Goal: Information Seeking & Learning: Learn about a topic

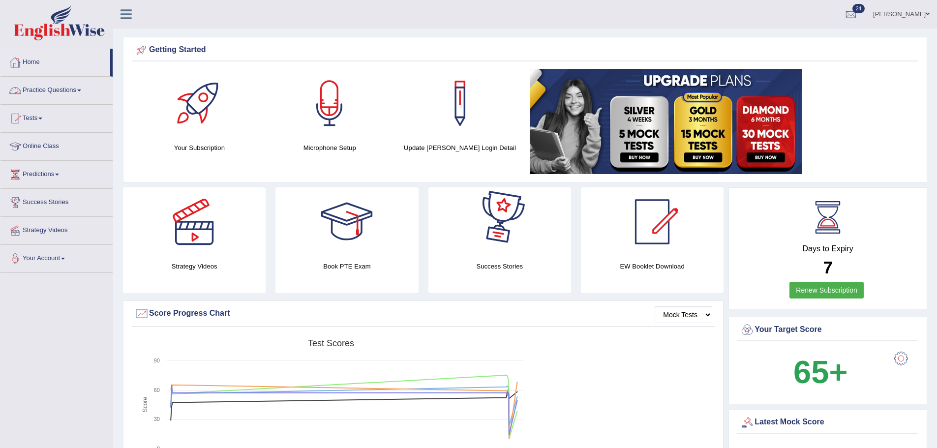
click at [56, 94] on link "Practice Questions" at bounding box center [56, 89] width 112 height 25
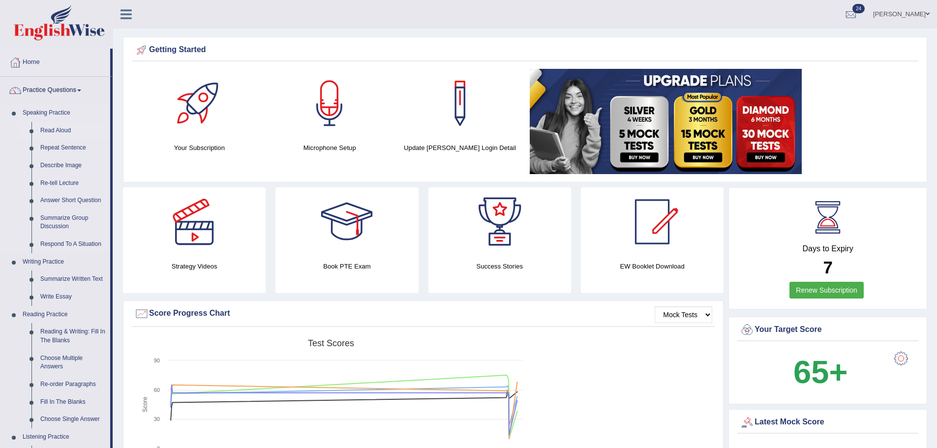
click at [64, 131] on link "Read Aloud" at bounding box center [73, 131] width 74 height 18
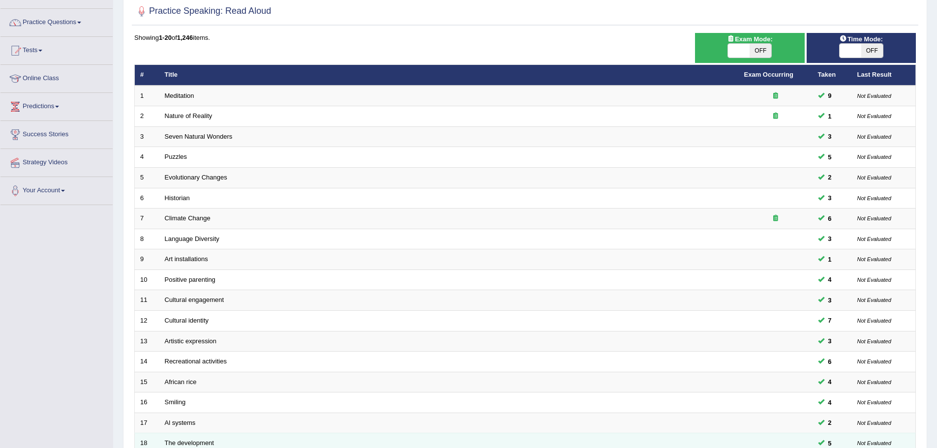
scroll to position [203, 0]
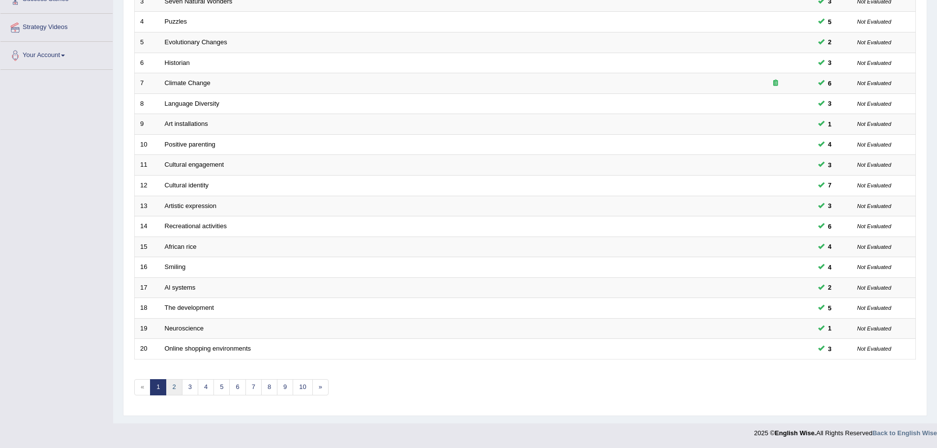
click at [177, 388] on link "2" at bounding box center [174, 387] width 16 height 16
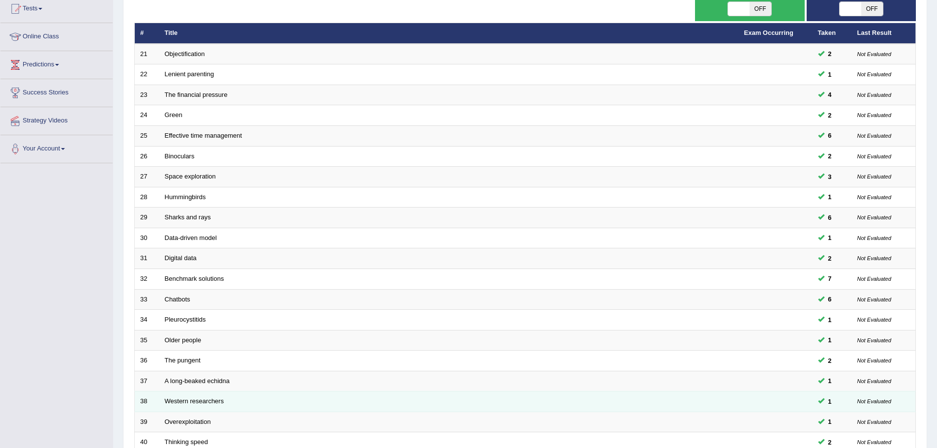
scroll to position [203, 0]
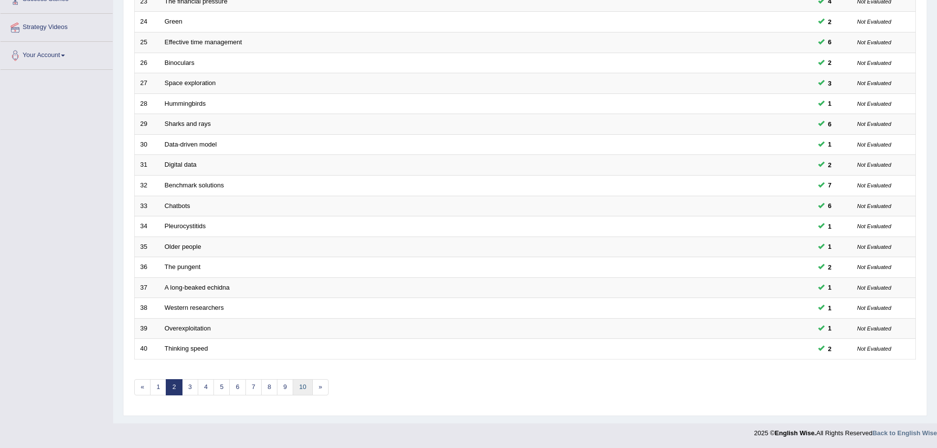
click at [300, 382] on link "10" at bounding box center [303, 387] width 20 height 16
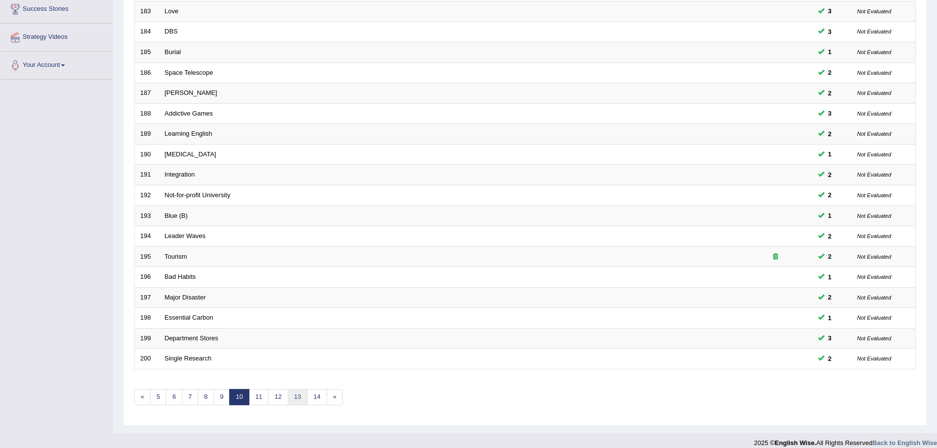
scroll to position [203, 0]
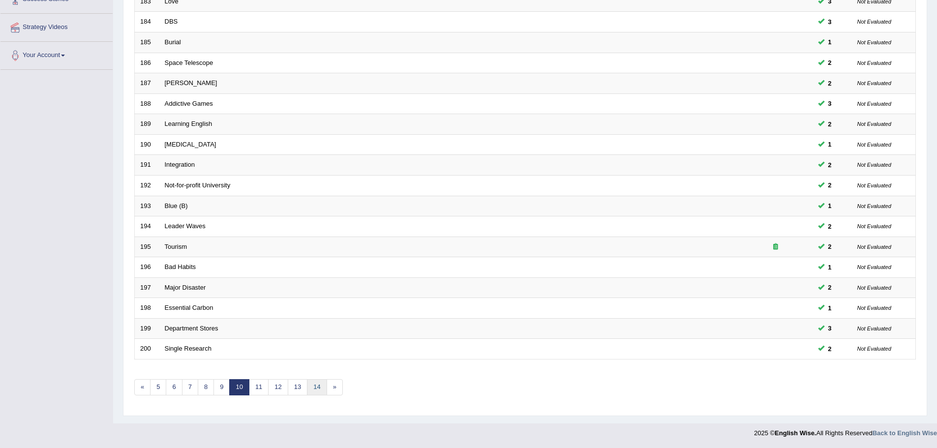
click at [320, 390] on link "14" at bounding box center [317, 387] width 20 height 16
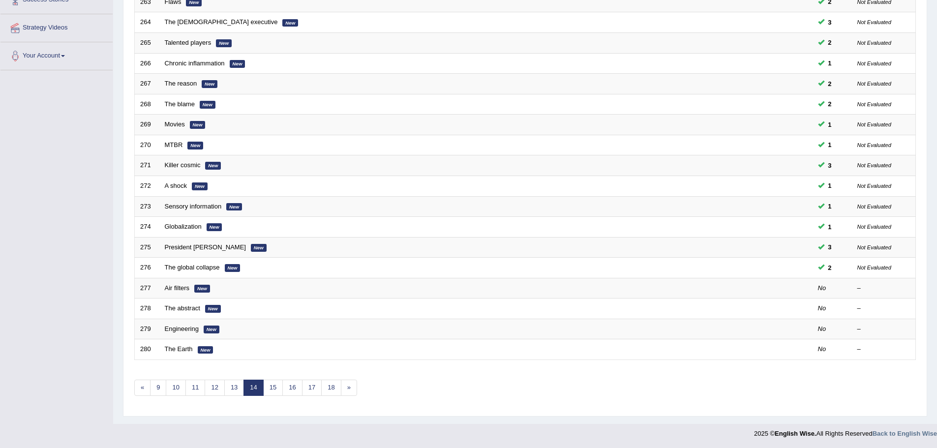
scroll to position [203, 0]
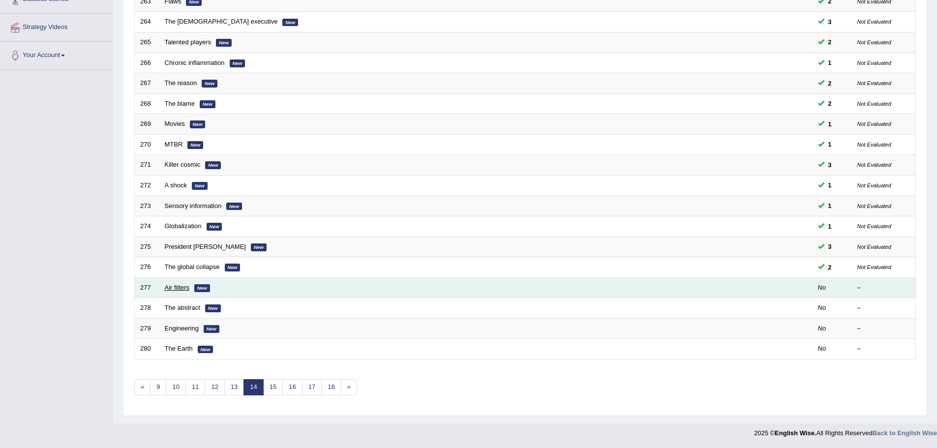
click at [184, 290] on link "Air filters" at bounding box center [177, 287] width 25 height 7
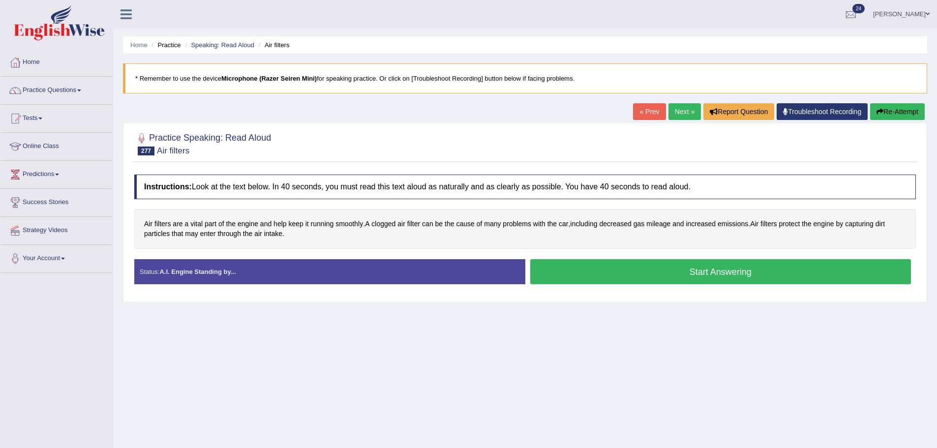
click at [619, 272] on button "Start Answering" at bounding box center [720, 271] width 381 height 25
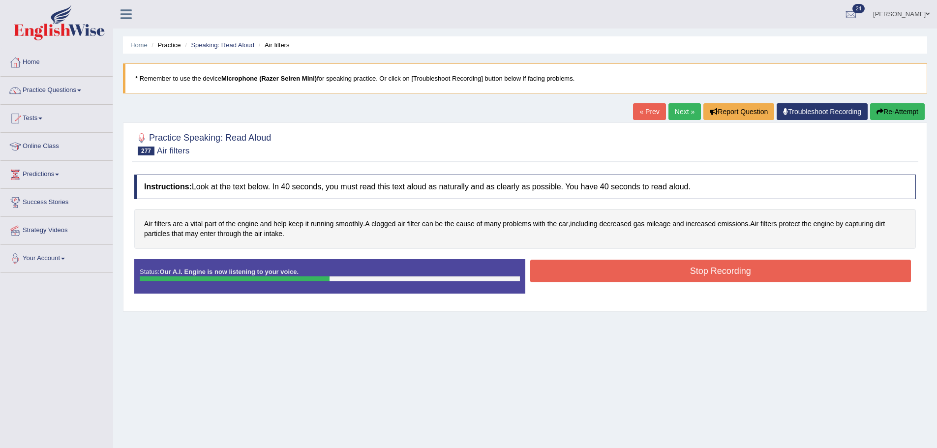
click at [622, 276] on button "Stop Recording" at bounding box center [720, 271] width 381 height 23
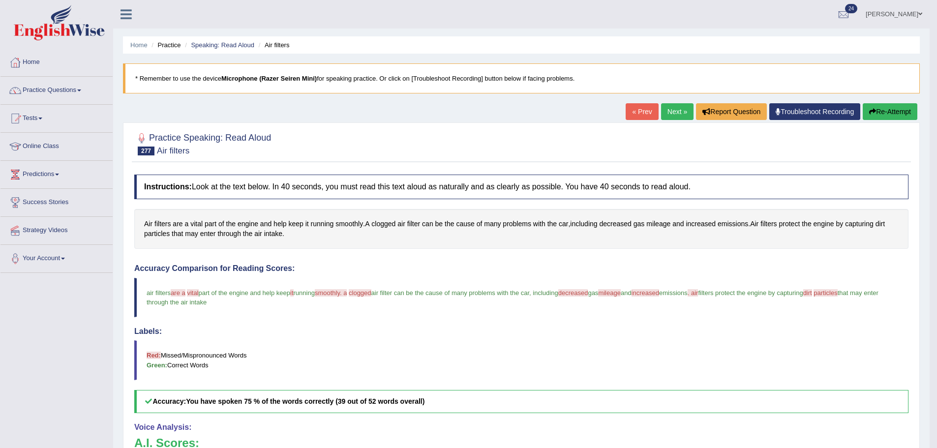
click at [664, 105] on link "Next »" at bounding box center [677, 111] width 32 height 17
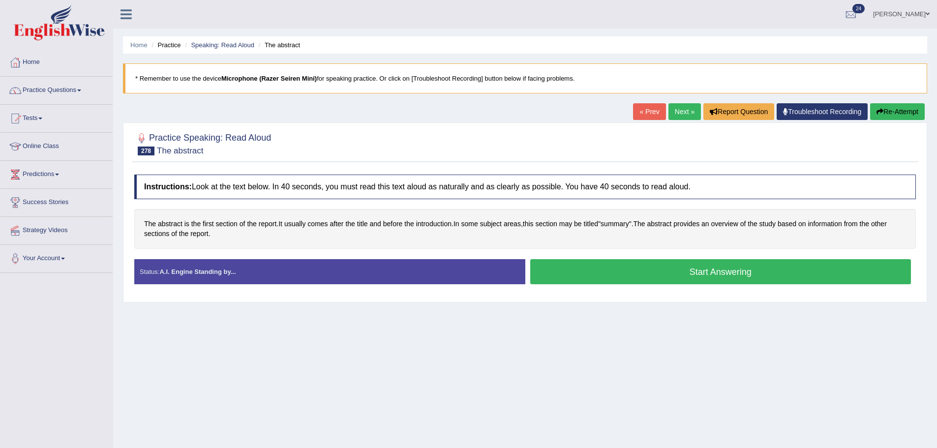
click at [585, 276] on button "Start Answering" at bounding box center [720, 271] width 381 height 25
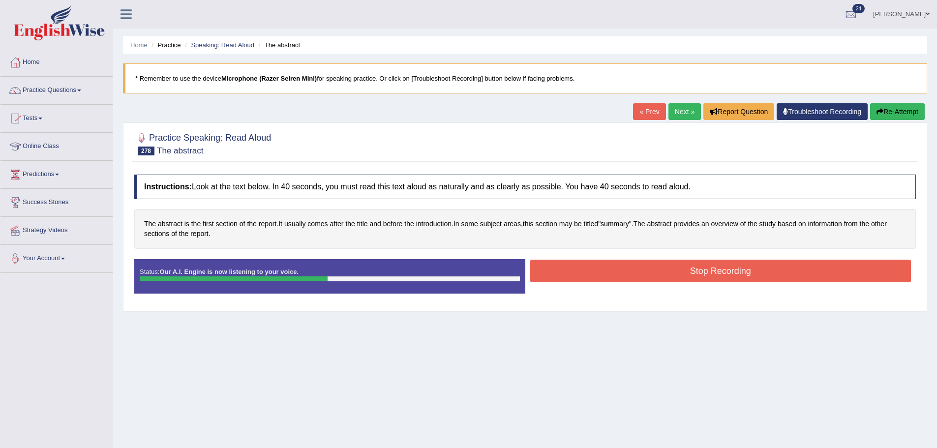
click at [589, 268] on button "Stop Recording" at bounding box center [720, 271] width 381 height 23
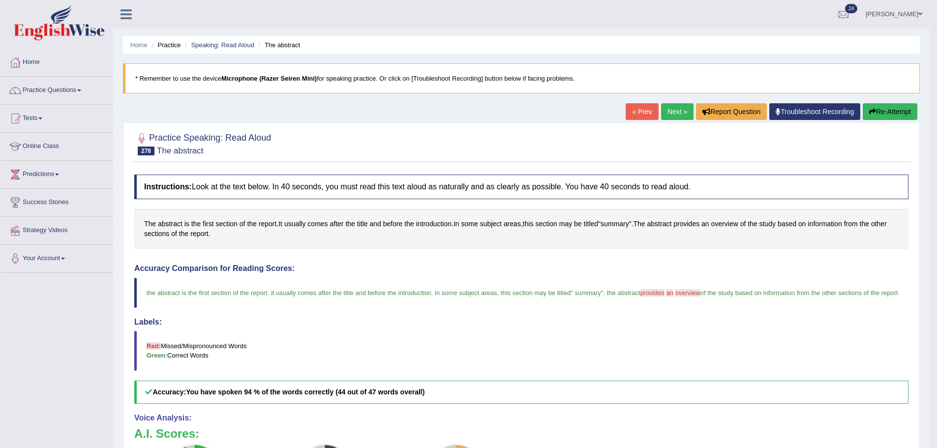
click at [885, 114] on button "Re-Attempt" at bounding box center [890, 111] width 55 height 17
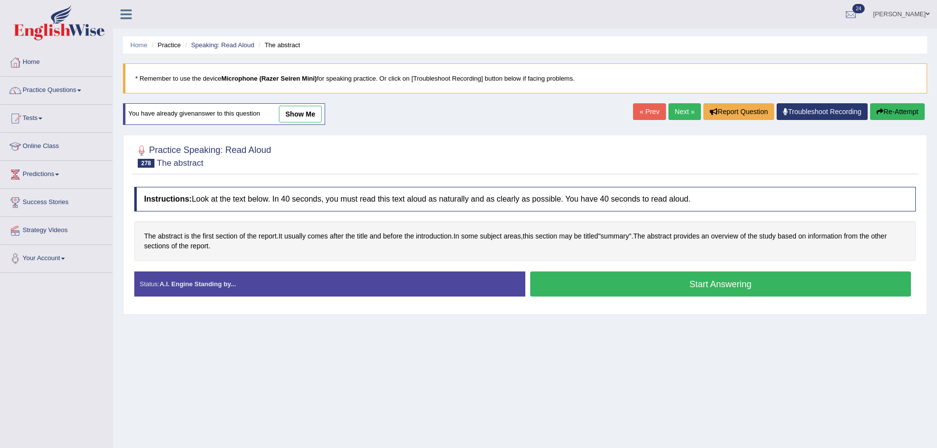
click at [646, 281] on button "Start Answering" at bounding box center [720, 284] width 381 height 25
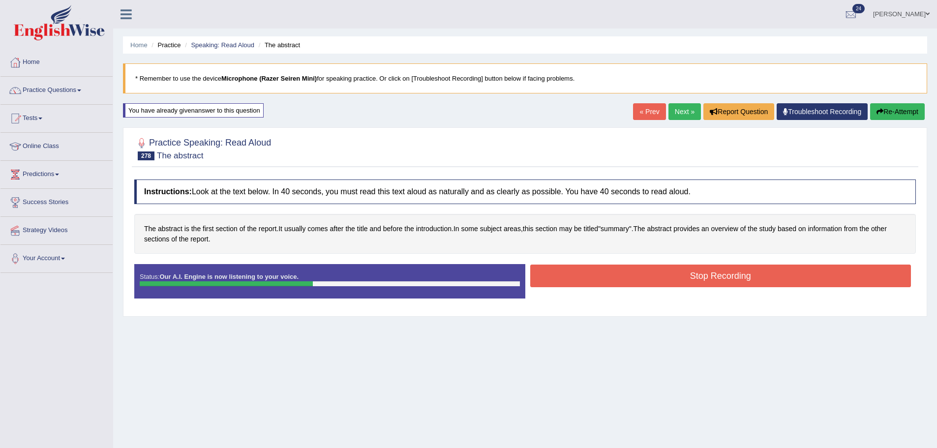
click at [710, 276] on button "Stop Recording" at bounding box center [720, 276] width 381 height 23
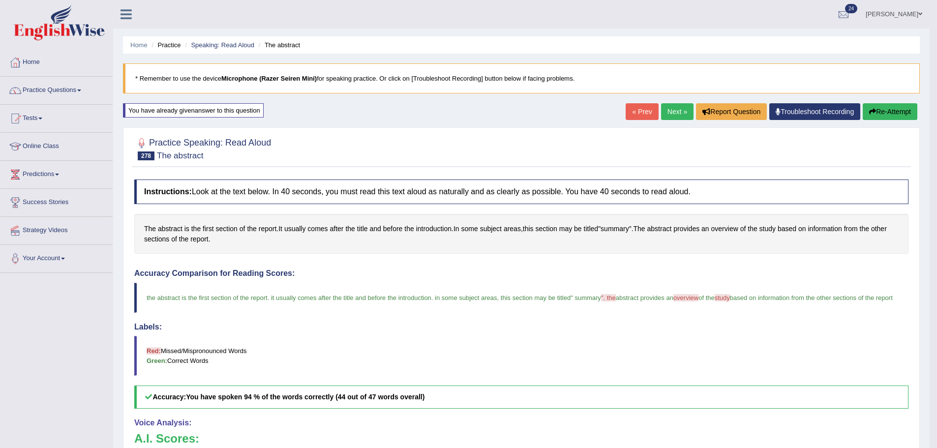
click at [901, 109] on button "Re-Attempt" at bounding box center [890, 111] width 55 height 17
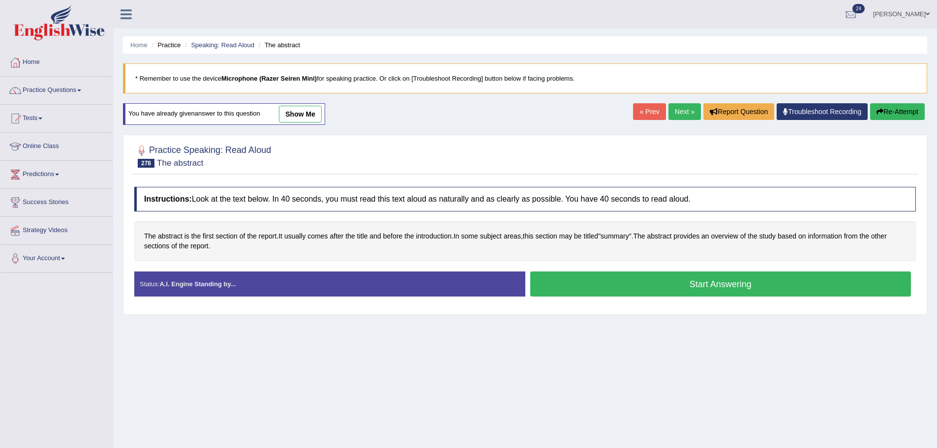
click at [663, 286] on button "Start Answering" at bounding box center [720, 284] width 381 height 25
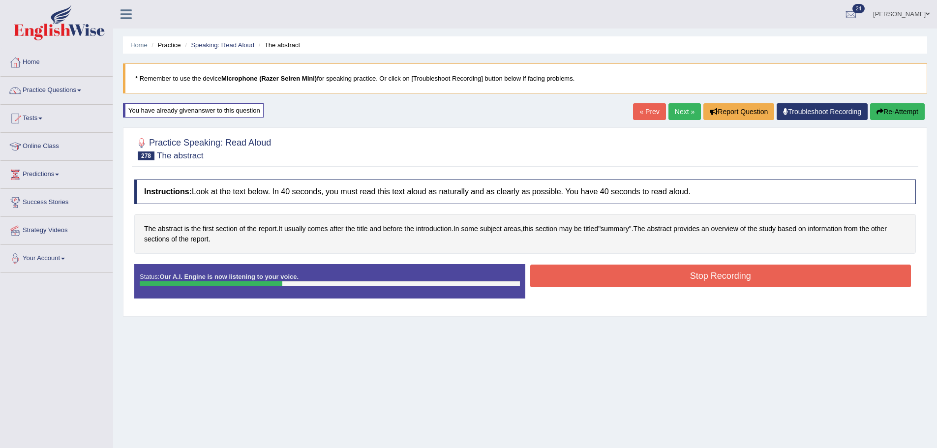
drag, startPoint x: 671, startPoint y: 270, endPoint x: 664, endPoint y: 270, distance: 7.4
click at [671, 269] on button "Stop Recording" at bounding box center [720, 276] width 381 height 23
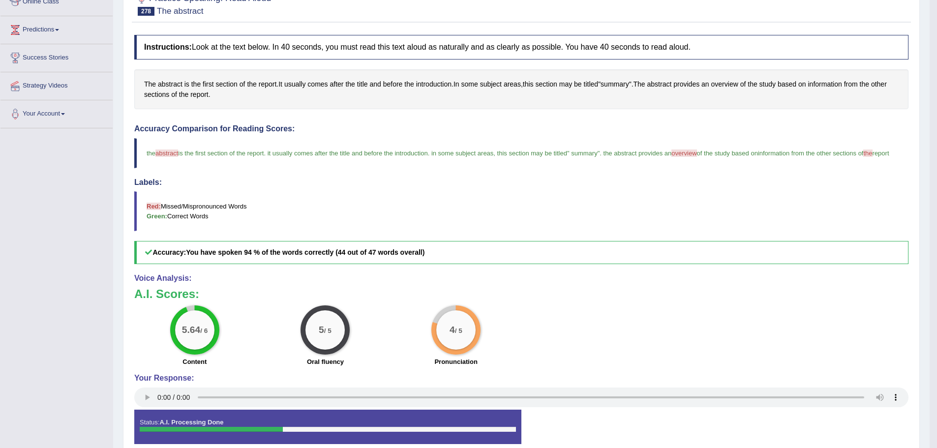
scroll to position [3, 0]
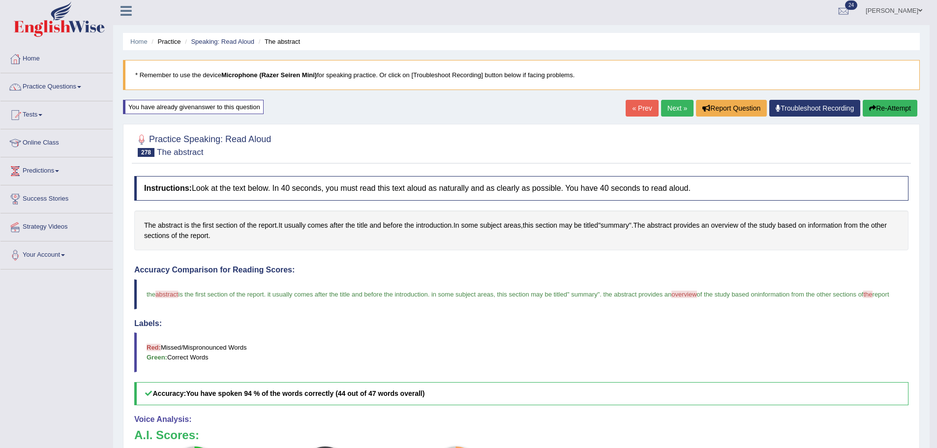
click at [677, 106] on link "Next »" at bounding box center [677, 108] width 32 height 17
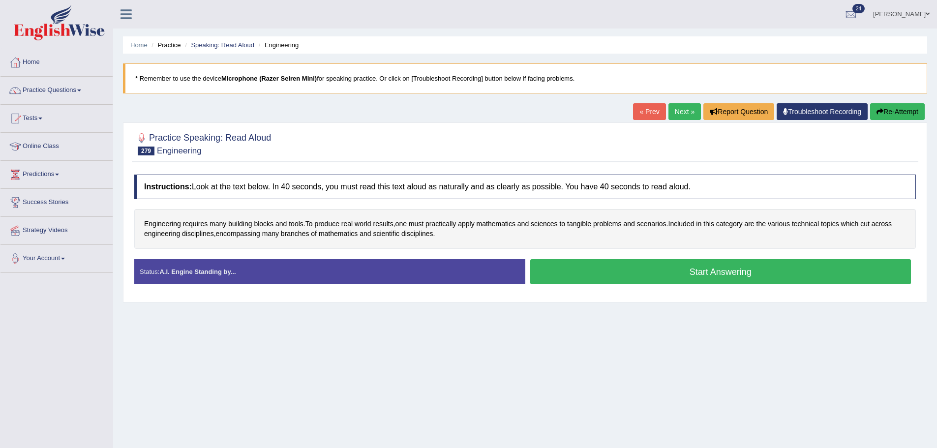
click at [599, 271] on button "Start Answering" at bounding box center [720, 271] width 381 height 25
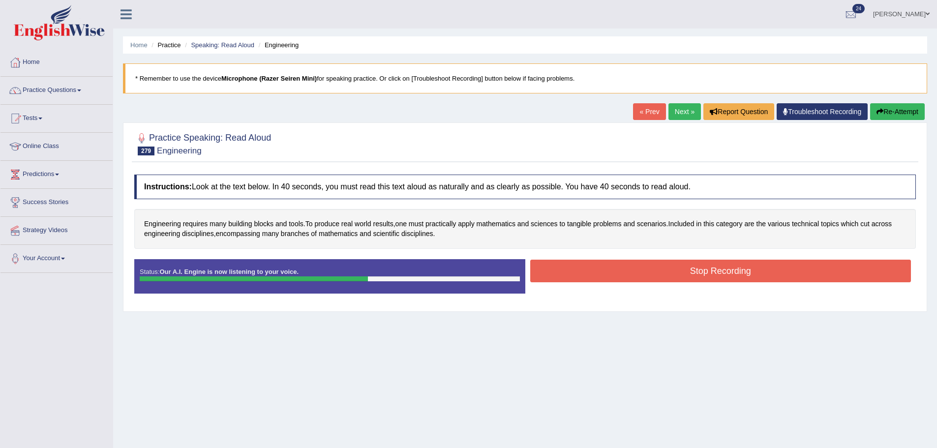
click at [608, 275] on button "Stop Recording" at bounding box center [720, 271] width 381 height 23
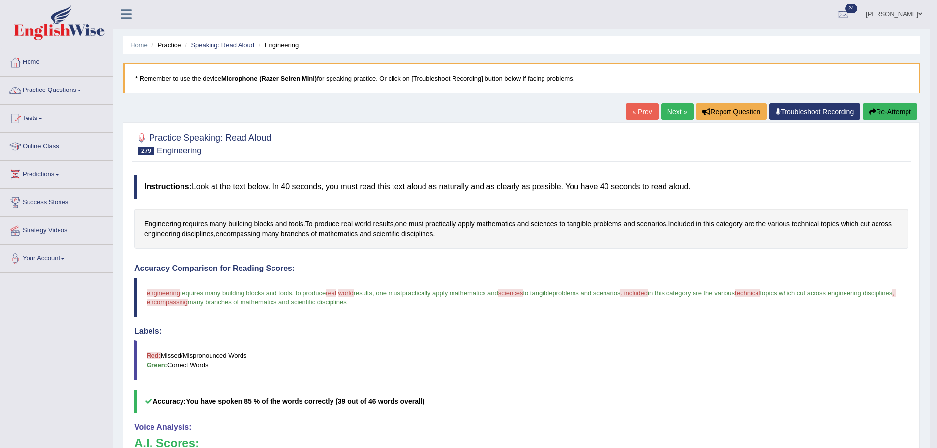
click at [907, 107] on button "Re-Attempt" at bounding box center [890, 111] width 55 height 17
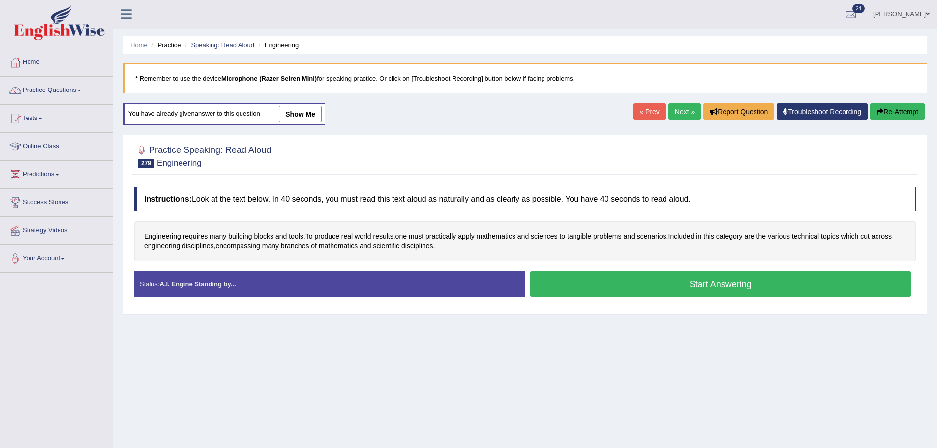
click at [575, 286] on button "Start Answering" at bounding box center [720, 284] width 381 height 25
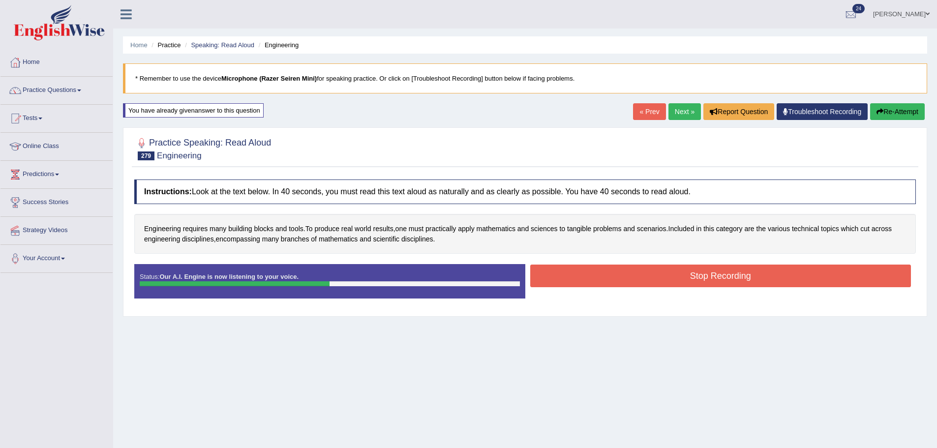
click at [605, 273] on button "Stop Recording" at bounding box center [720, 276] width 381 height 23
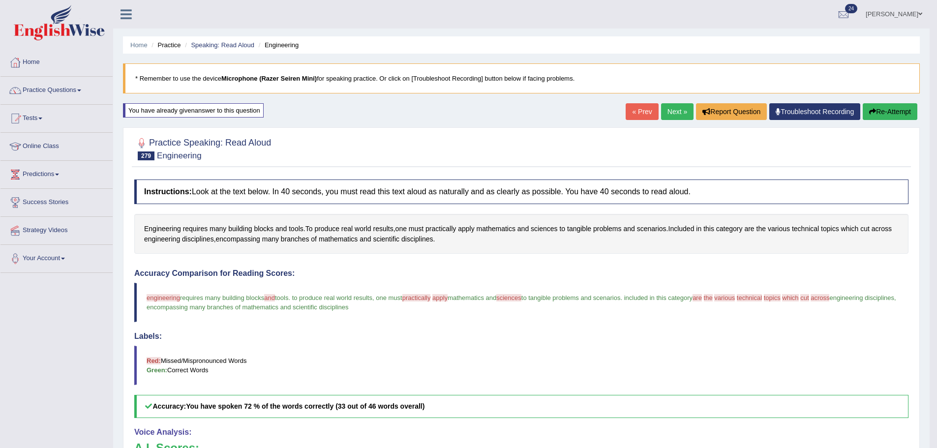
click at [881, 111] on button "Re-Attempt" at bounding box center [890, 111] width 55 height 17
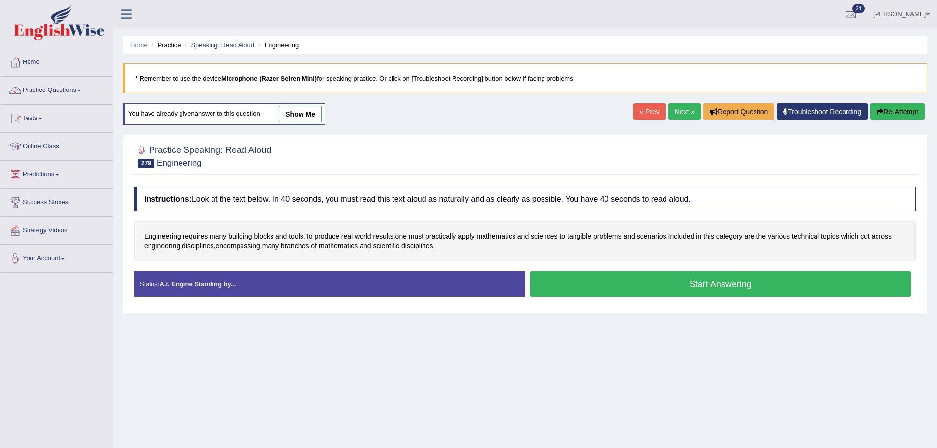
click at [632, 289] on button "Start Answering" at bounding box center [720, 284] width 381 height 25
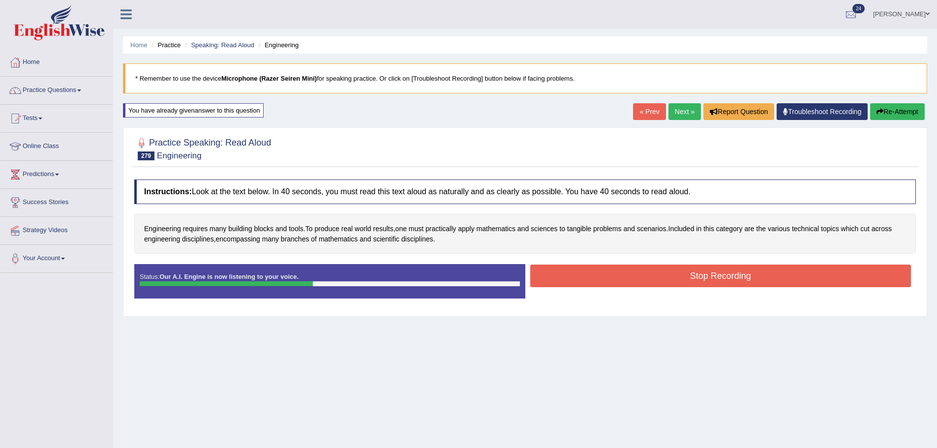
click at [639, 272] on button "Stop Recording" at bounding box center [720, 276] width 381 height 23
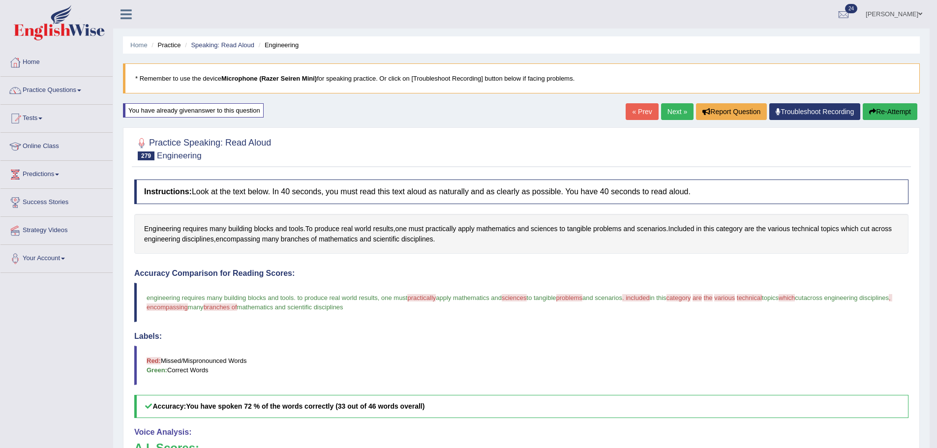
click at [668, 111] on link "Next »" at bounding box center [677, 111] width 32 height 17
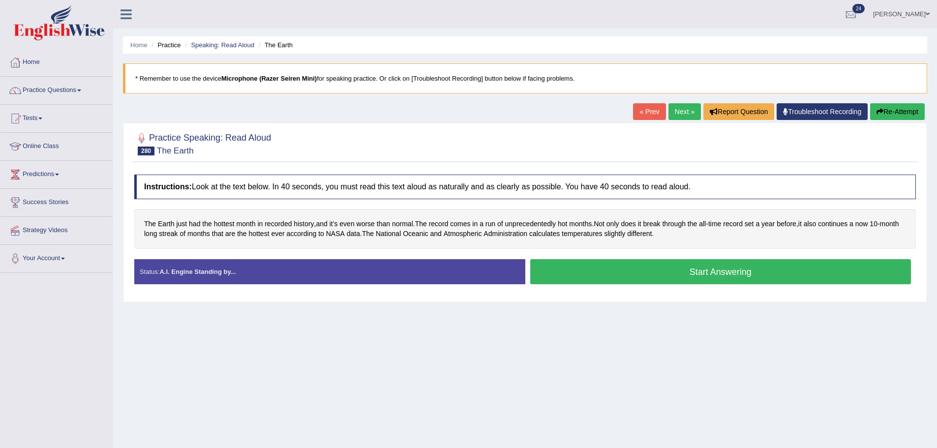
click at [625, 270] on button "Start Answering" at bounding box center [720, 271] width 381 height 25
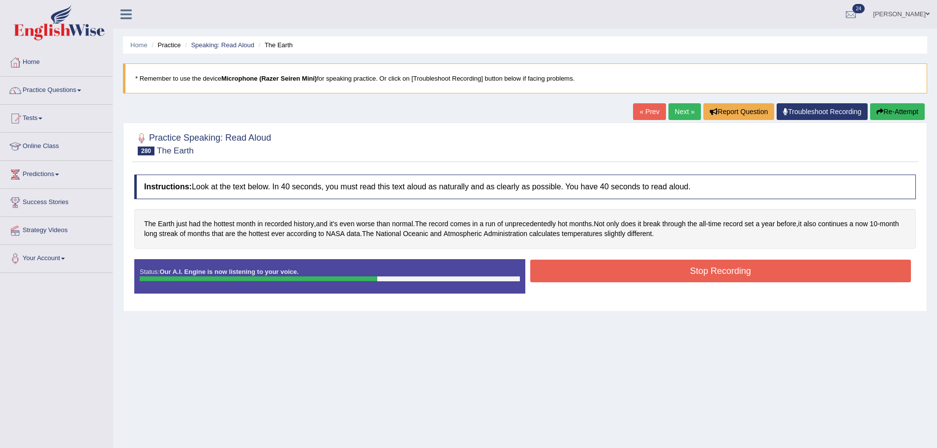
click at [665, 262] on button "Stop Recording" at bounding box center [720, 271] width 381 height 23
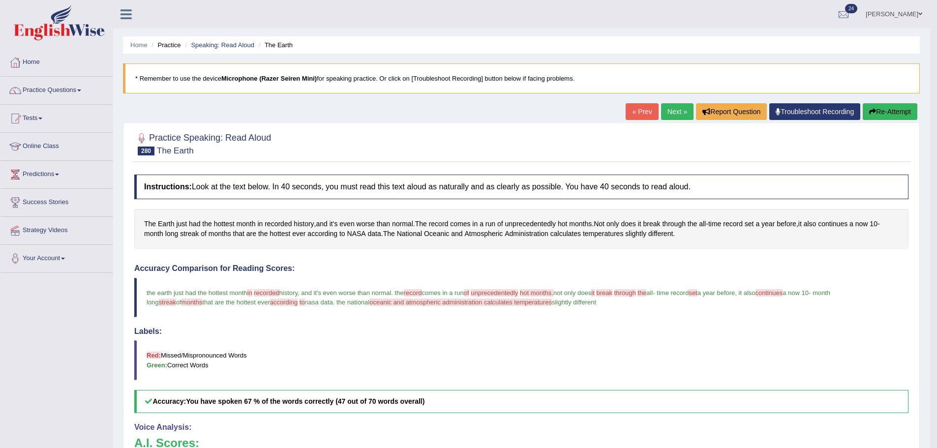
click at [667, 115] on link "Next »" at bounding box center [677, 111] width 32 height 17
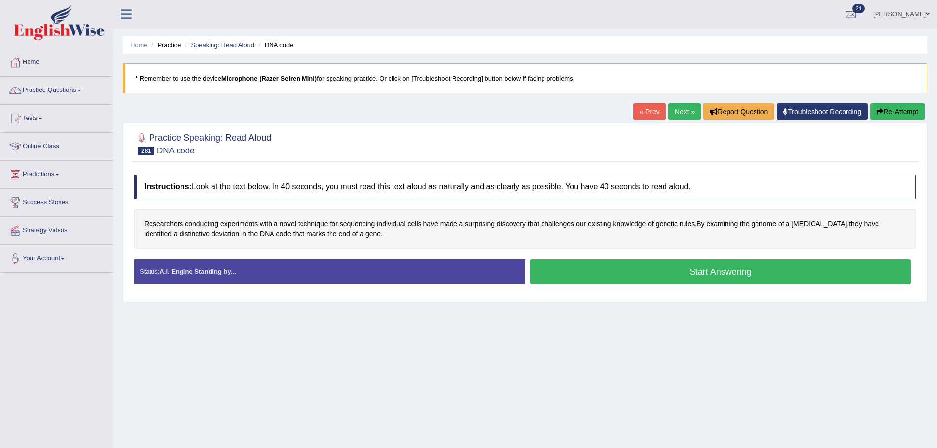
click at [592, 270] on button "Start Answering" at bounding box center [720, 271] width 381 height 25
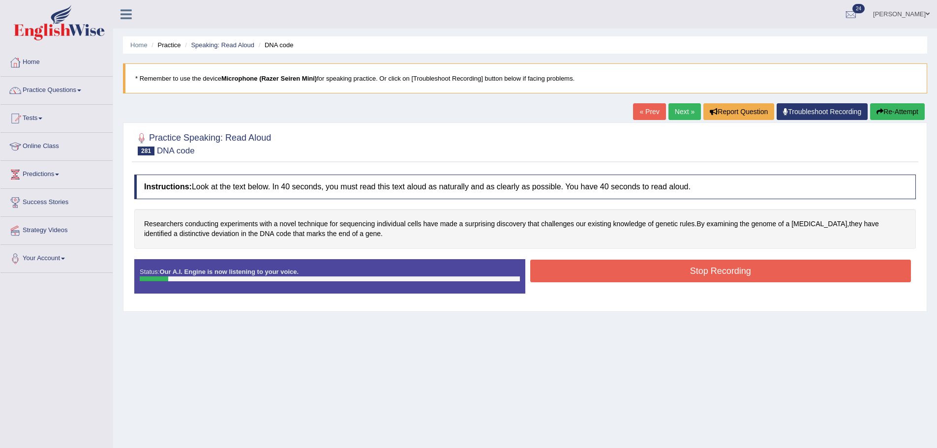
click at [885, 107] on button "Re-Attempt" at bounding box center [897, 111] width 55 height 17
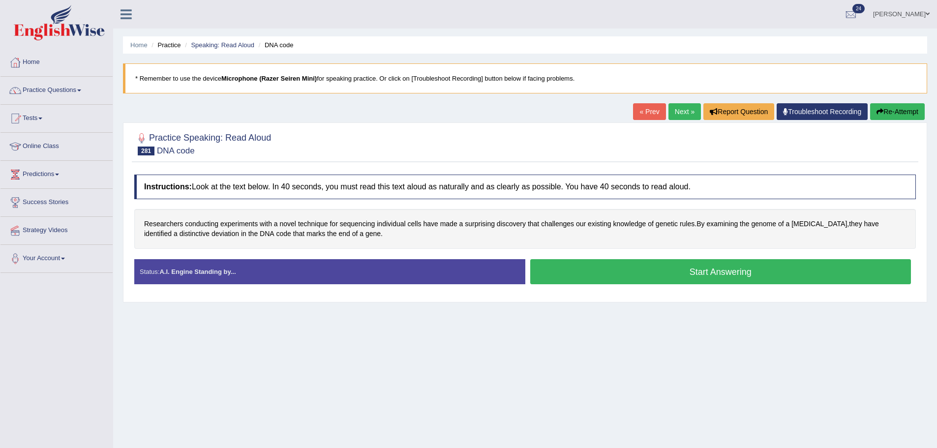
click at [654, 277] on button "Start Answering" at bounding box center [720, 271] width 381 height 25
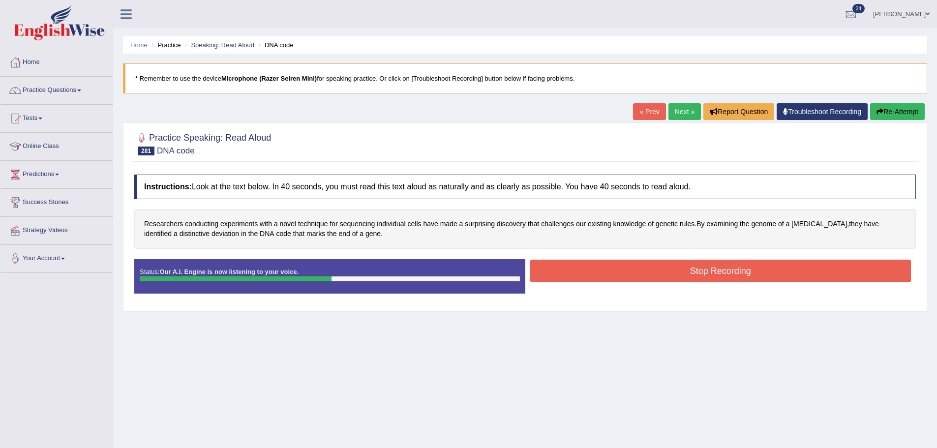
click at [654, 276] on button "Stop Recording" at bounding box center [720, 271] width 381 height 23
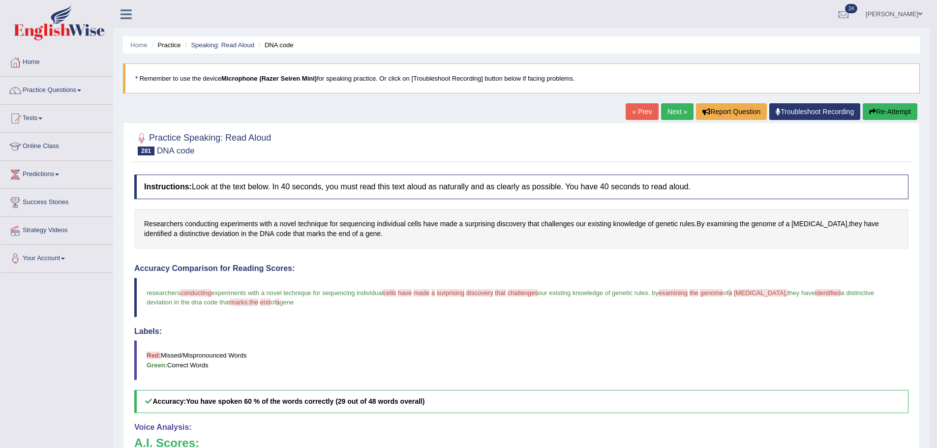
click at [882, 108] on button "Re-Attempt" at bounding box center [890, 111] width 55 height 17
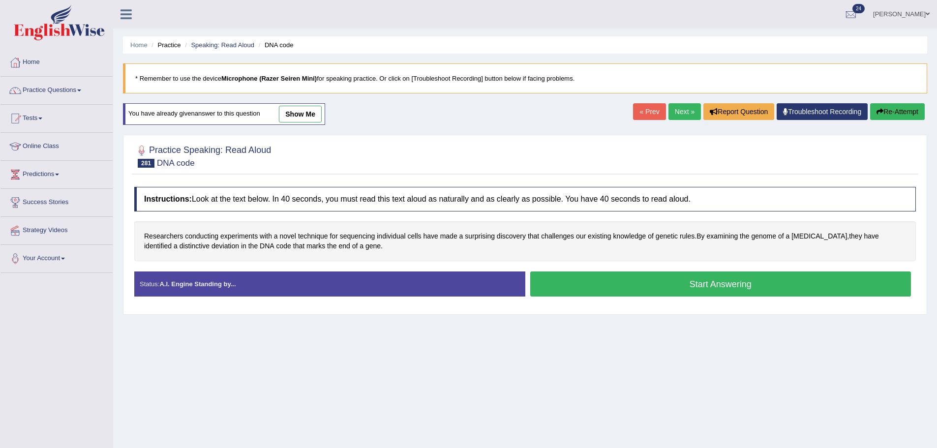
click at [657, 281] on button "Start Answering" at bounding box center [720, 284] width 381 height 25
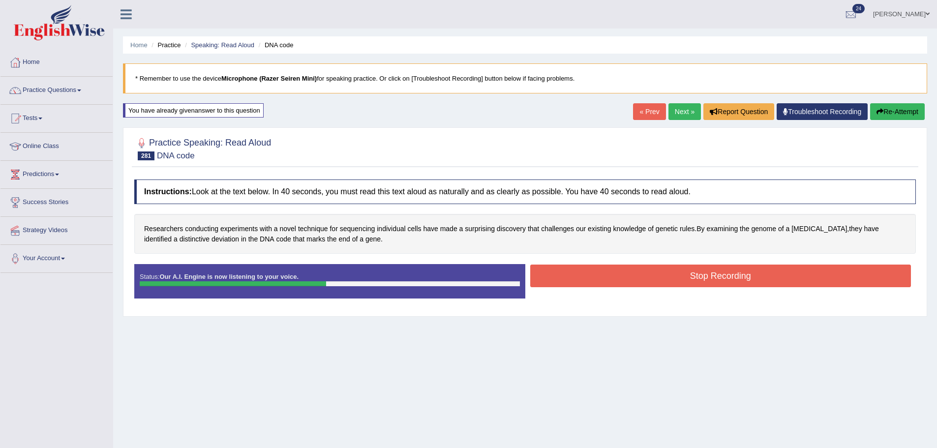
click at [657, 281] on button "Stop Recording" at bounding box center [720, 276] width 381 height 23
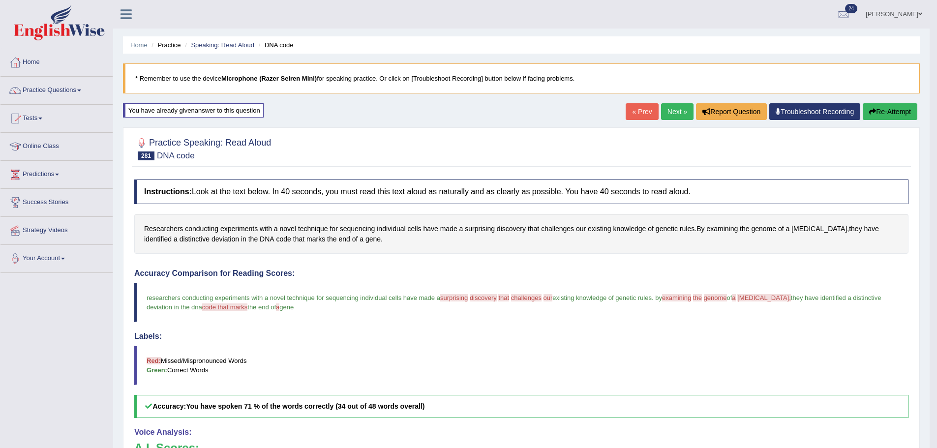
click at [686, 117] on link "Next »" at bounding box center [677, 111] width 32 height 17
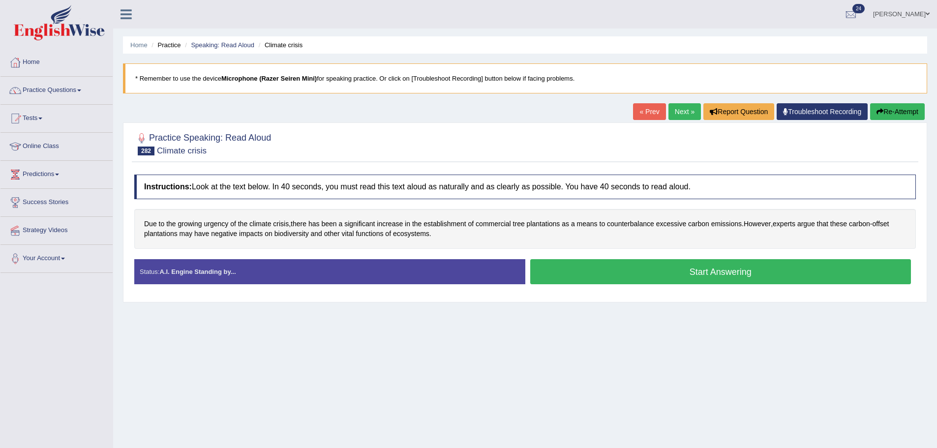
click at [642, 274] on button "Start Answering" at bounding box center [720, 271] width 381 height 25
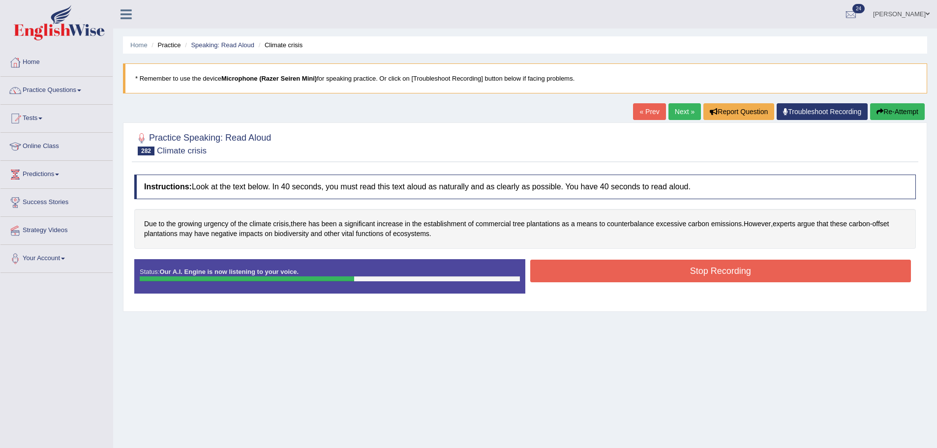
click at [599, 277] on button "Stop Recording" at bounding box center [720, 271] width 381 height 23
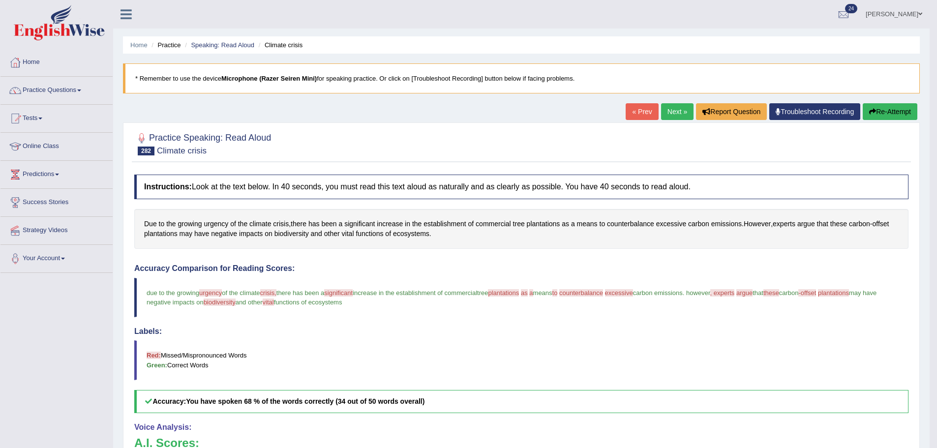
click at [882, 117] on button "Re-Attempt" at bounding box center [890, 111] width 55 height 17
click at [887, 114] on button "Re-Attempt" at bounding box center [890, 111] width 55 height 17
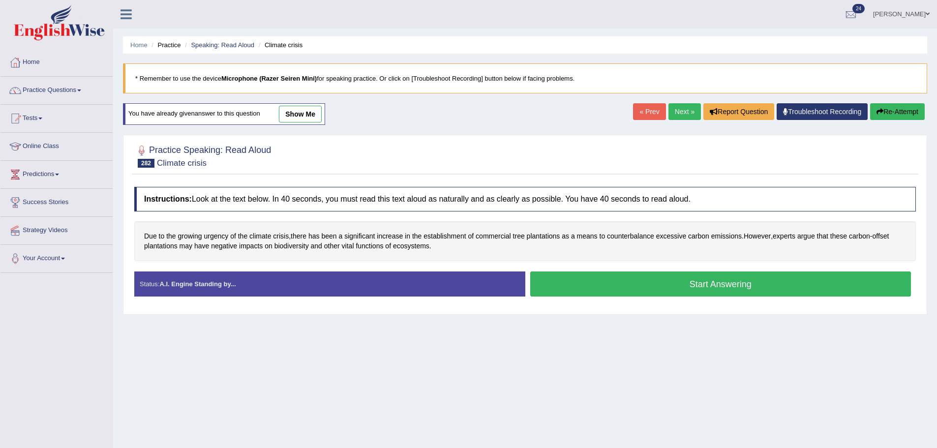
click at [682, 276] on button "Start Answering" at bounding box center [720, 284] width 381 height 25
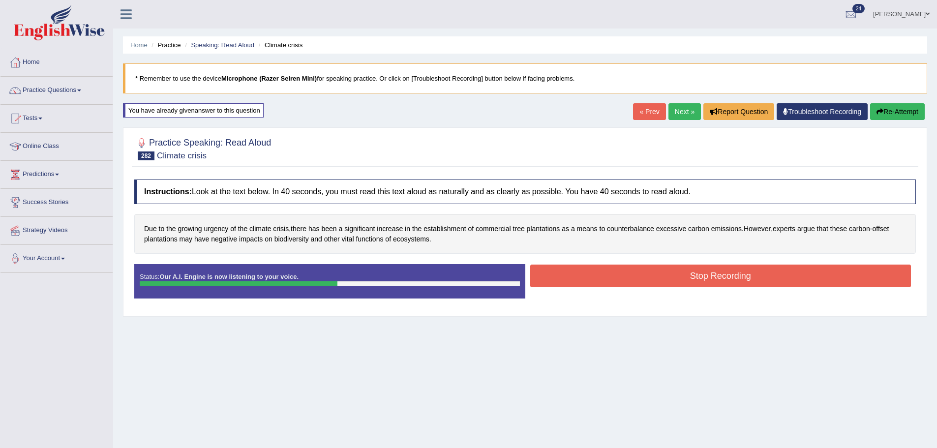
click at [689, 265] on button "Stop Recording" at bounding box center [720, 276] width 381 height 23
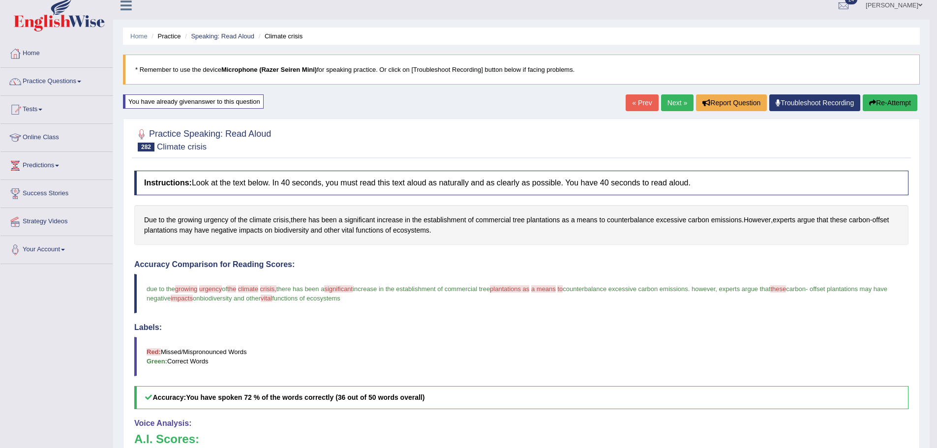
scroll to position [3, 0]
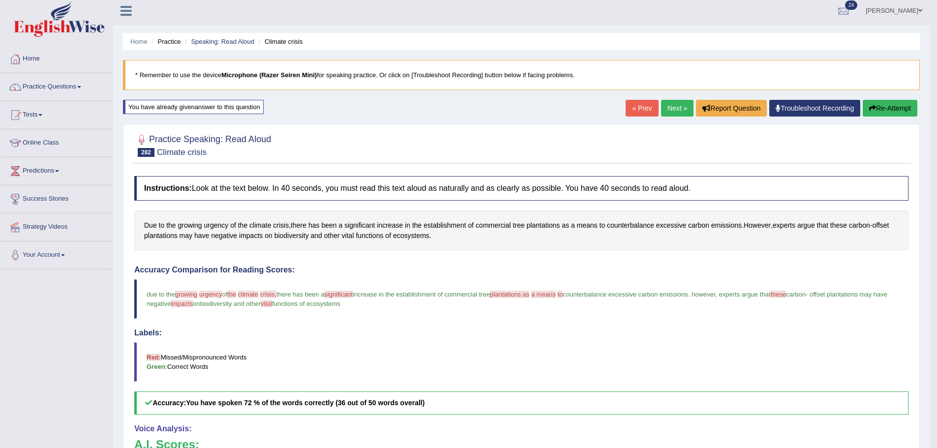
click at [675, 103] on link "Next »" at bounding box center [677, 108] width 32 height 17
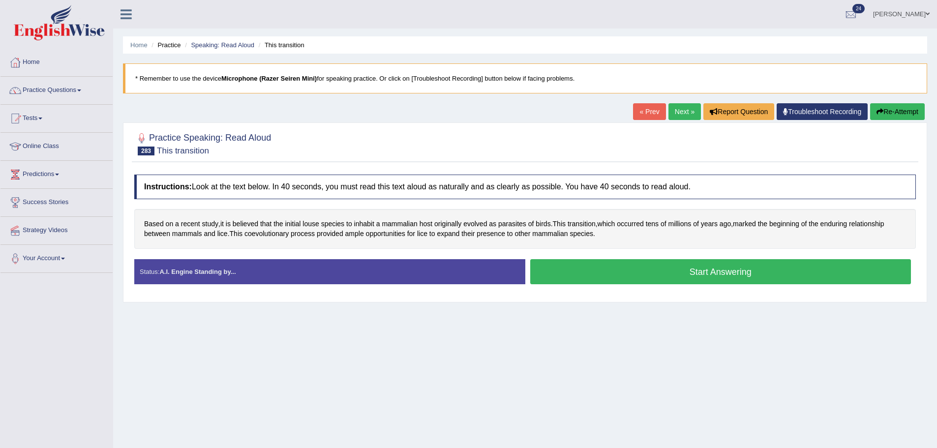
click at [563, 278] on button "Start Answering" at bounding box center [720, 271] width 381 height 25
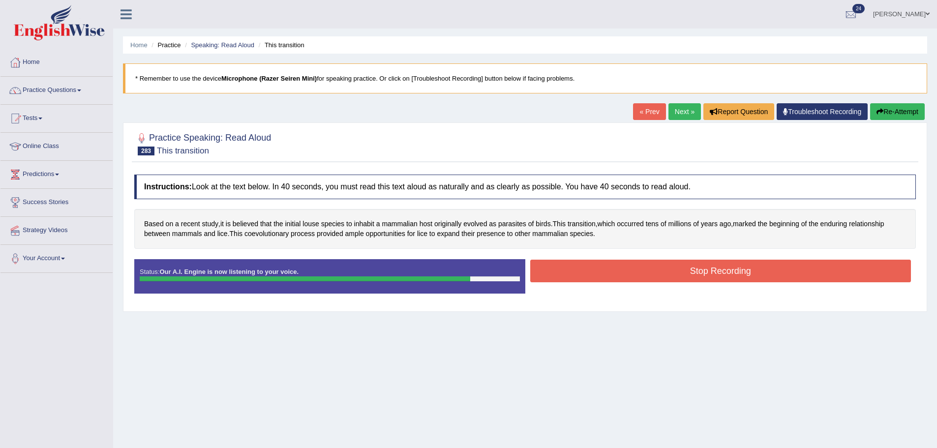
click at [675, 271] on button "Stop Recording" at bounding box center [720, 271] width 381 height 23
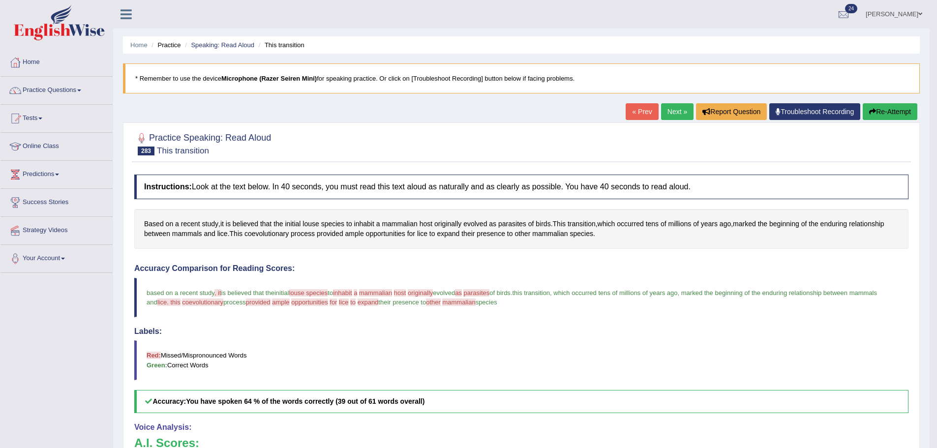
click at [904, 114] on button "Re-Attempt" at bounding box center [890, 111] width 55 height 17
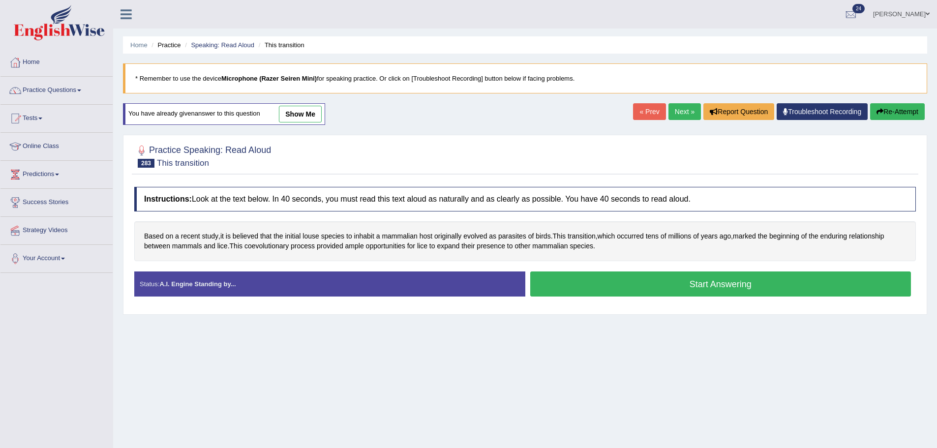
click at [588, 292] on button "Start Answering" at bounding box center [720, 284] width 381 height 25
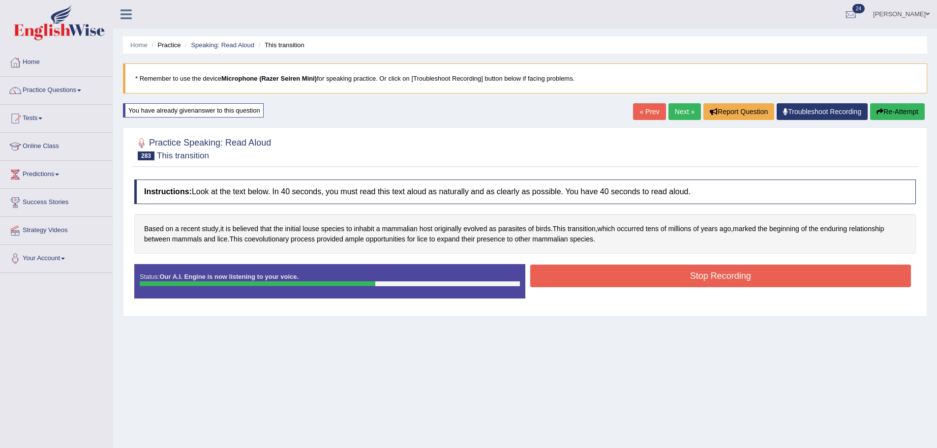
click at [783, 276] on button "Stop Recording" at bounding box center [720, 276] width 381 height 23
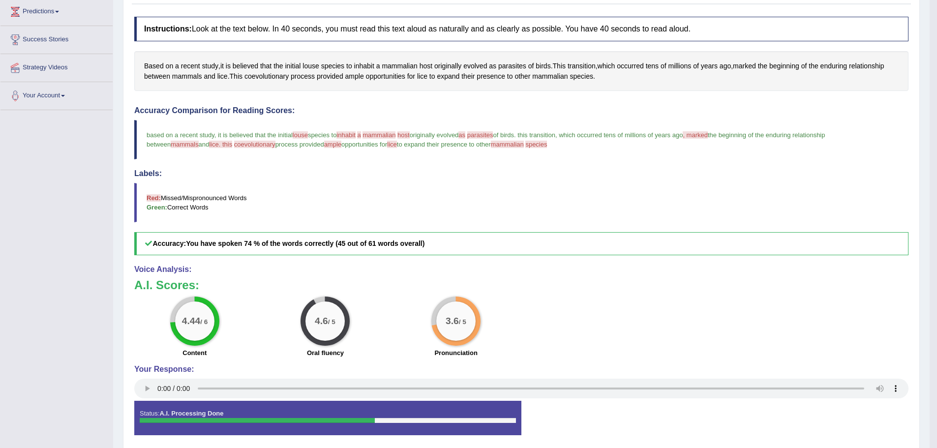
scroll to position [3, 0]
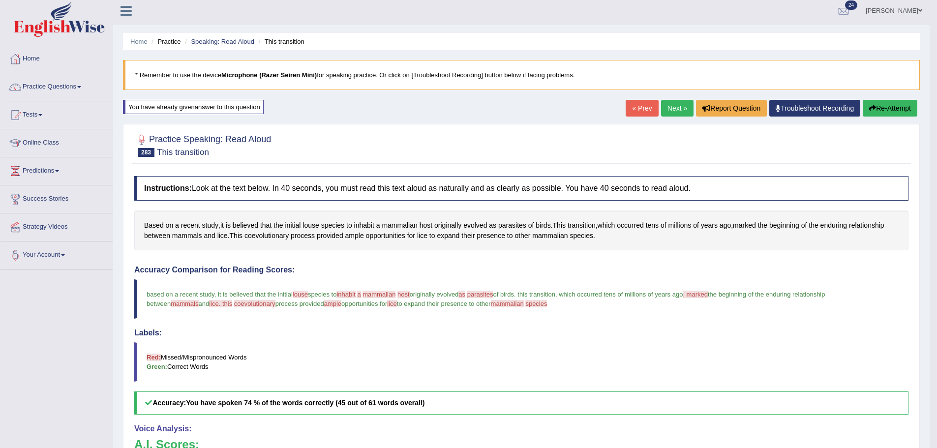
click at [661, 118] on div "« Prev Next » Report Question Troubleshoot Recording Re-Attempt" at bounding box center [773, 109] width 294 height 19
click at [672, 108] on link "Next »" at bounding box center [677, 108] width 32 height 17
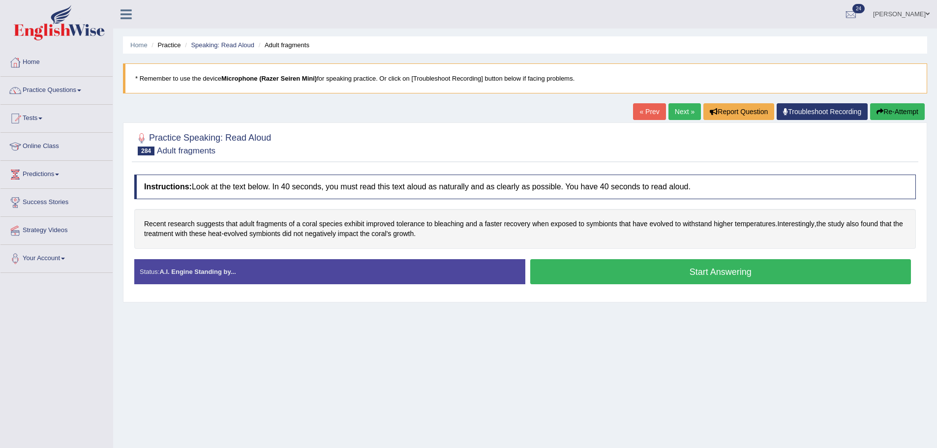
click at [601, 285] on div "Start Answering" at bounding box center [720, 273] width 391 height 28
click at [605, 278] on button "Start Answering" at bounding box center [720, 271] width 381 height 25
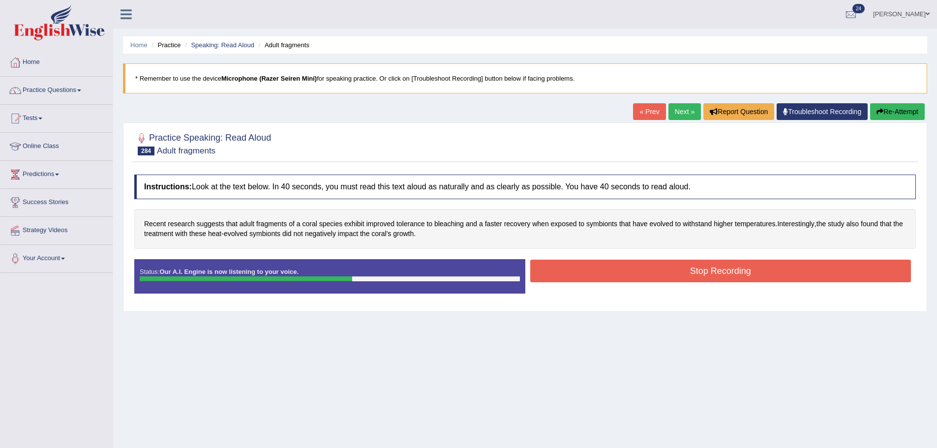
click at [555, 264] on button "Stop Recording" at bounding box center [720, 271] width 381 height 23
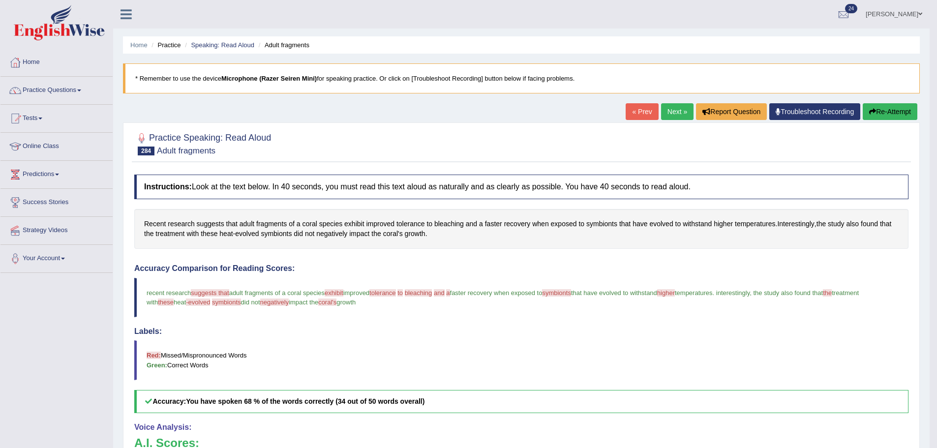
click at [898, 121] on div "« Prev Next » Report Question Troubleshoot Recording Re-Attempt" at bounding box center [773, 112] width 294 height 19
click at [898, 118] on button "Re-Attempt" at bounding box center [890, 111] width 55 height 17
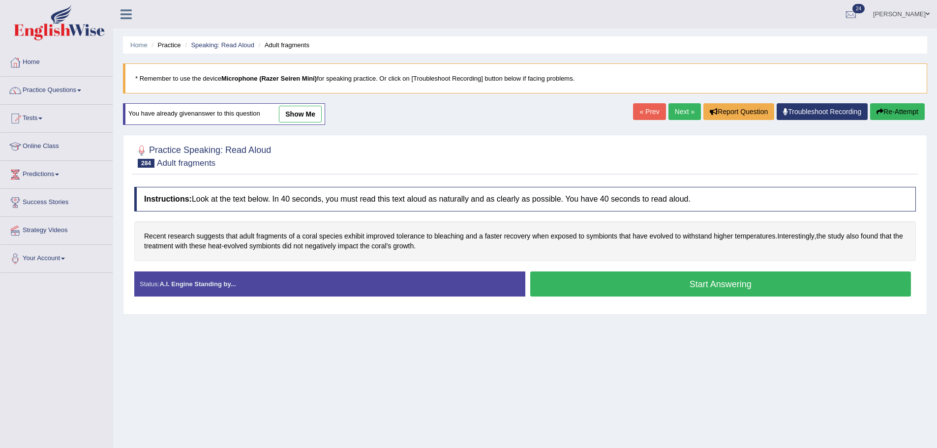
drag, startPoint x: 587, startPoint y: 290, endPoint x: 585, endPoint y: 298, distance: 7.5
click at [585, 298] on div "Start Answering" at bounding box center [720, 286] width 391 height 28
click at [588, 292] on button "Start Answering" at bounding box center [720, 284] width 381 height 25
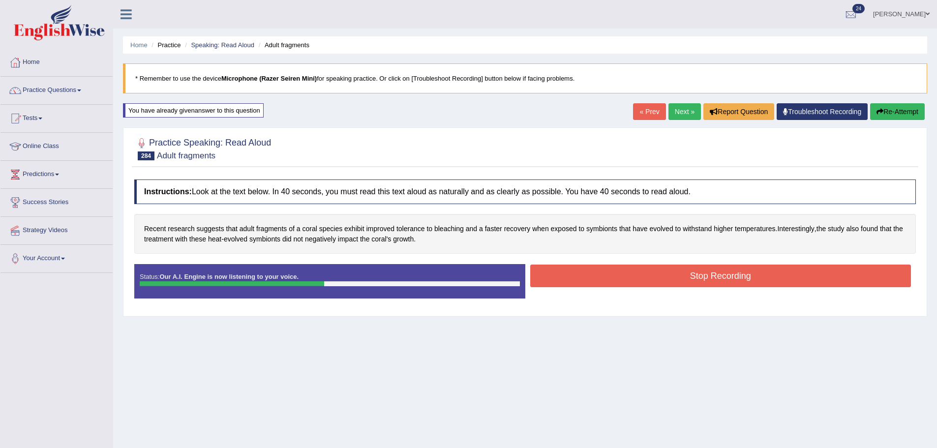
click at [599, 264] on div "Created with Highcharts 7.1.2 Great Too slow Too fast Time Speech pace meter: 0…" at bounding box center [723, 264] width 396 height 0
click at [597, 273] on button "Stop Recording" at bounding box center [720, 276] width 381 height 23
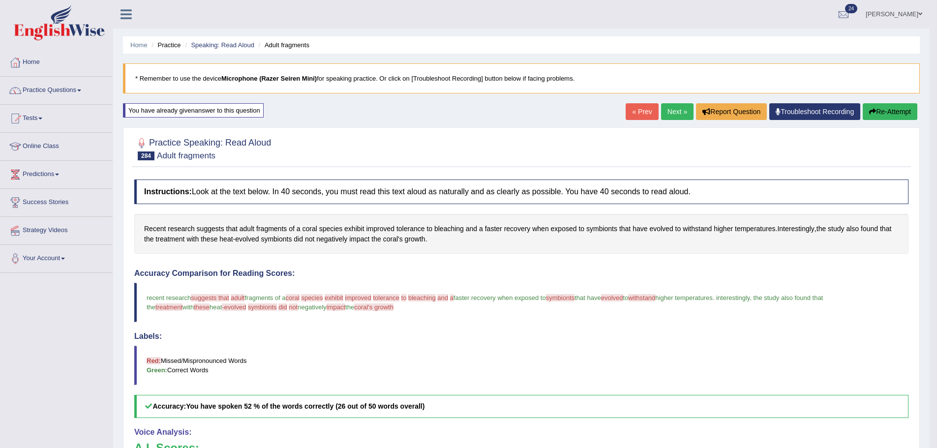
click at [666, 109] on link "Next »" at bounding box center [677, 111] width 32 height 17
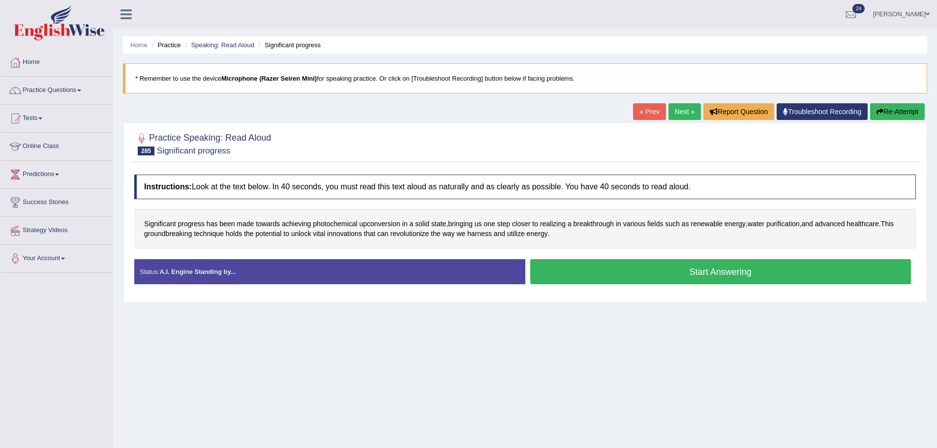
click at [546, 271] on button "Start Answering" at bounding box center [720, 271] width 381 height 25
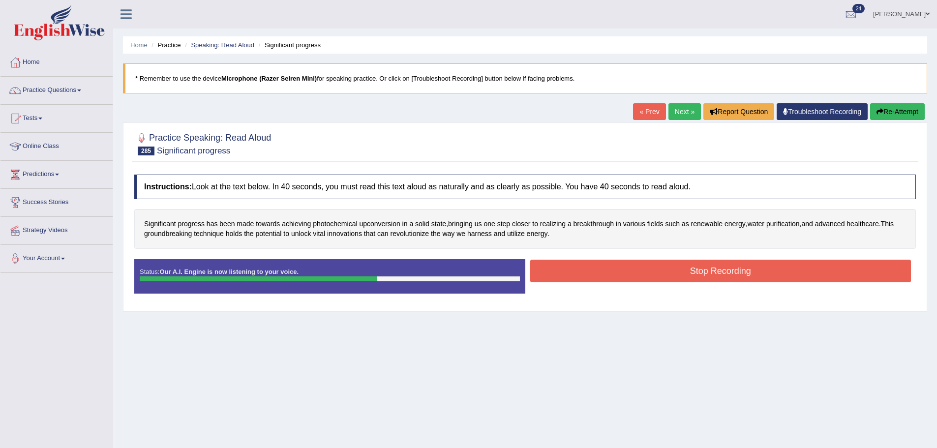
click at [612, 275] on button "Stop Recording" at bounding box center [720, 271] width 381 height 23
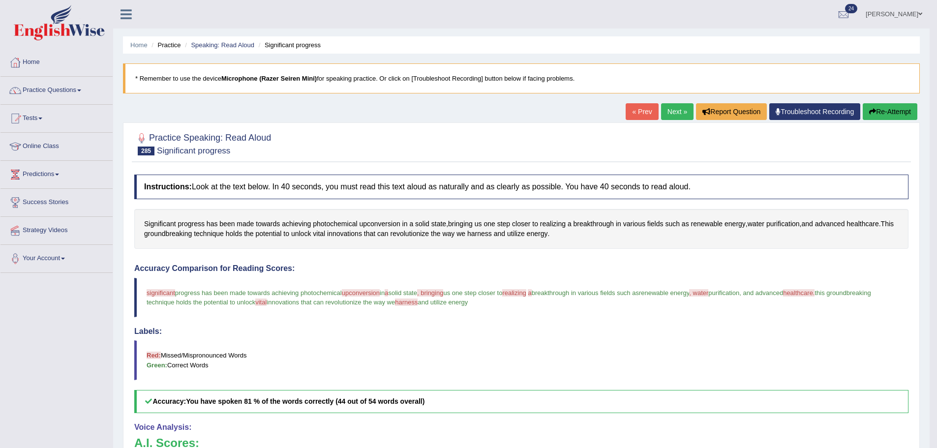
click at [887, 115] on button "Re-Attempt" at bounding box center [890, 111] width 55 height 17
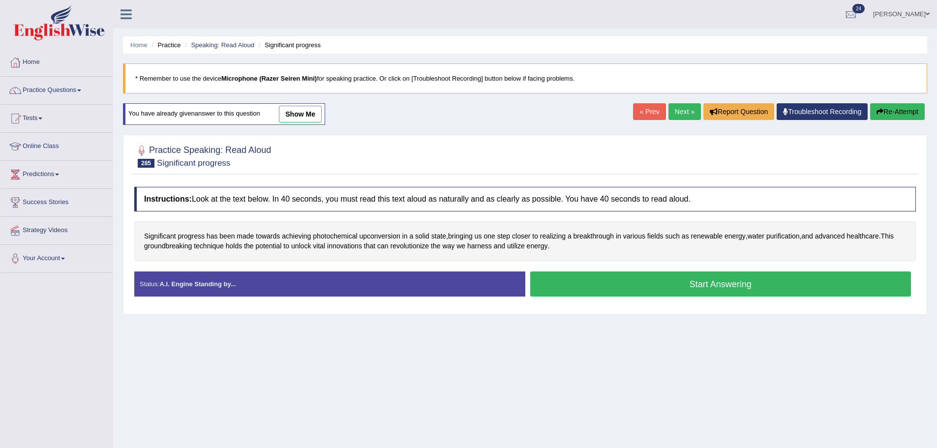
click at [674, 299] on div "Start Answering" at bounding box center [720, 286] width 391 height 28
click at [681, 284] on button "Start Answering" at bounding box center [720, 284] width 381 height 25
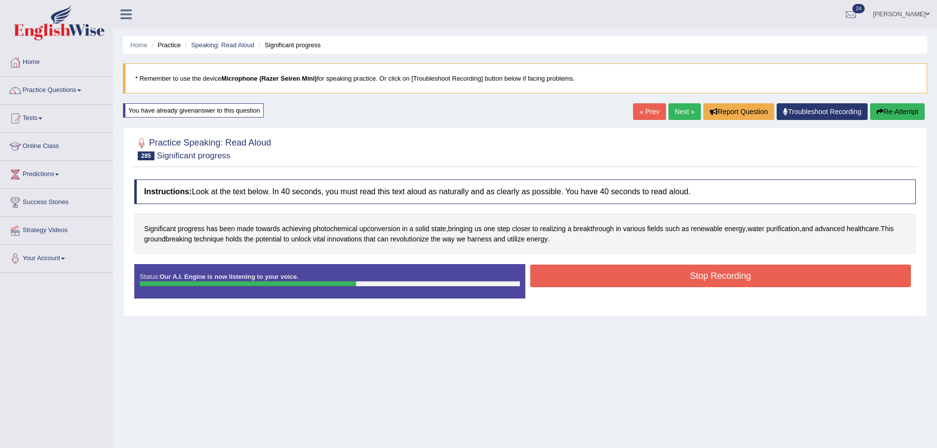
click at [617, 276] on button "Stop Recording" at bounding box center [720, 276] width 381 height 23
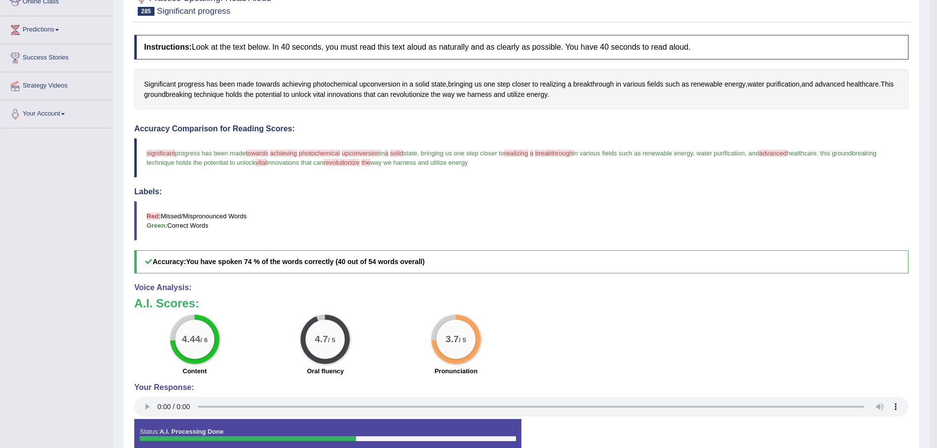
scroll to position [53, 0]
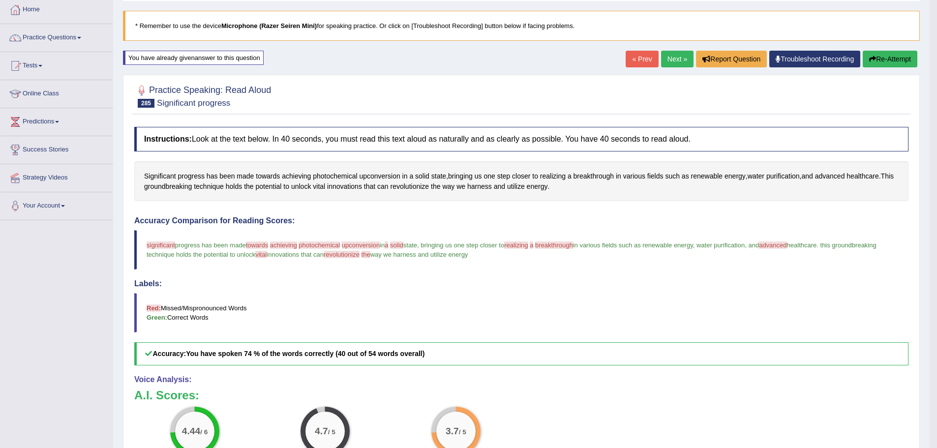
click at [866, 61] on button "Re-Attempt" at bounding box center [890, 59] width 55 height 17
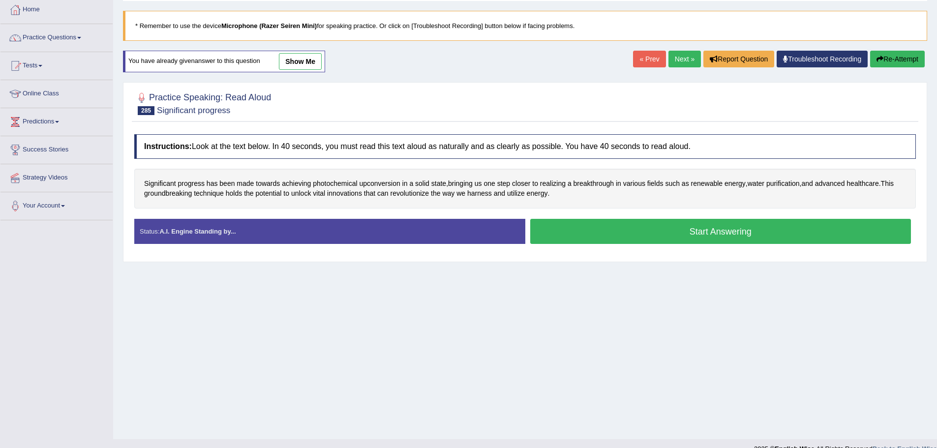
click at [809, 220] on button "Start Answering" at bounding box center [720, 231] width 381 height 25
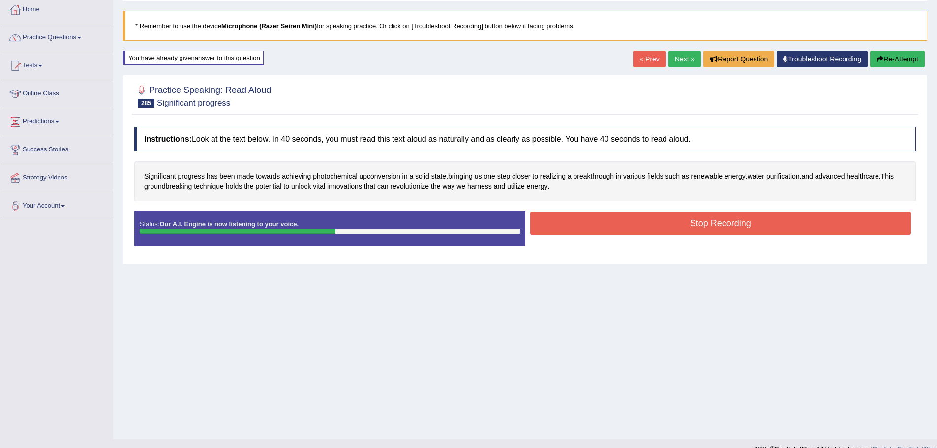
click at [581, 223] on button "Stop Recording" at bounding box center [720, 223] width 381 height 23
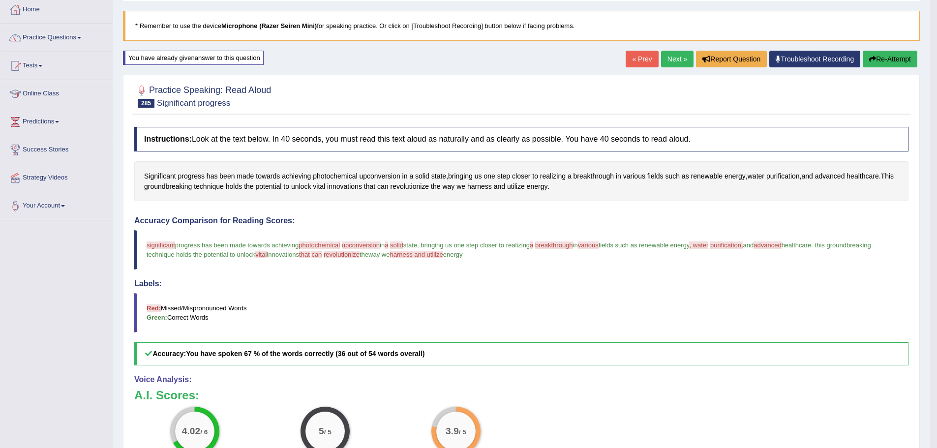
click at [666, 65] on link "Next »" at bounding box center [677, 59] width 32 height 17
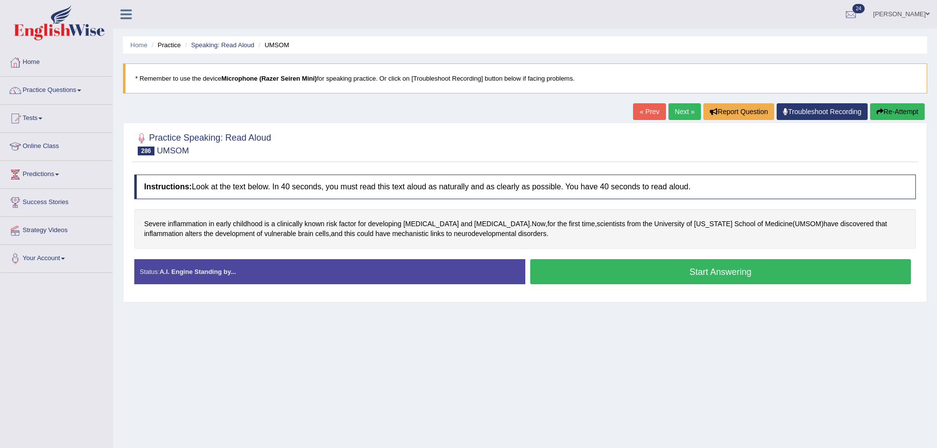
click at [557, 278] on button "Start Answering" at bounding box center [720, 271] width 381 height 25
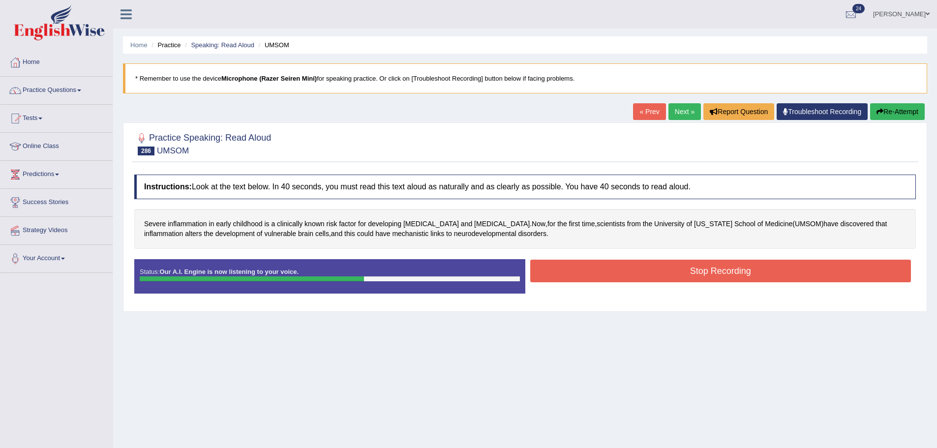
click at [606, 273] on button "Stop Recording" at bounding box center [720, 271] width 381 height 23
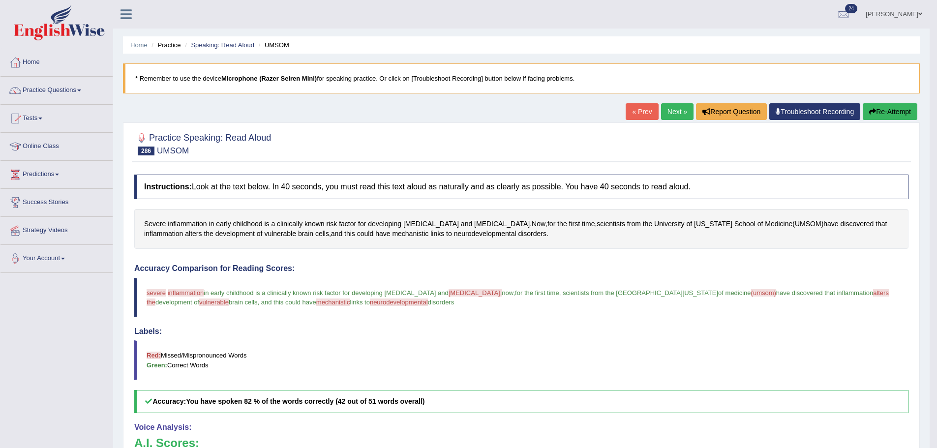
click at [880, 116] on button "Re-Attempt" at bounding box center [890, 111] width 55 height 17
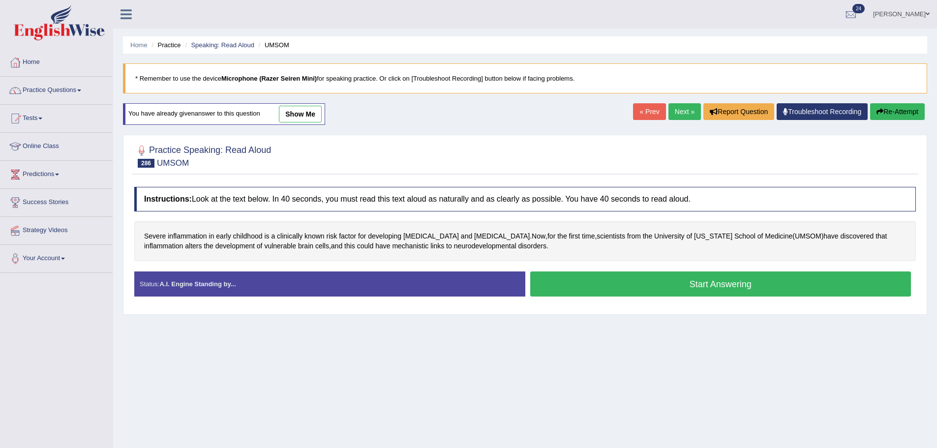
click at [689, 274] on button "Start Answering" at bounding box center [720, 284] width 381 height 25
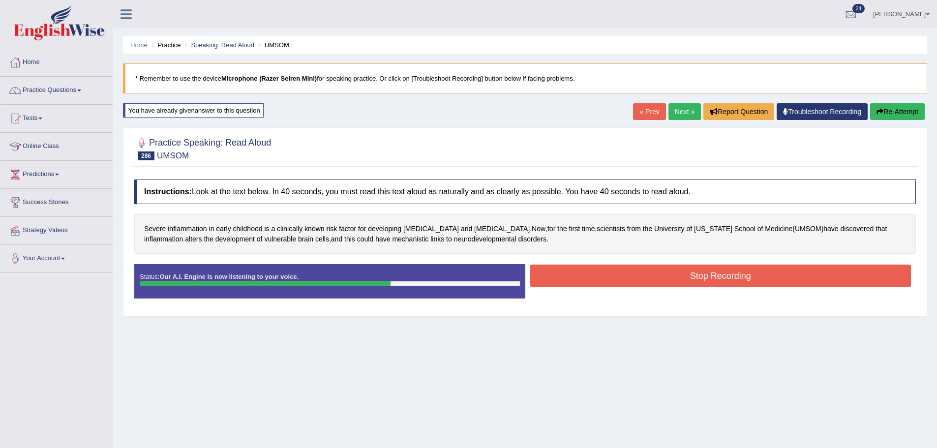
click at [772, 274] on button "Stop Recording" at bounding box center [720, 276] width 381 height 23
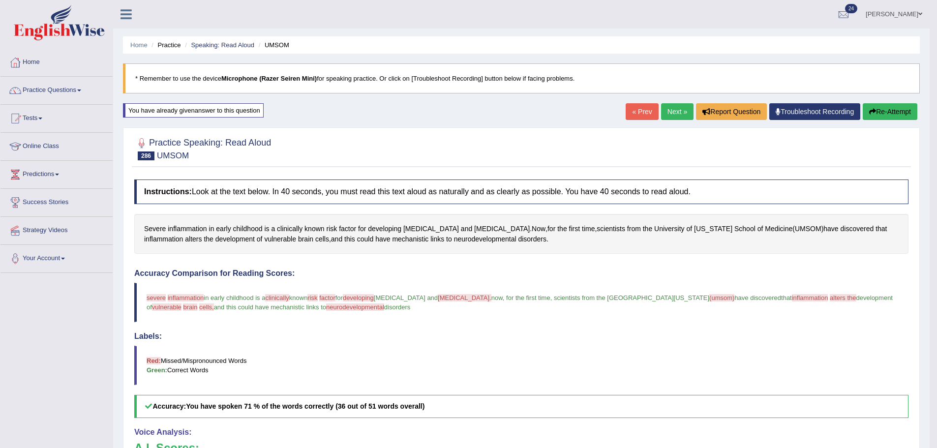
click at [875, 107] on button "Re-Attempt" at bounding box center [890, 111] width 55 height 17
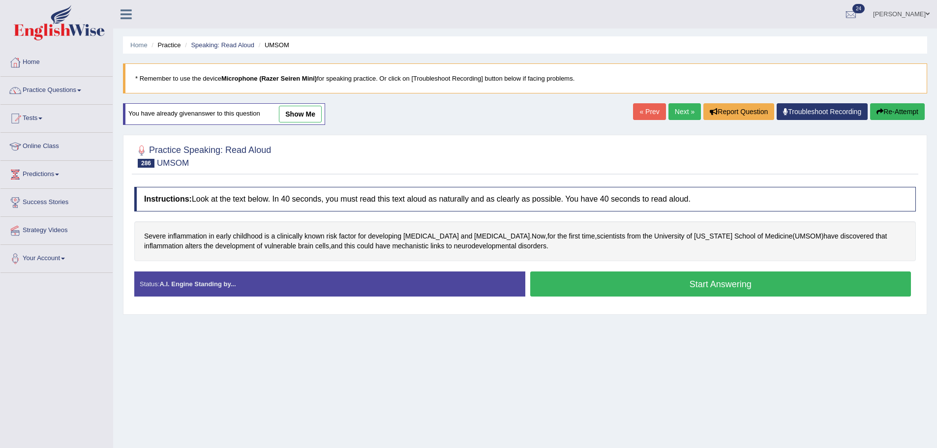
click at [619, 278] on button "Start Answering" at bounding box center [720, 284] width 381 height 25
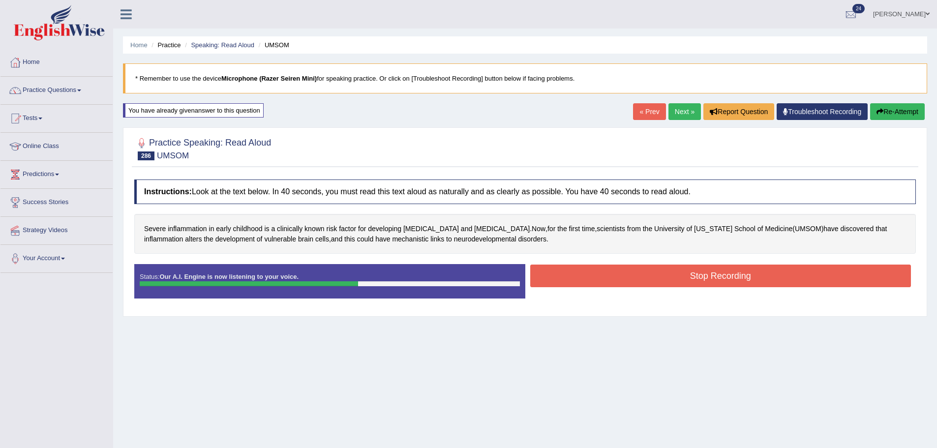
click at [682, 263] on div "Instructions: Look at the text below. In 40 seconds, you must read this text al…" at bounding box center [525, 243] width 787 height 137
click at [679, 264] on div "Instructions: Look at the text below. In 40 seconds, you must read this text al…" at bounding box center [525, 243] width 787 height 137
click at [670, 269] on button "Stop Recording" at bounding box center [720, 276] width 381 height 23
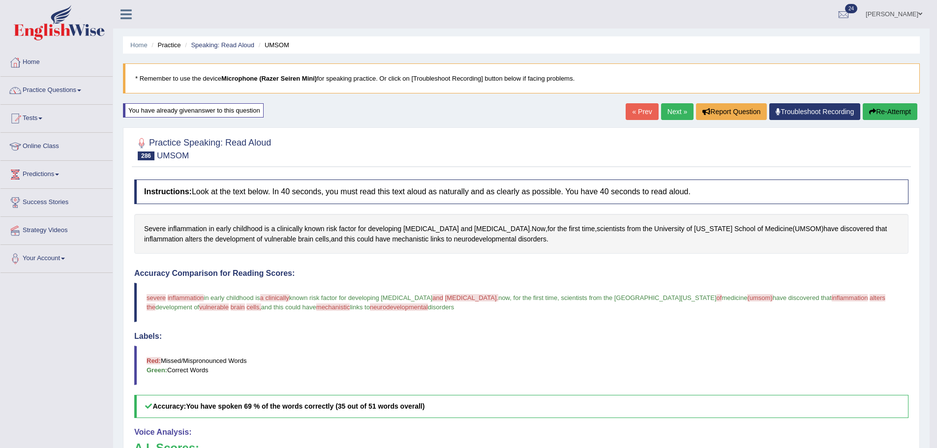
click at [663, 111] on link "Next »" at bounding box center [677, 111] width 32 height 17
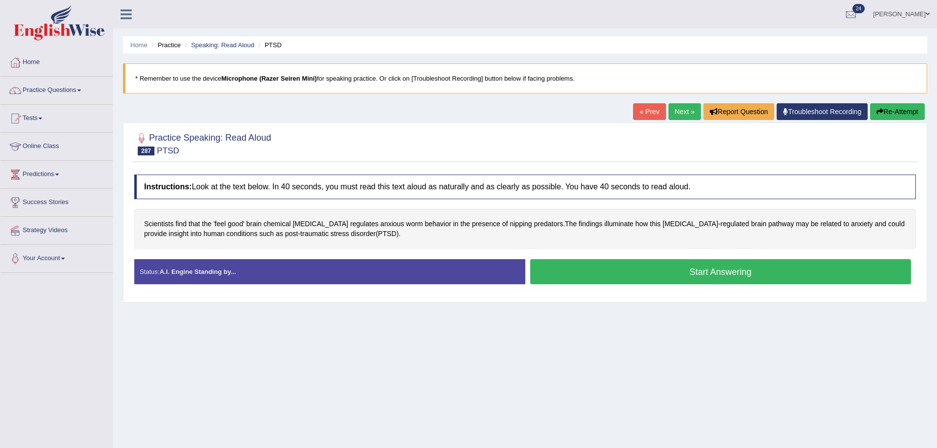
click at [594, 271] on button "Start Answering" at bounding box center [720, 271] width 381 height 25
click at [593, 271] on div "Status: A.I. Engine Standing by... Start Answering Stop Recording" at bounding box center [525, 276] width 782 height 35
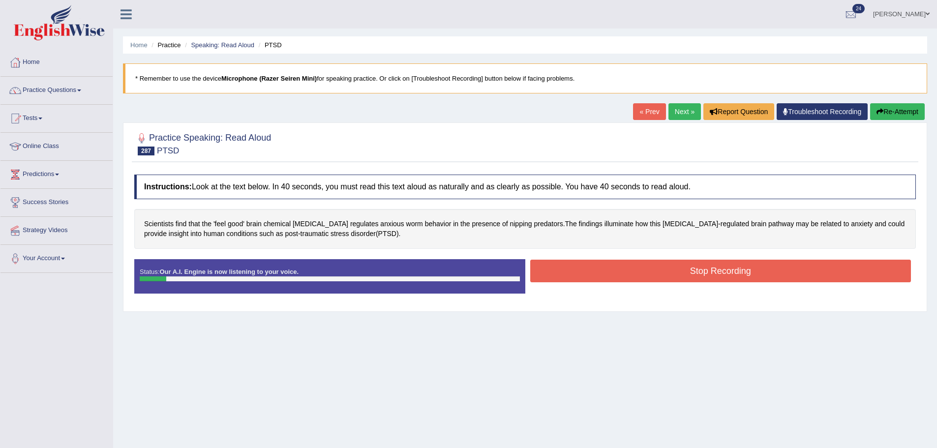
click at [910, 108] on button "Re-Attempt" at bounding box center [897, 111] width 55 height 17
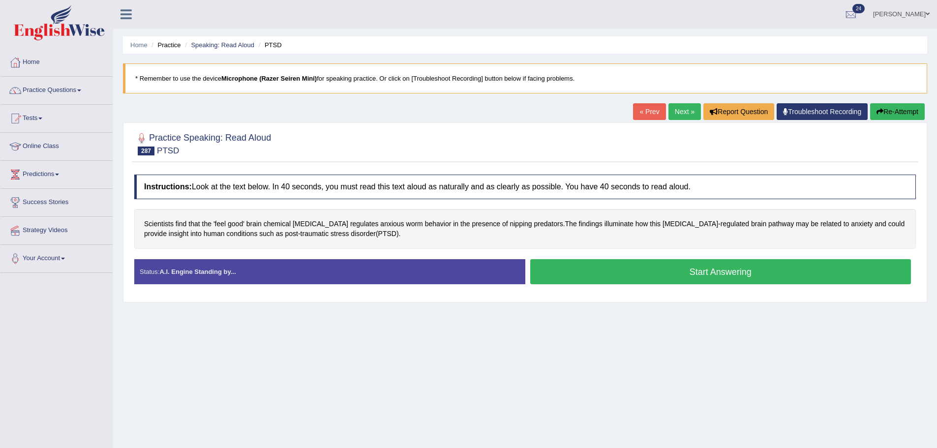
click at [706, 268] on button "Start Answering" at bounding box center [720, 271] width 381 height 25
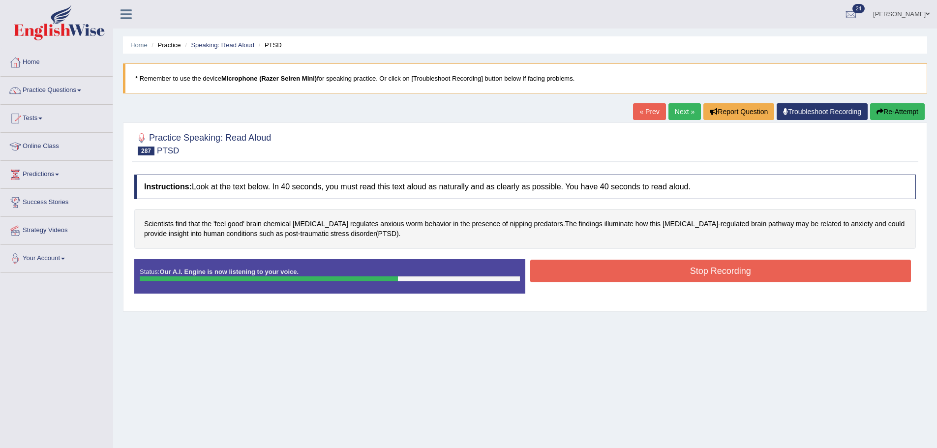
click at [583, 274] on button "Stop Recording" at bounding box center [720, 271] width 381 height 23
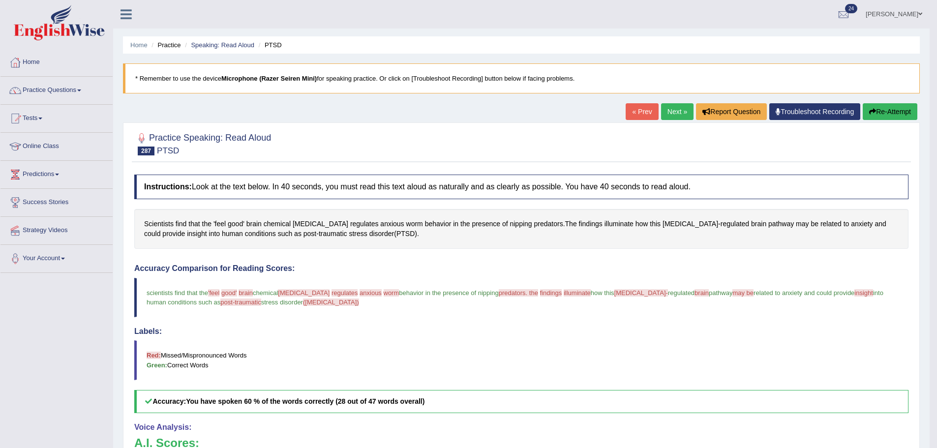
drag, startPoint x: 892, startPoint y: 112, endPoint x: 885, endPoint y: 112, distance: 6.4
click at [892, 112] on button "Re-Attempt" at bounding box center [890, 111] width 55 height 17
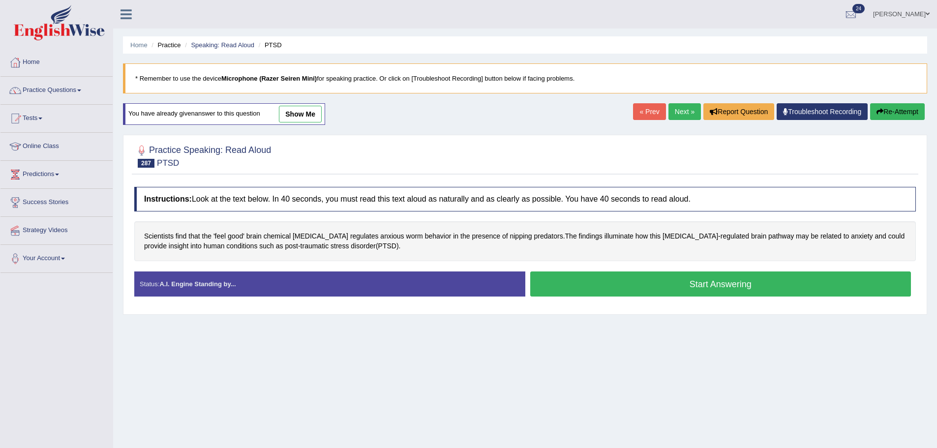
click at [715, 296] on button "Start Answering" at bounding box center [720, 284] width 381 height 25
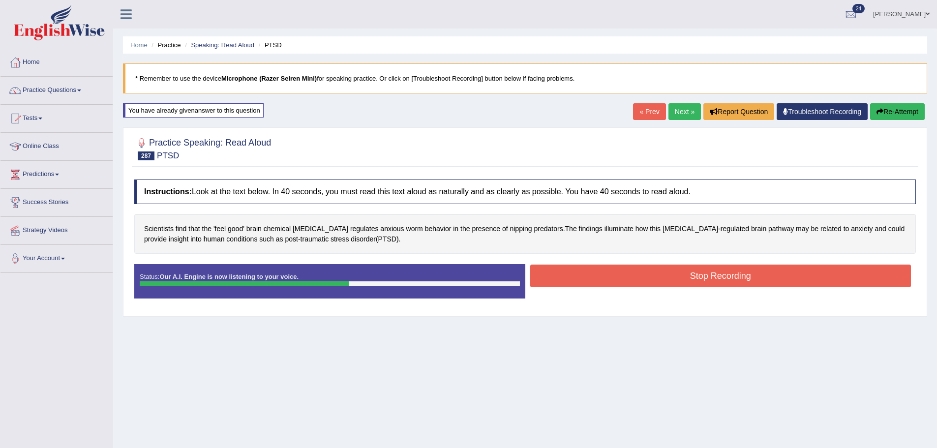
click at [629, 271] on button "Stop Recording" at bounding box center [720, 276] width 381 height 23
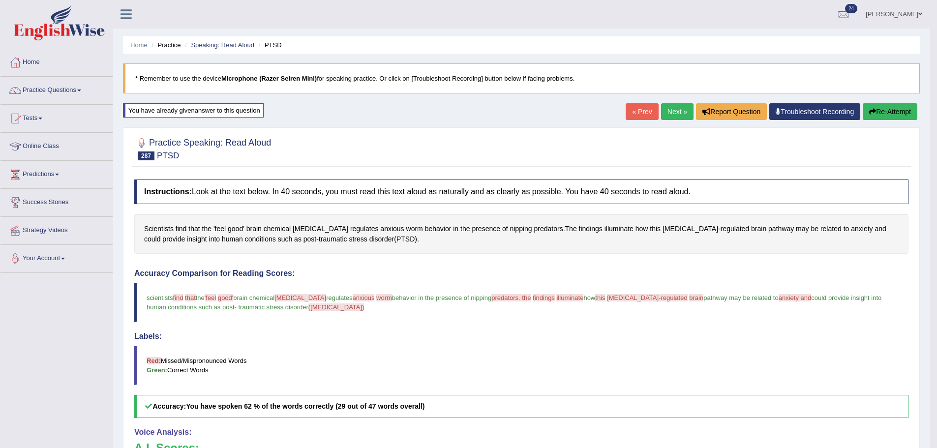
click at [902, 115] on button "Re-Attempt" at bounding box center [890, 111] width 55 height 17
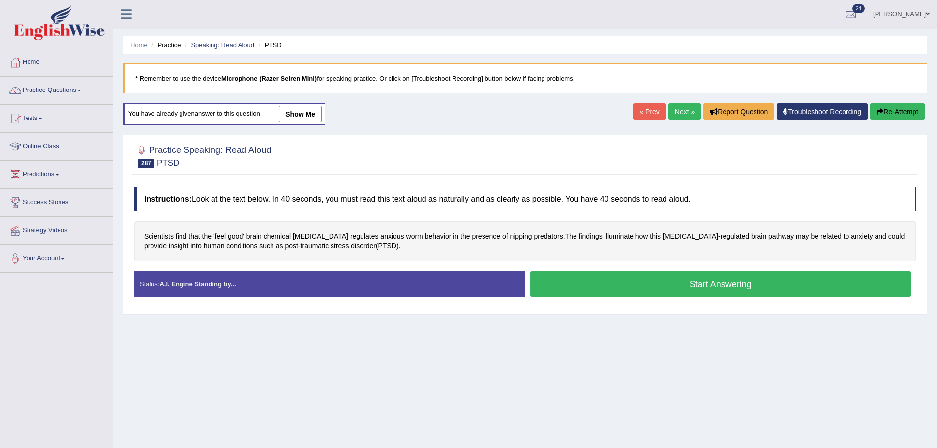
click at [638, 284] on button "Start Answering" at bounding box center [720, 284] width 381 height 25
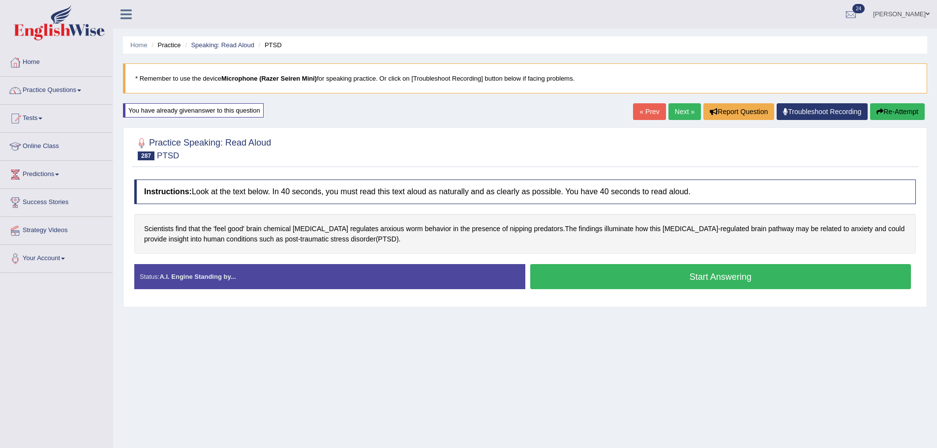
click at [638, 284] on button "Start Answering" at bounding box center [720, 276] width 381 height 25
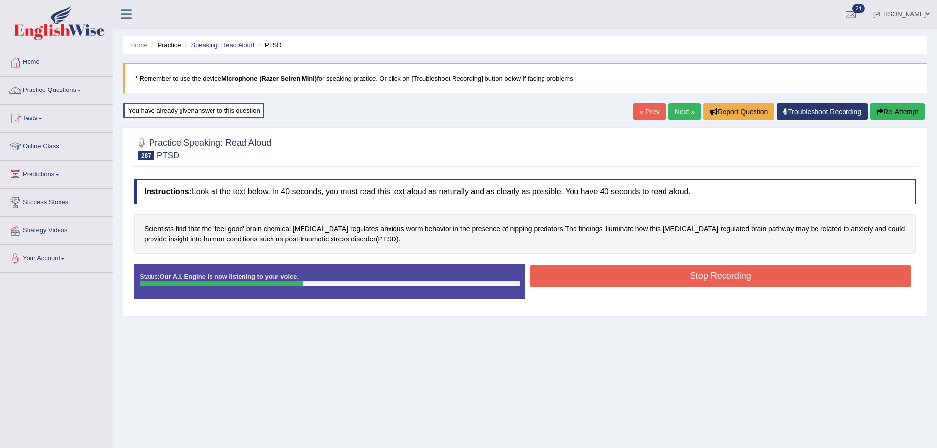
drag, startPoint x: 685, startPoint y: 271, endPoint x: 693, endPoint y: 264, distance: 9.8
click at [692, 265] on button "Stop Recording" at bounding box center [720, 276] width 381 height 23
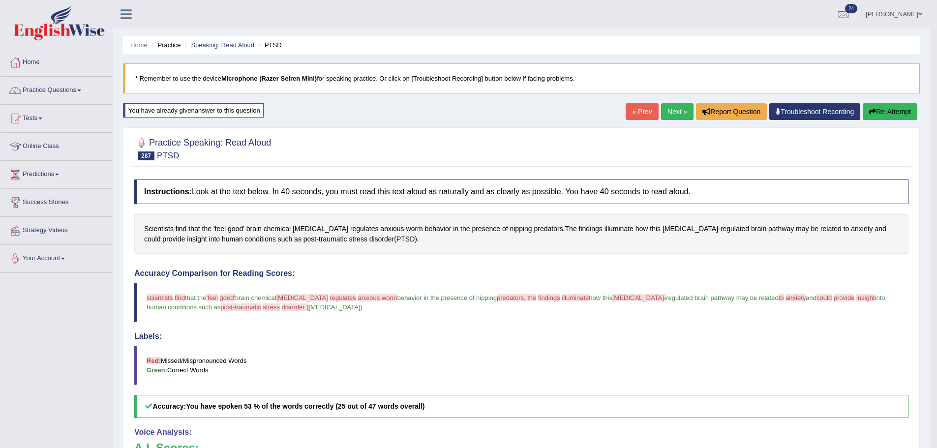
click at [682, 109] on link "Next »" at bounding box center [677, 111] width 32 height 17
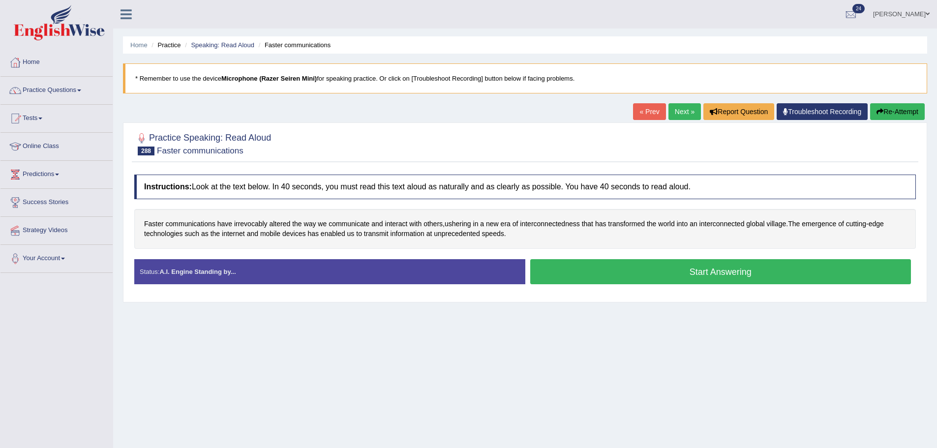
click at [617, 272] on button "Start Answering" at bounding box center [720, 271] width 381 height 25
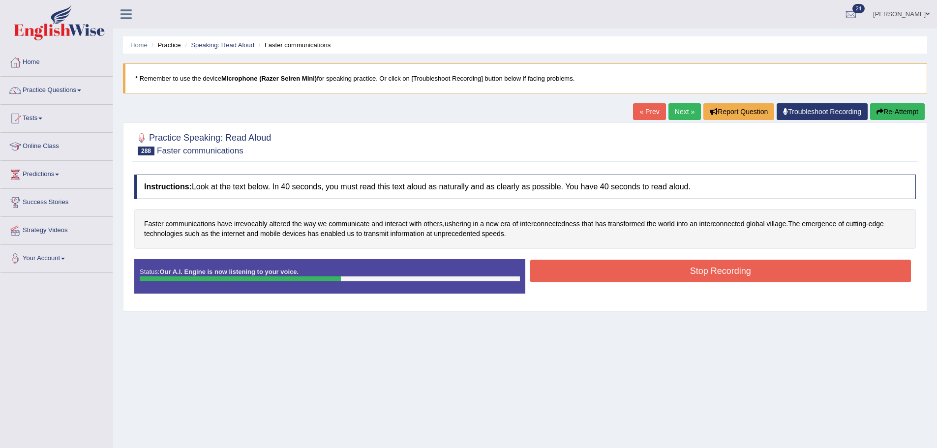
click at [605, 266] on button "Stop Recording" at bounding box center [720, 271] width 381 height 23
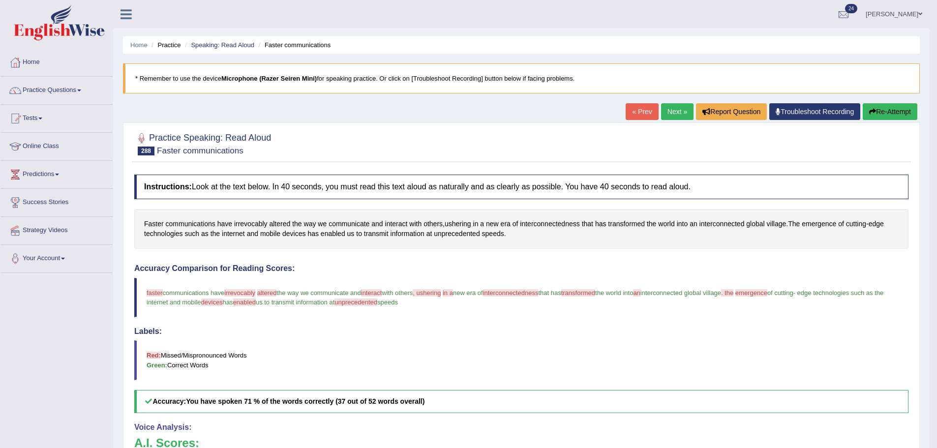
click at [664, 114] on link "Next »" at bounding box center [677, 111] width 32 height 17
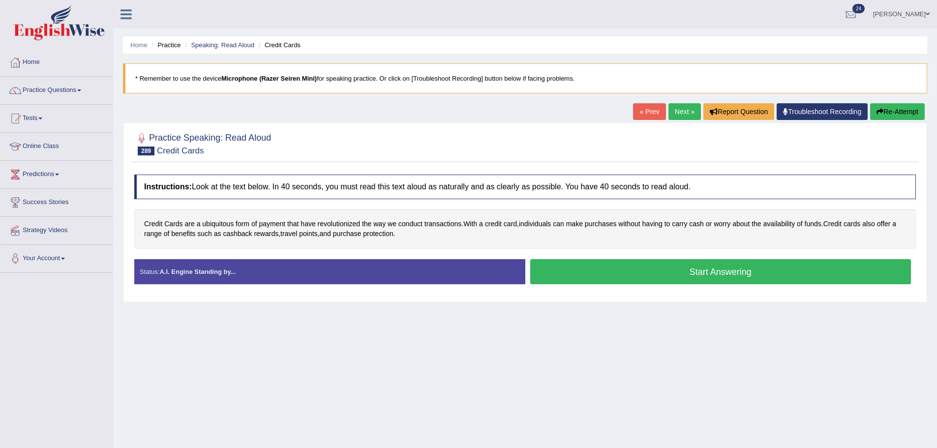
click at [633, 271] on button "Start Answering" at bounding box center [720, 271] width 381 height 25
click at [0, 0] on button "Stop Recording" at bounding box center [0, 0] width 0 height 0
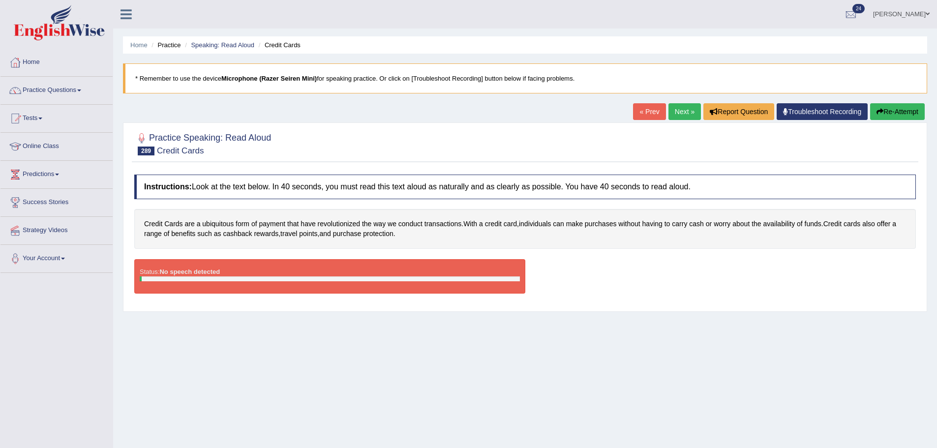
click at [882, 96] on div "Home Practice Speaking: Read Aloud Credit Cards * Remember to use the device Mi…" at bounding box center [525, 246] width 824 height 492
click at [883, 118] on button "Re-Attempt" at bounding box center [897, 111] width 55 height 17
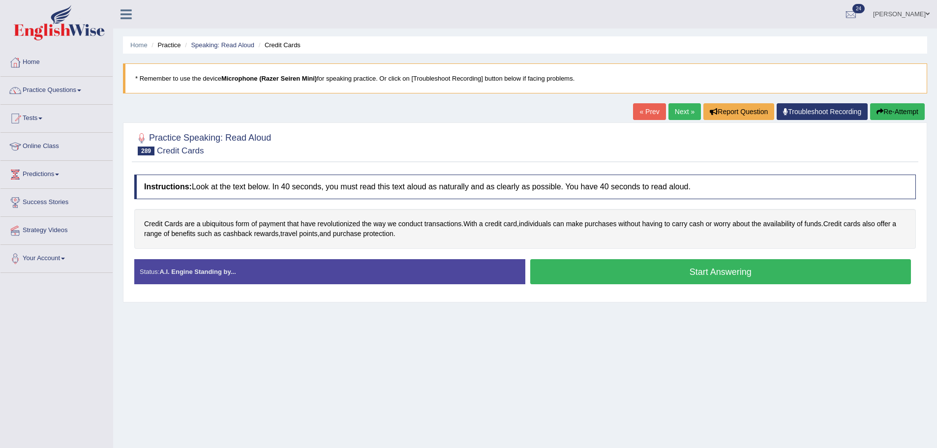
click at [613, 270] on button "Start Answering" at bounding box center [720, 271] width 381 height 25
click at [0, 0] on button "Stop Recording" at bounding box center [0, 0] width 0 height 0
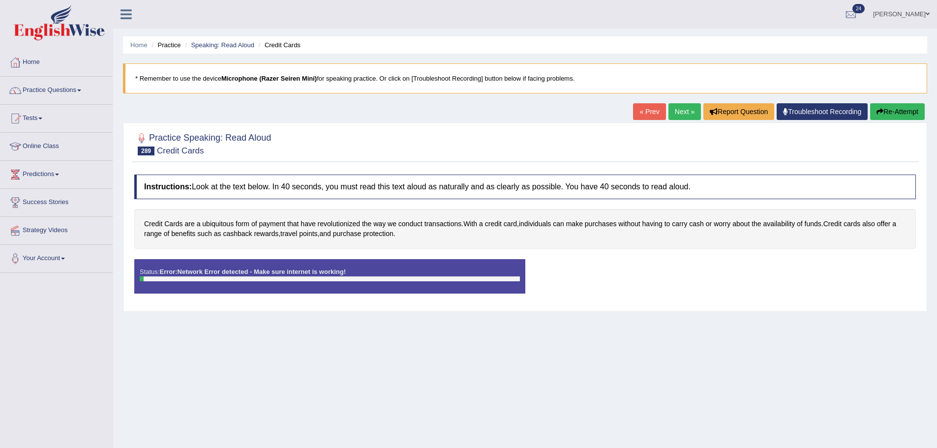
click at [909, 117] on button "Re-Attempt" at bounding box center [897, 111] width 55 height 17
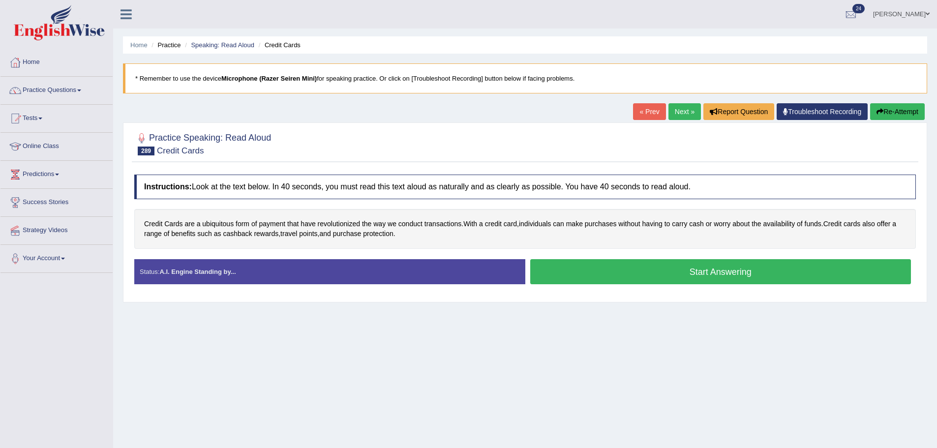
click at [621, 267] on button "Start Answering" at bounding box center [720, 271] width 381 height 25
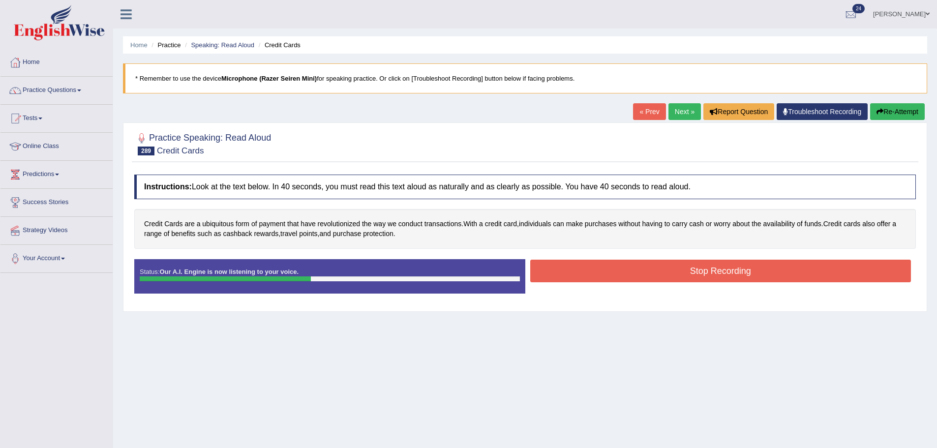
click at [656, 277] on button "Stop Recording" at bounding box center [720, 271] width 381 height 23
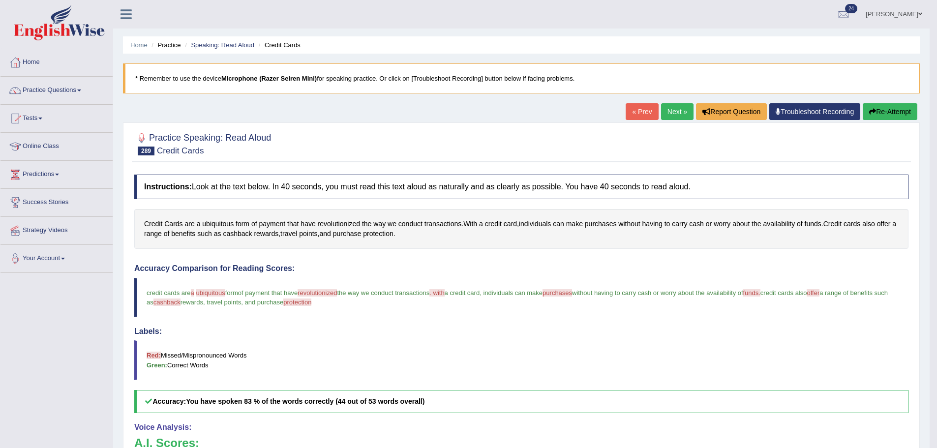
click at [669, 116] on link "Next »" at bounding box center [677, 111] width 32 height 17
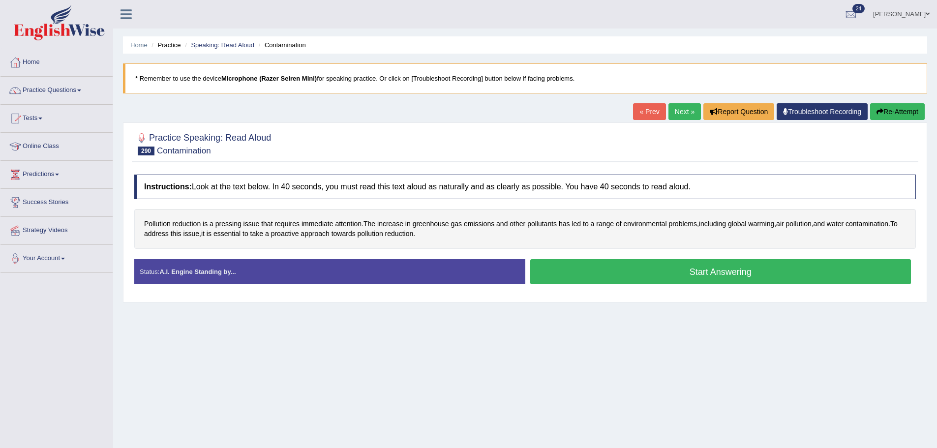
click at [607, 268] on button "Start Answering" at bounding box center [720, 271] width 381 height 25
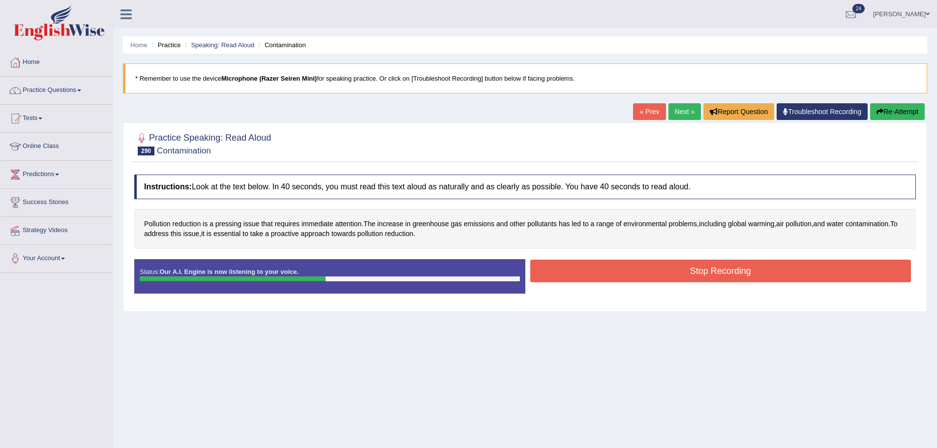
click at [607, 268] on button "Stop Recording" at bounding box center [720, 271] width 381 height 23
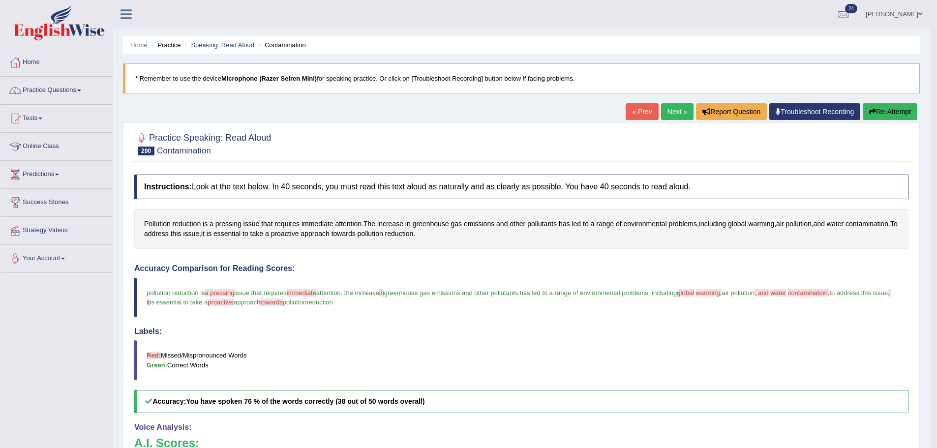
click at [671, 120] on link "Next »" at bounding box center [677, 111] width 32 height 17
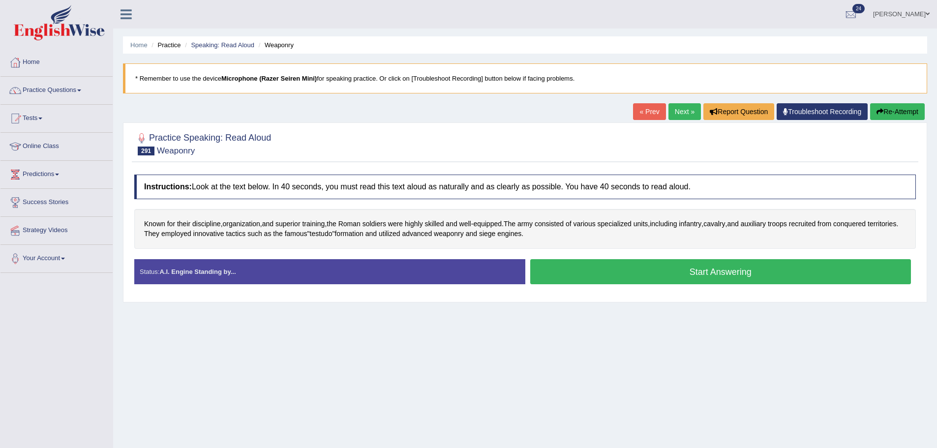
click at [546, 273] on button "Start Answering" at bounding box center [720, 271] width 381 height 25
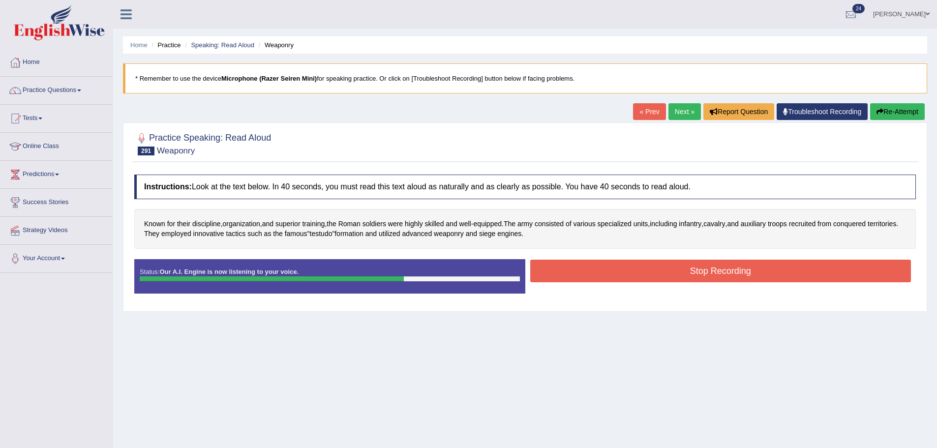
click at [564, 273] on button "Stop Recording" at bounding box center [720, 271] width 381 height 23
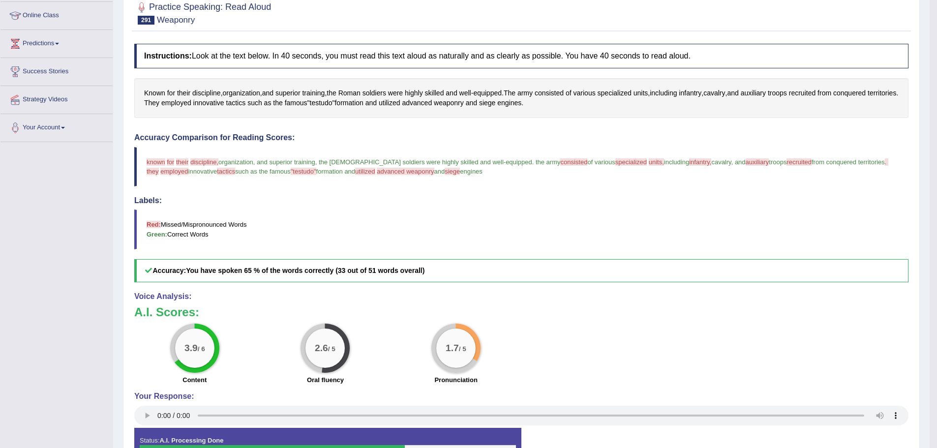
scroll to position [195, 0]
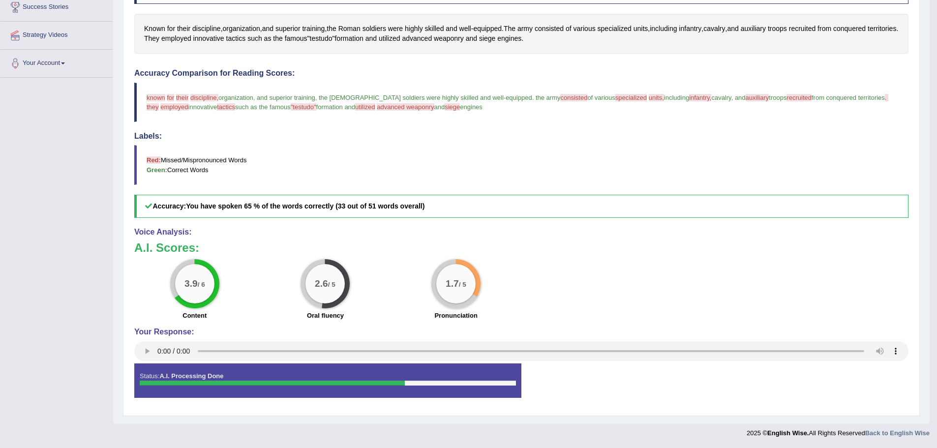
drag, startPoint x: 483, startPoint y: 268, endPoint x: 353, endPoint y: 281, distance: 130.6
click at [361, 282] on div "3.9 / 6 Content 2.6 / 5 Oral fluency 1.7 / 5 Pronunciation" at bounding box center [521, 290] width 784 height 63
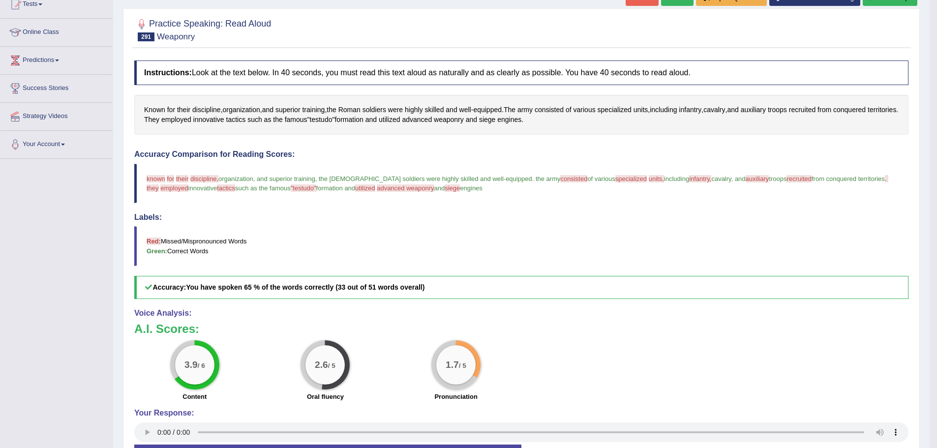
scroll to position [0, 0]
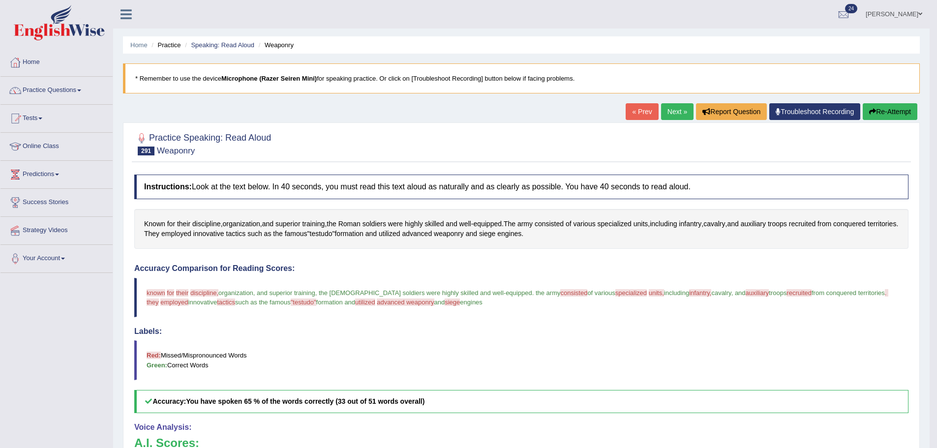
click at [876, 104] on button "Re-Attempt" at bounding box center [890, 111] width 55 height 17
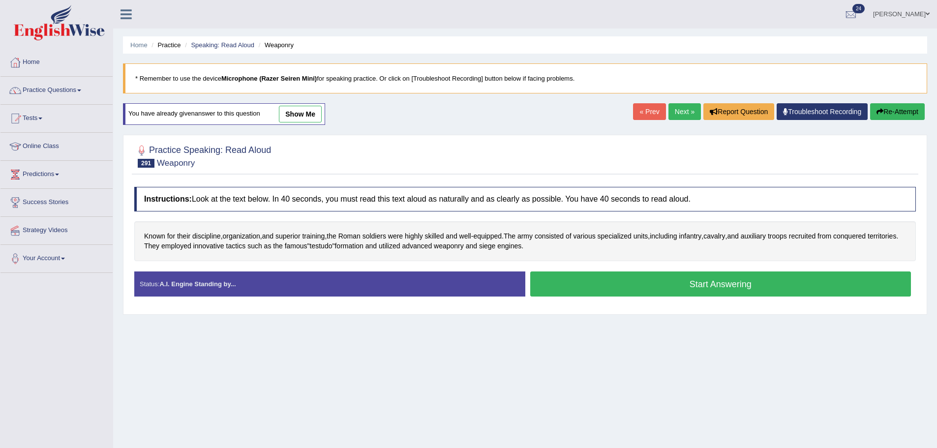
click at [622, 293] on button "Start Answering" at bounding box center [720, 284] width 381 height 25
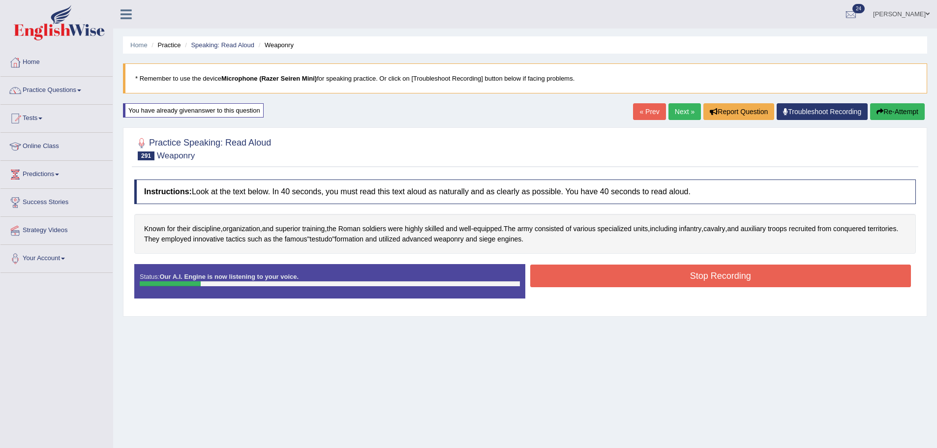
click at [901, 114] on button "Re-Attempt" at bounding box center [897, 111] width 55 height 17
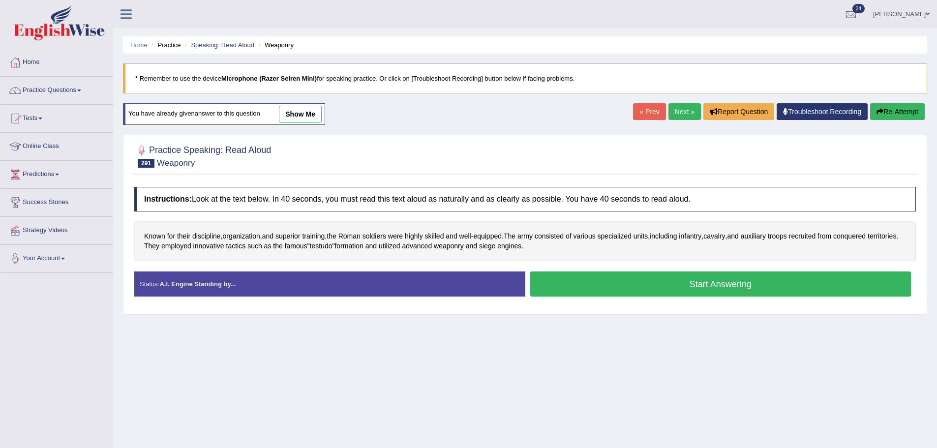
click at [617, 291] on button "Start Answering" at bounding box center [720, 284] width 381 height 25
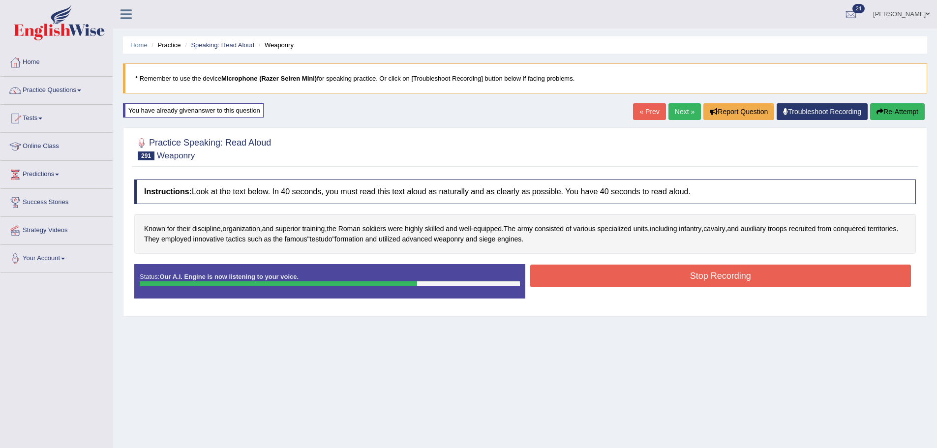
click at [640, 273] on button "Stop Recording" at bounding box center [720, 276] width 381 height 23
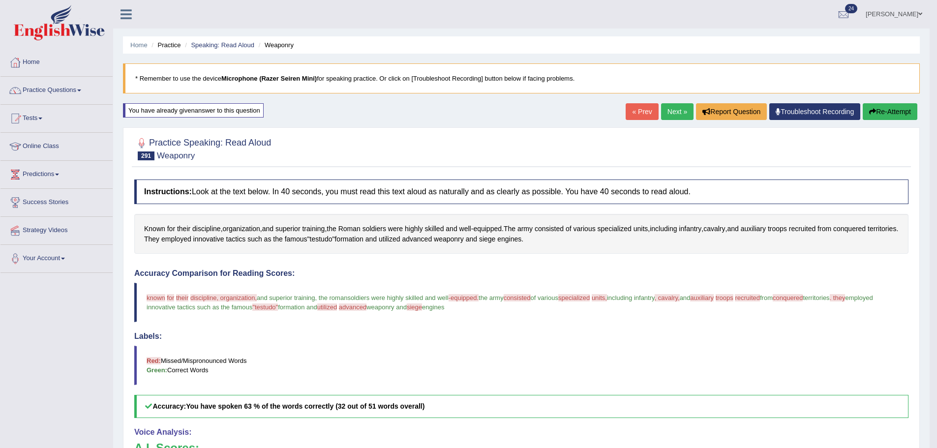
drag, startPoint x: 911, startPoint y: 108, endPoint x: 893, endPoint y: 118, distance: 20.5
click at [894, 117] on button "Re-Attempt" at bounding box center [890, 111] width 55 height 17
click at [893, 118] on button "Re-Attempt" at bounding box center [890, 111] width 55 height 17
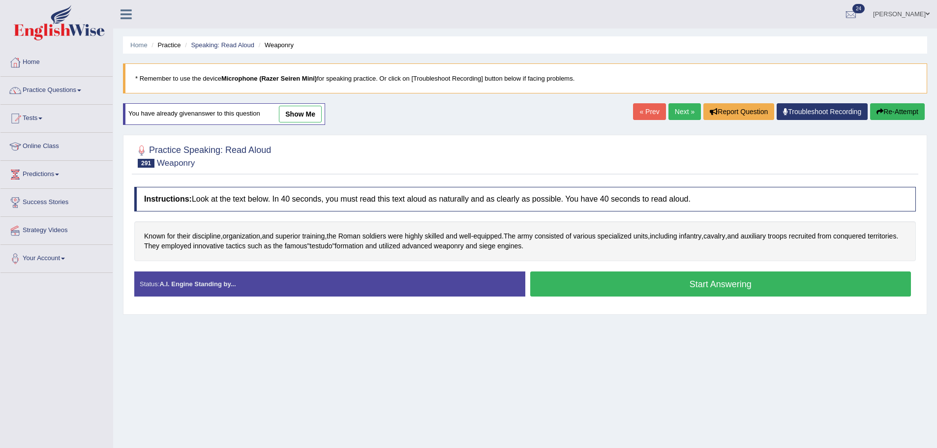
click at [603, 289] on button "Start Answering" at bounding box center [720, 284] width 381 height 25
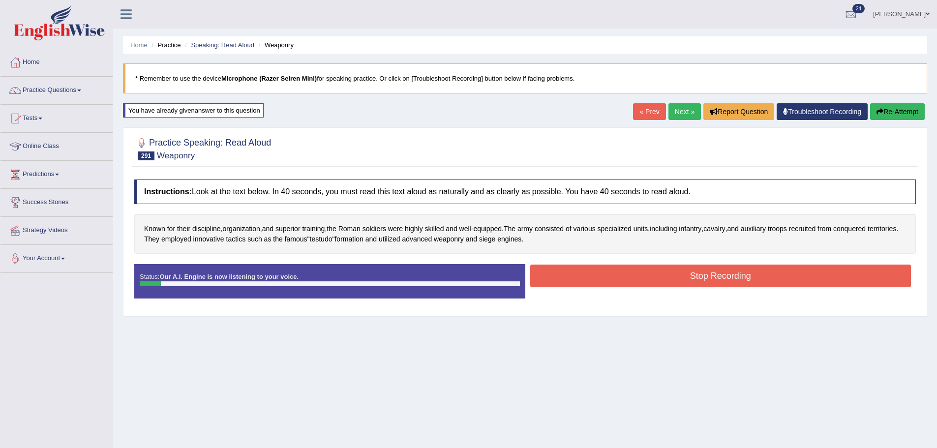
click at [894, 119] on button "Re-Attempt" at bounding box center [897, 111] width 55 height 17
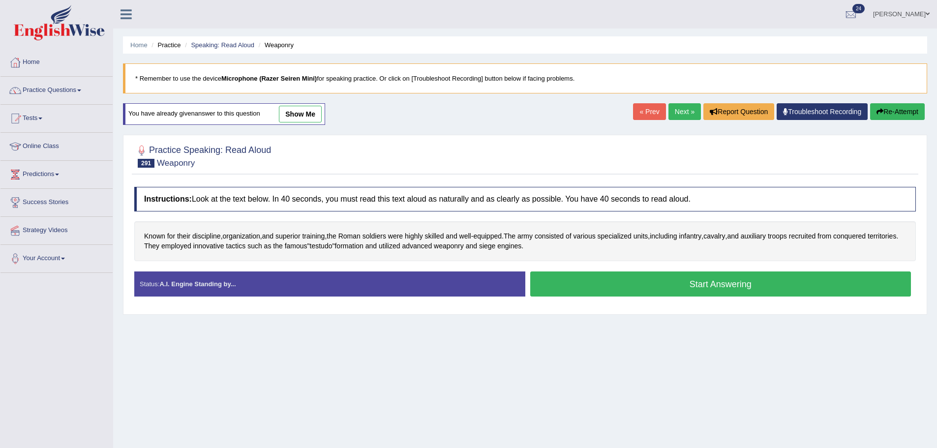
click at [756, 289] on button "Start Answering" at bounding box center [720, 284] width 381 height 25
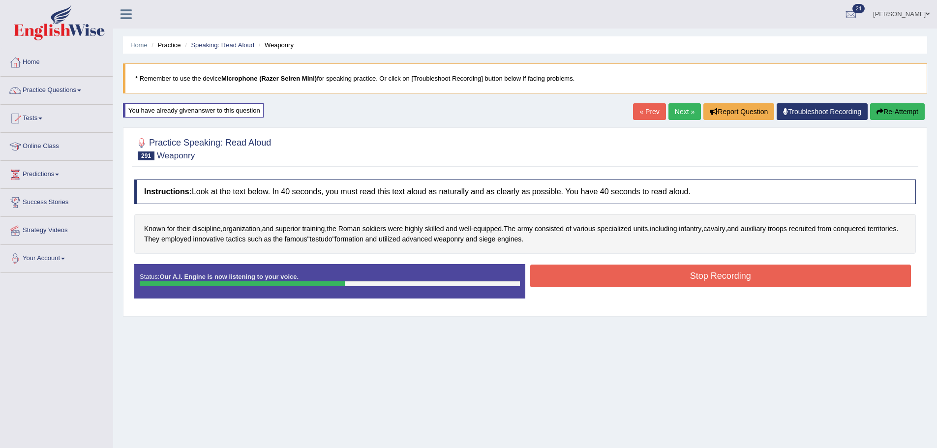
click at [544, 272] on button "Stop Recording" at bounding box center [720, 276] width 381 height 23
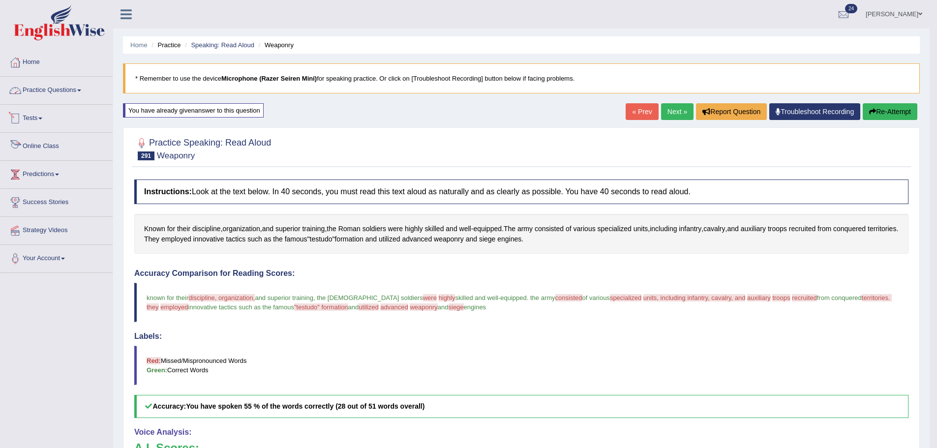
click at [43, 93] on link "Practice Questions" at bounding box center [56, 89] width 112 height 25
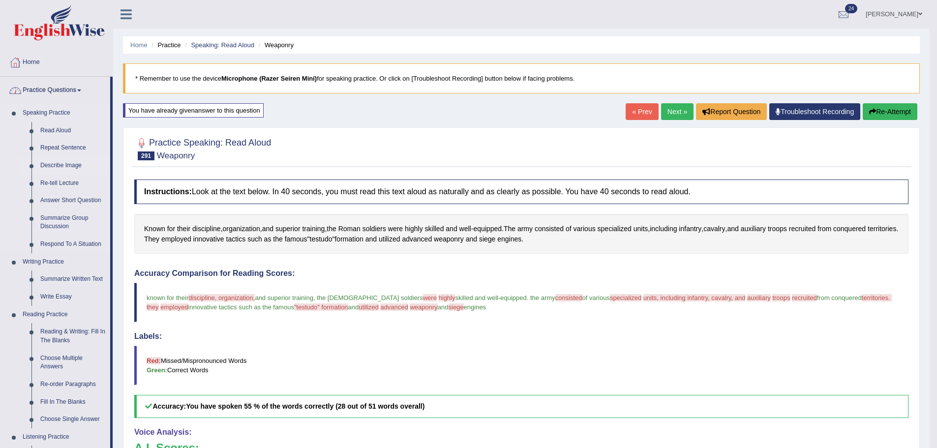
click at [61, 162] on link "Describe Image" at bounding box center [73, 166] width 74 height 18
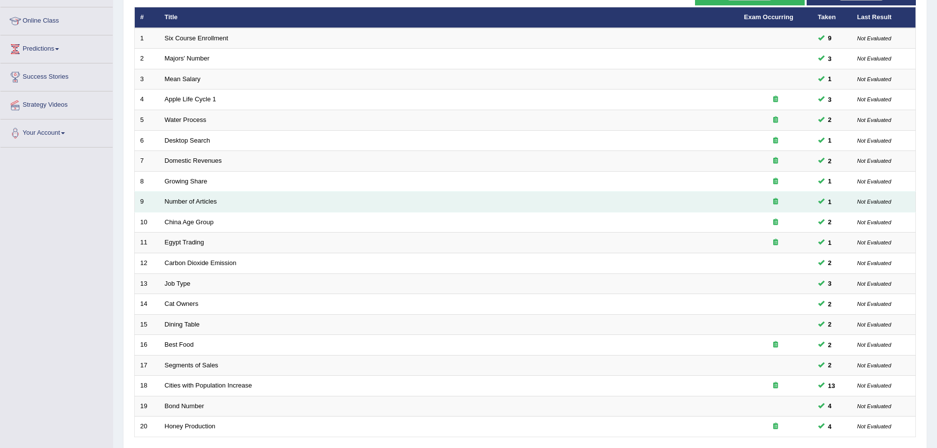
scroll to position [203, 0]
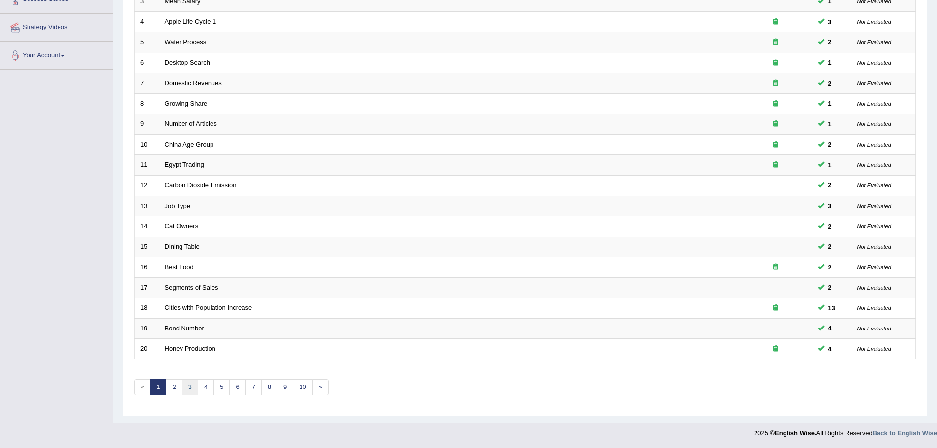
click at [192, 393] on link "3" at bounding box center [190, 387] width 16 height 16
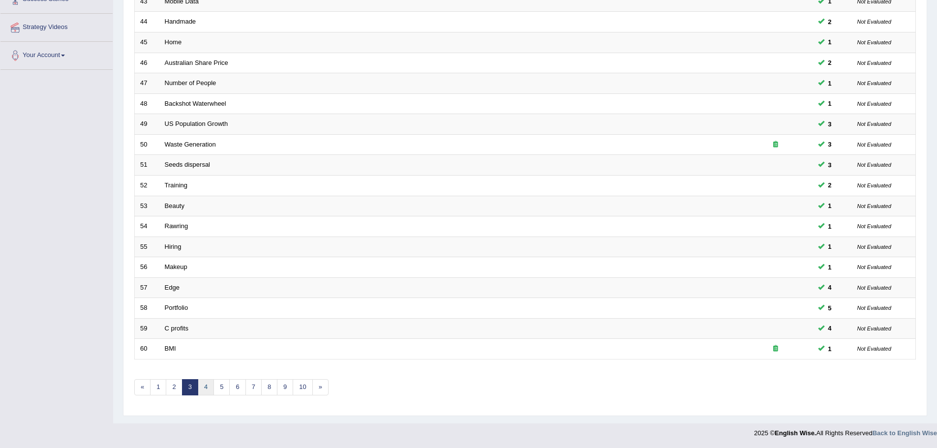
click at [212, 384] on link "4" at bounding box center [206, 387] width 16 height 16
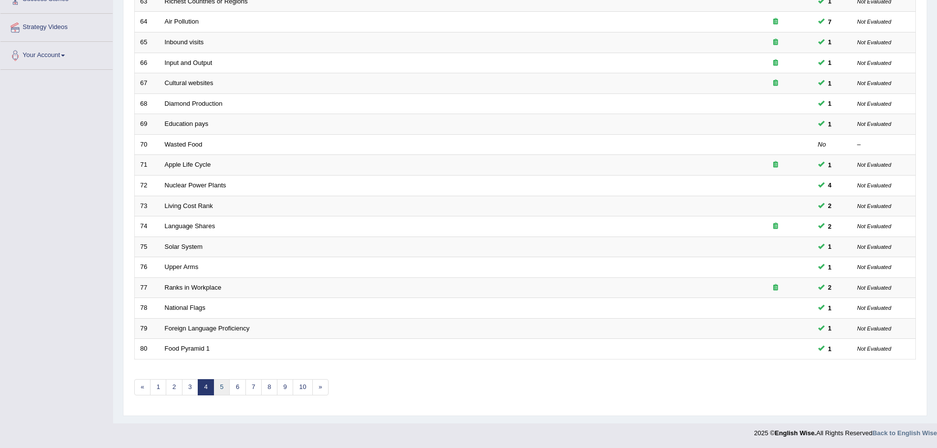
click at [216, 385] on link "5" at bounding box center [221, 387] width 16 height 16
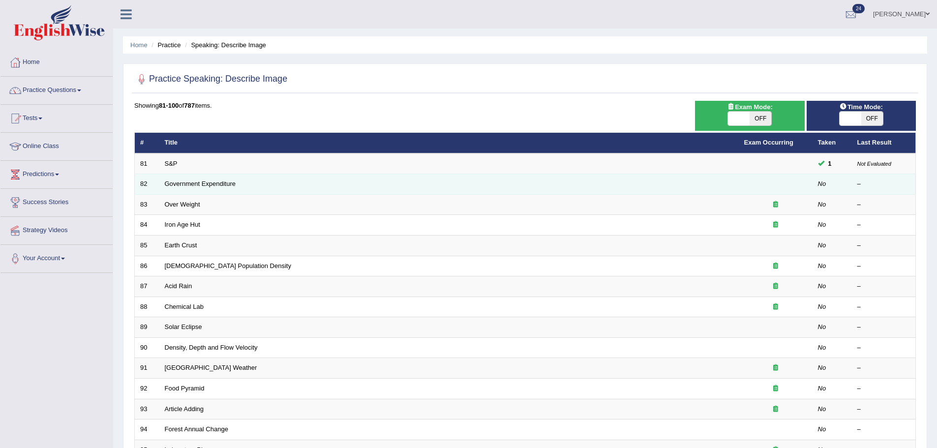
click at [179, 174] on td "Government Expenditure" at bounding box center [448, 184] width 579 height 21
click at [174, 183] on link "Government Expenditure" at bounding box center [200, 183] width 71 height 7
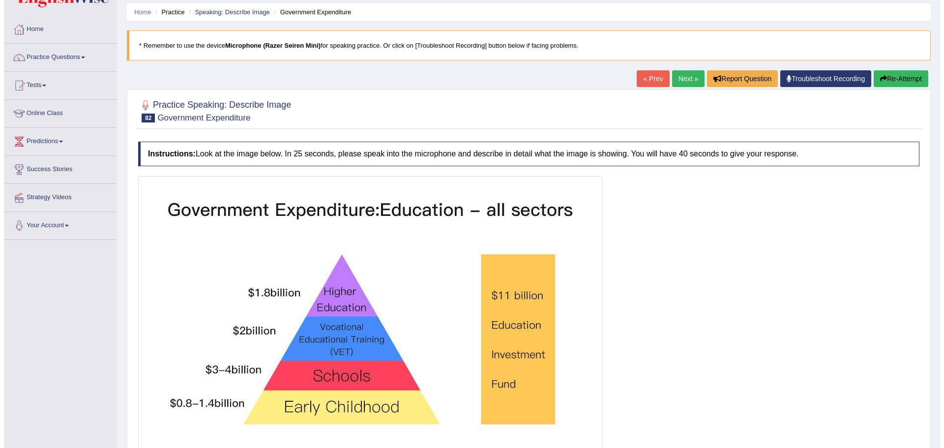
scroll to position [118, 0]
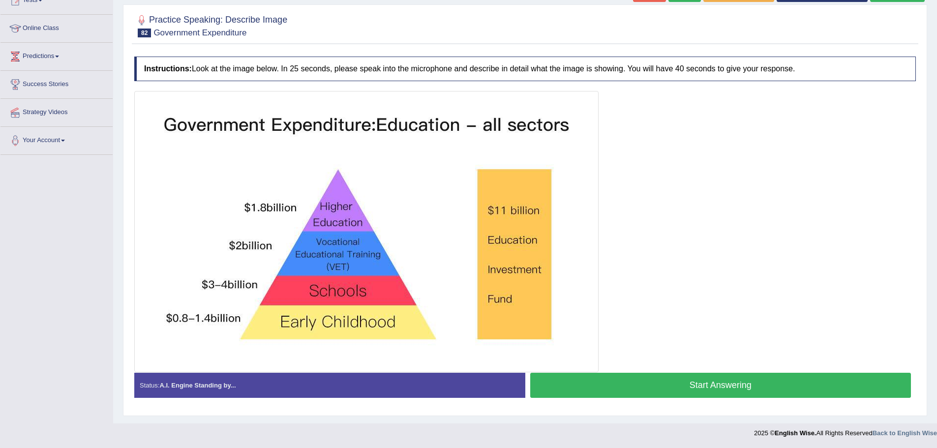
click at [628, 397] on button "Start Answering" at bounding box center [720, 385] width 381 height 25
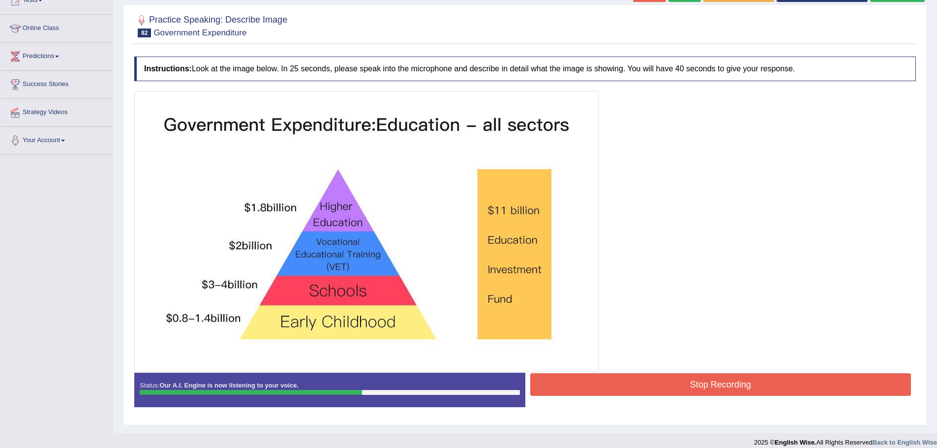
click at [655, 400] on div "Status: Our A.I. Engine is now listening to your voice. Start Answering Stop Re…" at bounding box center [525, 395] width 782 height 44
drag, startPoint x: 665, startPoint y: 389, endPoint x: 657, endPoint y: 379, distance: 12.6
click at [664, 388] on button "Stop Recording" at bounding box center [720, 384] width 381 height 23
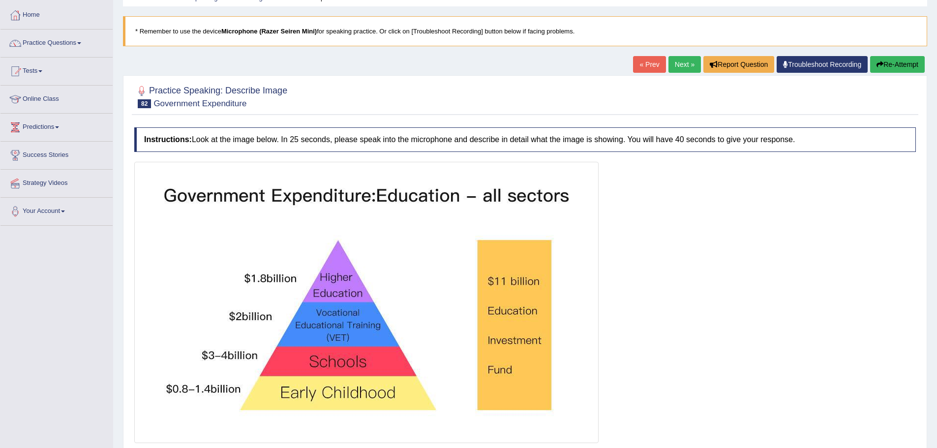
scroll to position [0, 0]
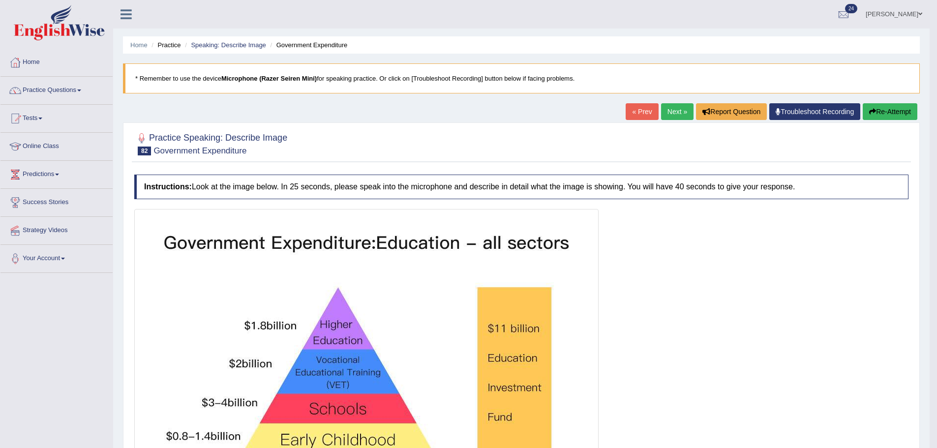
click at [673, 111] on link "Next »" at bounding box center [677, 111] width 32 height 17
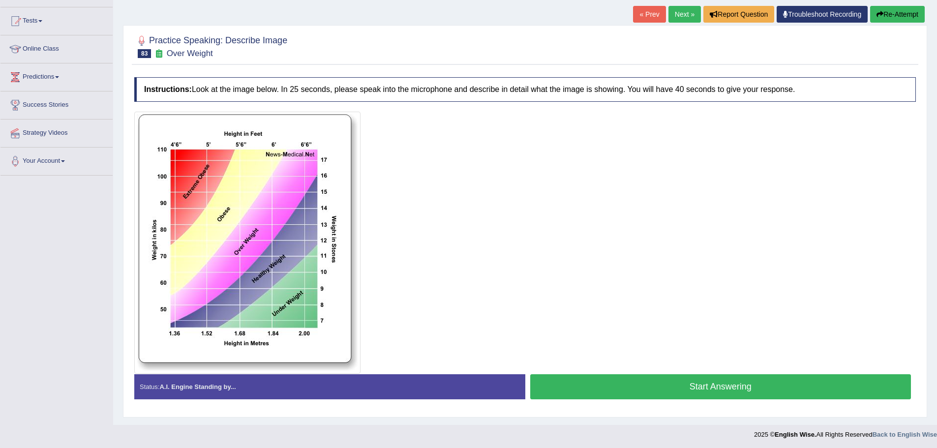
scroll to position [99, 0]
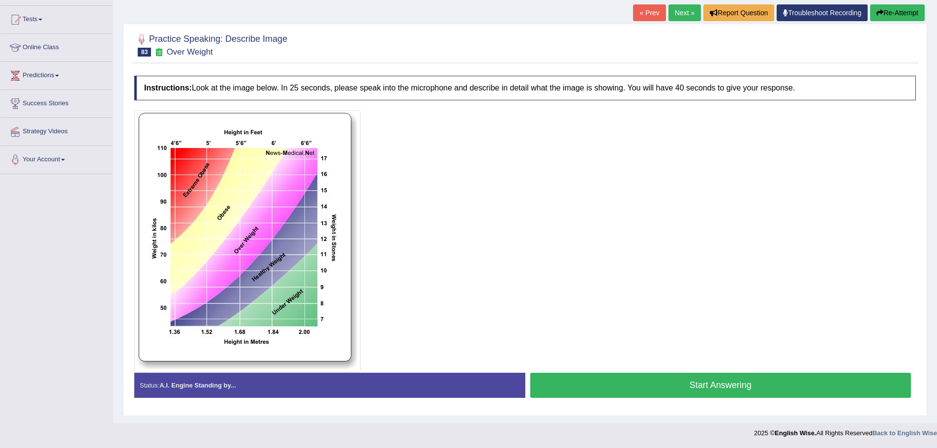
click at [582, 400] on div "Stop Recording" at bounding box center [720, 400] width 391 height 0
click at [588, 394] on button "Start Answering" at bounding box center [720, 385] width 381 height 25
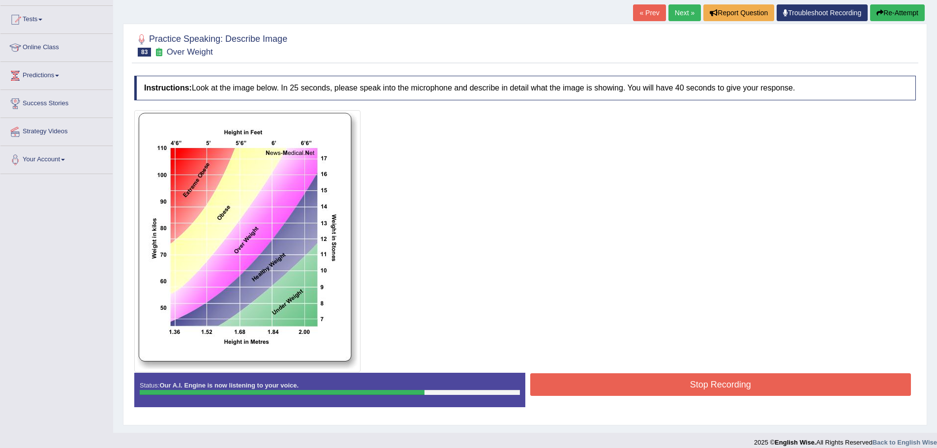
click at [592, 378] on button "Stop Recording" at bounding box center [720, 384] width 381 height 23
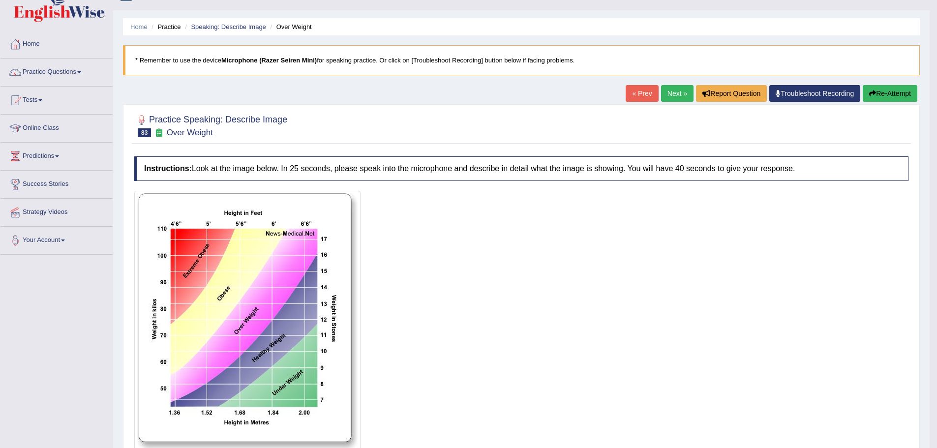
scroll to position [0, 0]
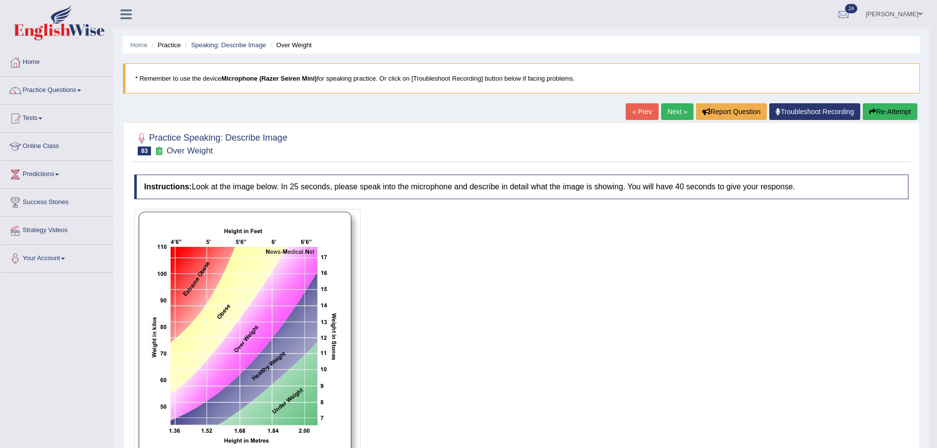
click at [669, 112] on link "Next »" at bounding box center [677, 111] width 32 height 17
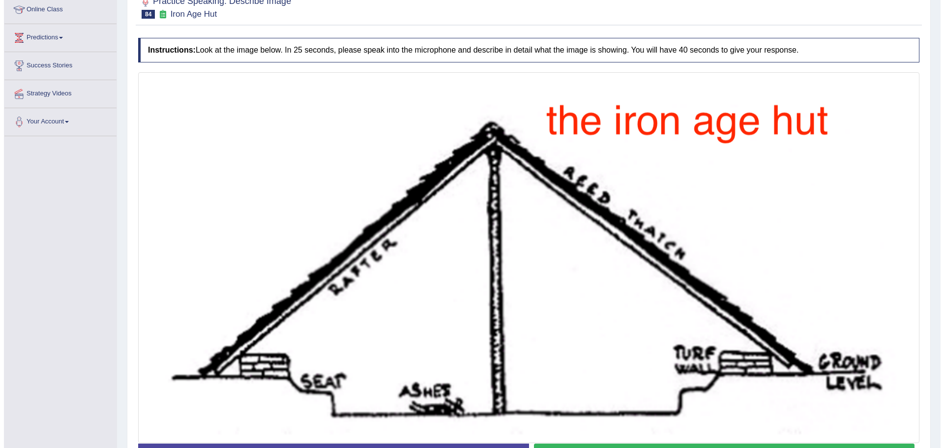
scroll to position [208, 0]
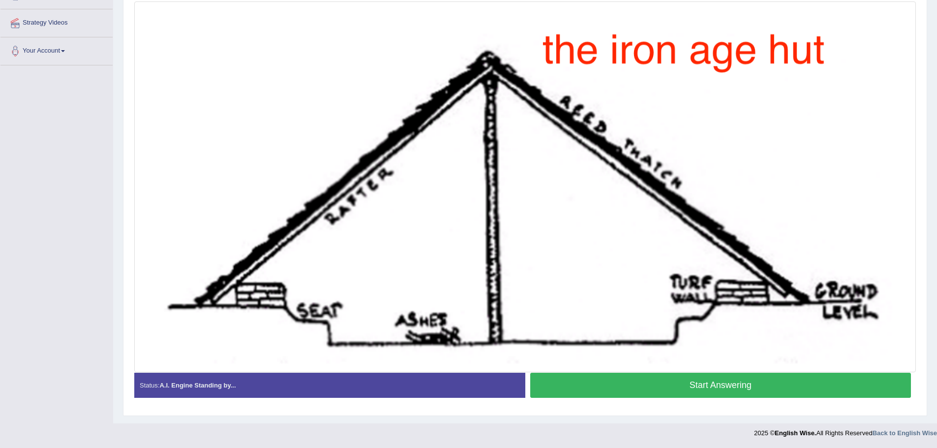
click at [621, 394] on button "Start Answering" at bounding box center [720, 385] width 381 height 25
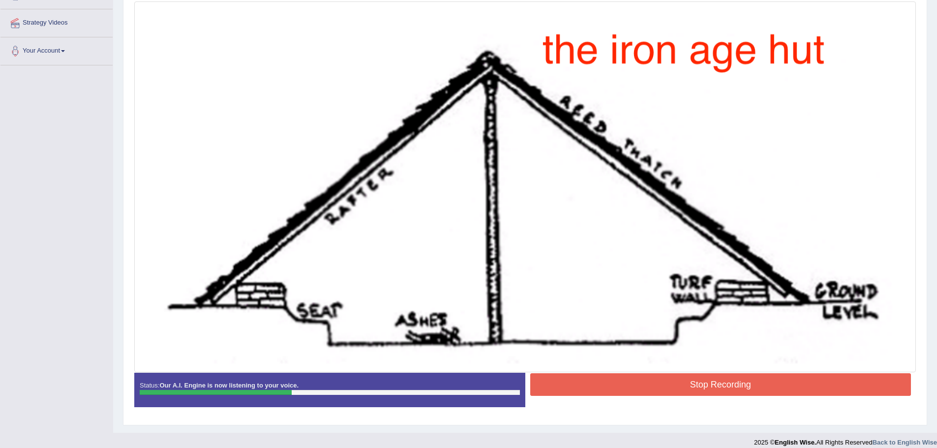
click at [820, 385] on button "Stop Recording" at bounding box center [720, 384] width 381 height 23
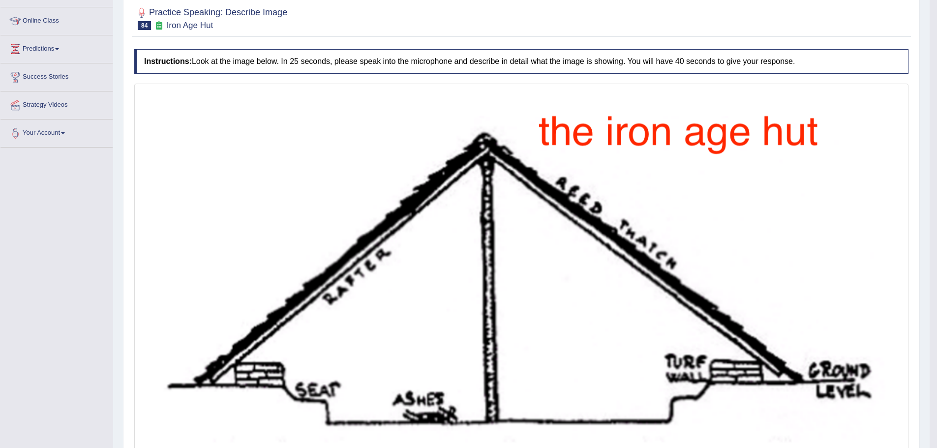
scroll to position [0, 0]
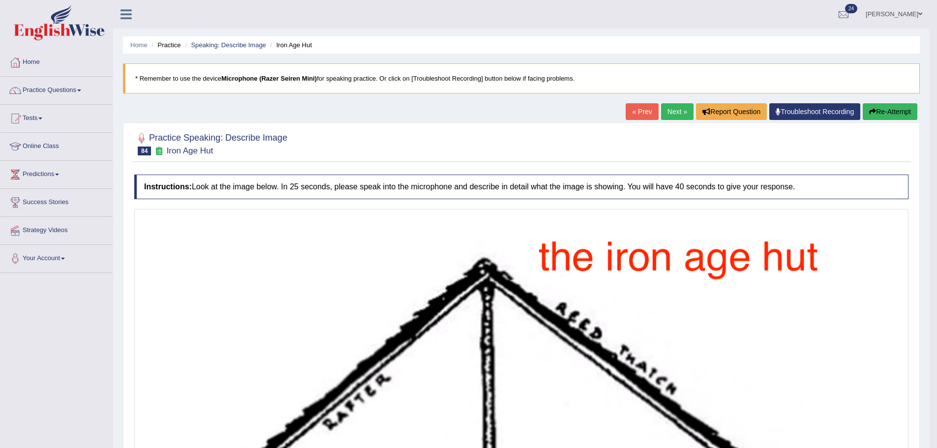
drag, startPoint x: 678, startPoint y: 99, endPoint x: 674, endPoint y: 102, distance: 5.2
click at [676, 100] on div "Home Practice Speaking: Describe Image Iron Age Hut * Remember to use the devic…" at bounding box center [521, 418] width 817 height 836
click at [673, 103] on div "Home Practice Speaking: Describe Image Iron Age Hut * Remember to use the devic…" at bounding box center [521, 418] width 817 height 836
click at [667, 115] on link "Next »" at bounding box center [677, 111] width 32 height 17
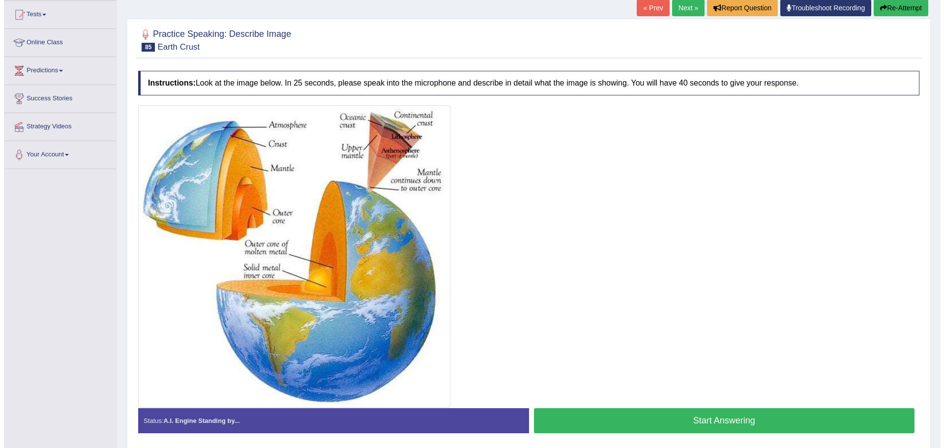
scroll to position [139, 0]
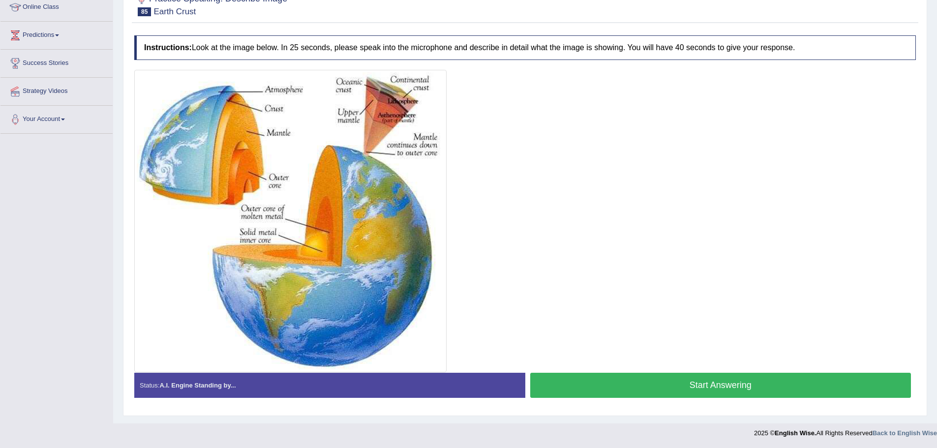
click at [593, 376] on button "Start Answering" at bounding box center [720, 385] width 381 height 25
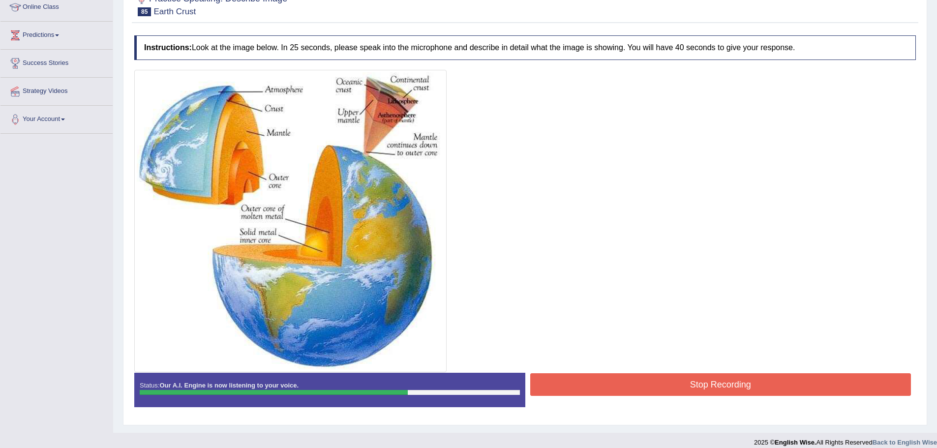
click at [550, 392] on button "Stop Recording" at bounding box center [720, 384] width 381 height 23
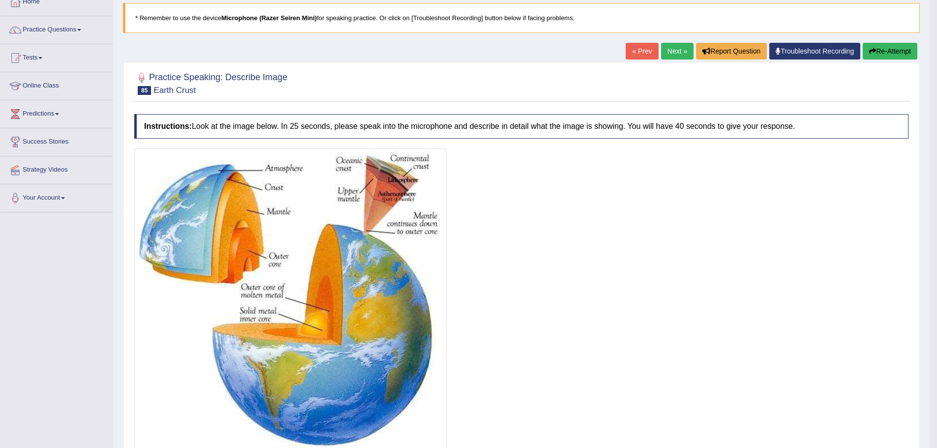
scroll to position [0, 0]
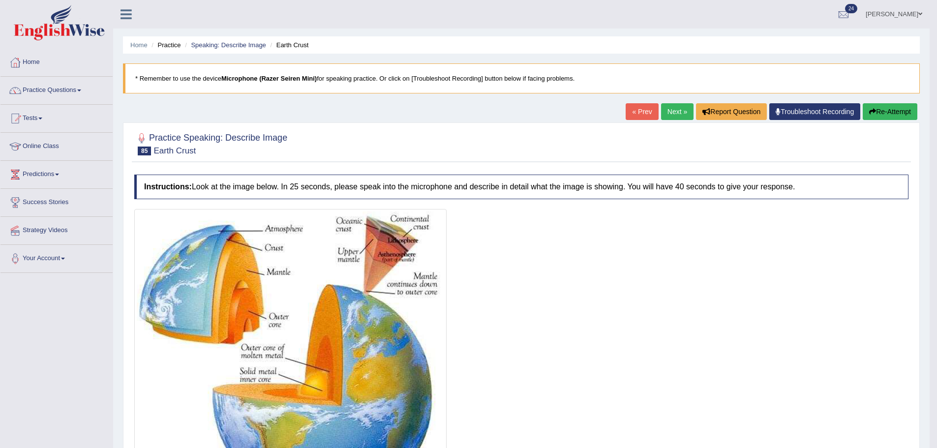
click at [661, 115] on link "Next »" at bounding box center [677, 111] width 32 height 17
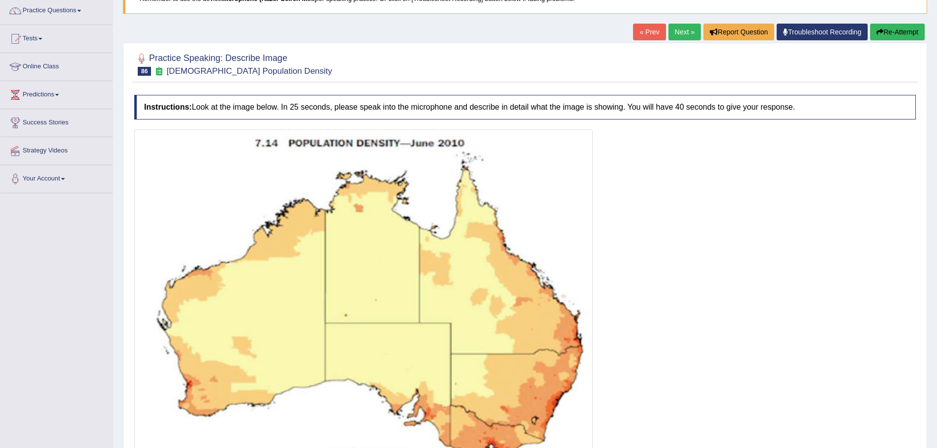
scroll to position [260, 0]
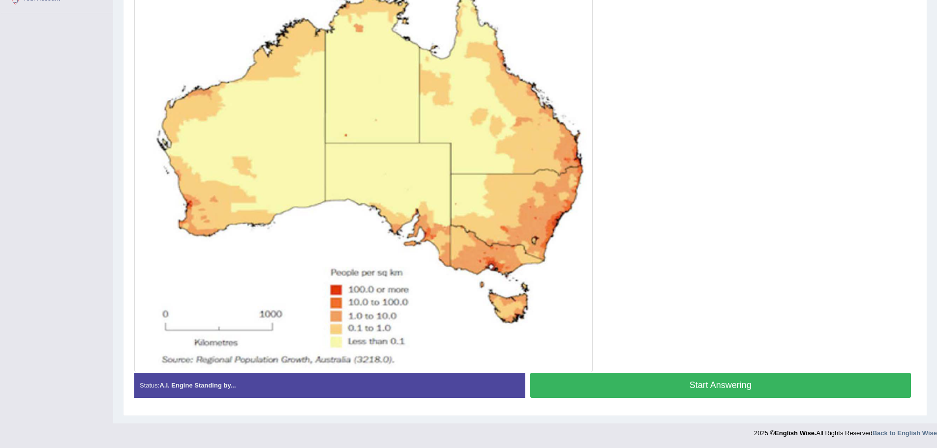
click at [587, 374] on button "Start Answering" at bounding box center [720, 385] width 381 height 25
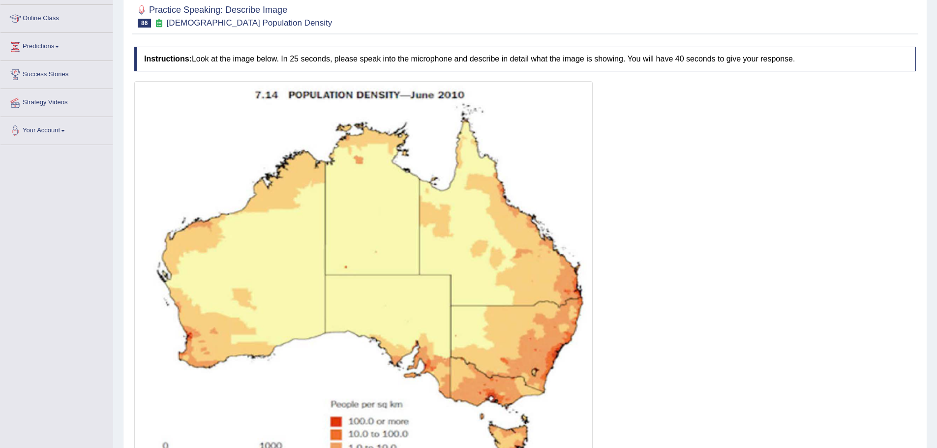
scroll to position [269, 0]
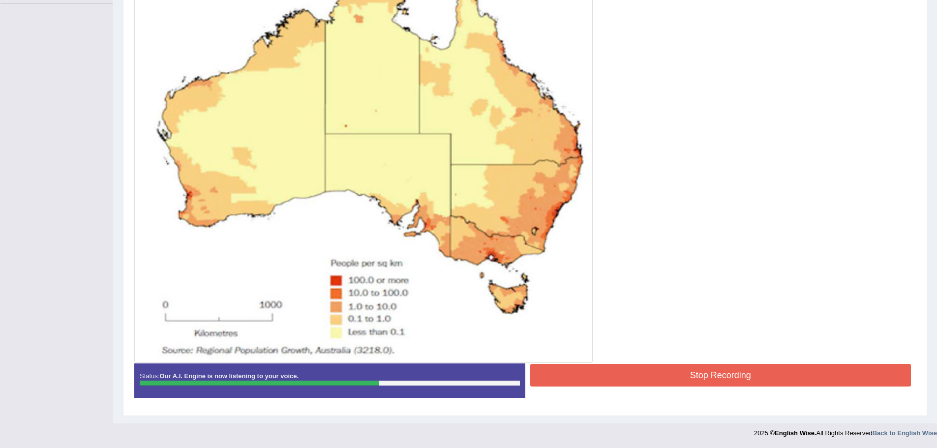
click at [570, 384] on button "Stop Recording" at bounding box center [720, 375] width 381 height 23
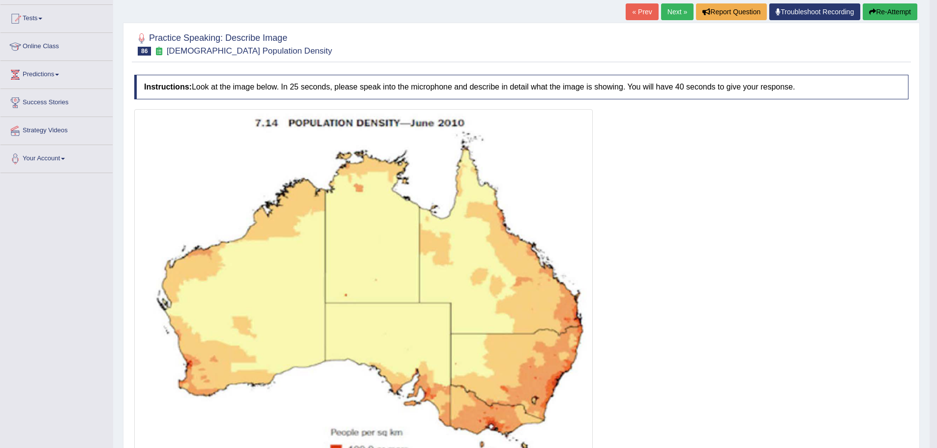
scroll to position [82, 0]
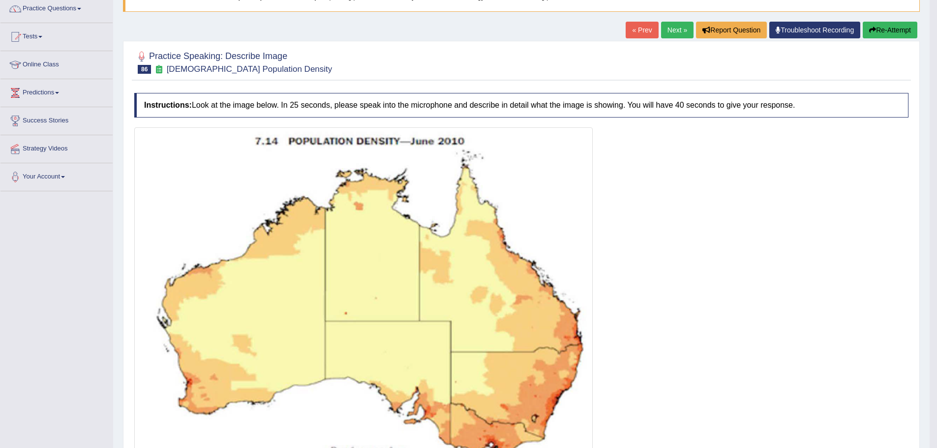
click at [689, 25] on div "« Prev Next » Report Question Troubleshoot Recording Re-Attempt" at bounding box center [773, 31] width 294 height 19
click at [682, 30] on link "Next »" at bounding box center [677, 30] width 32 height 17
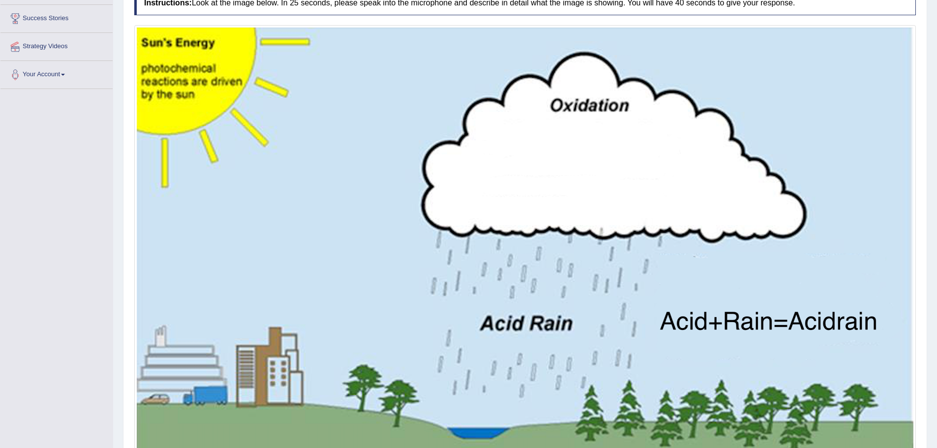
scroll to position [289, 0]
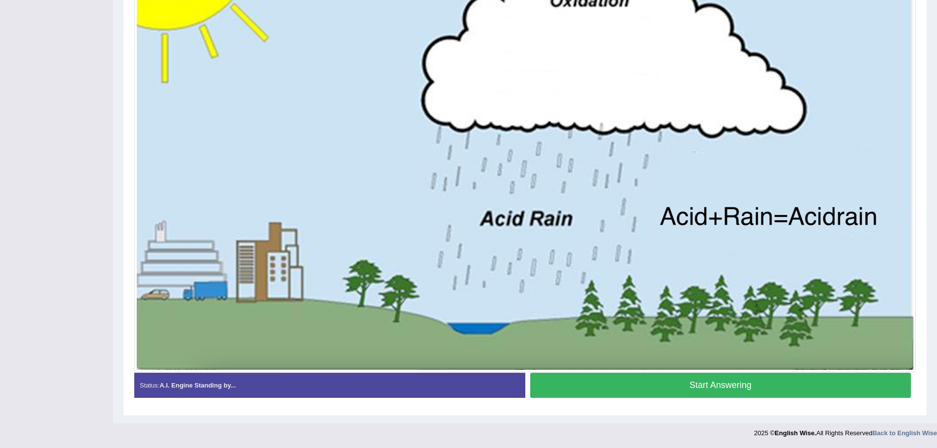
click at [624, 395] on button "Start Answering" at bounding box center [720, 385] width 381 height 25
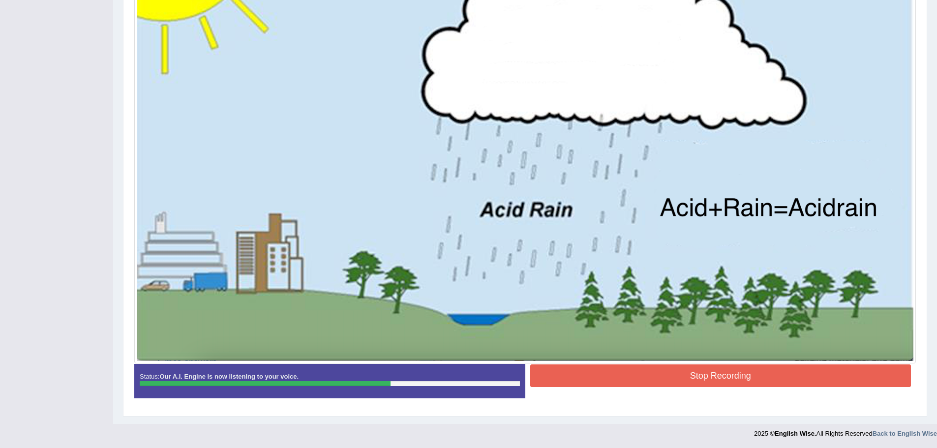
scroll to position [298, 0]
click at [675, 372] on button "Stop Recording" at bounding box center [720, 375] width 381 height 23
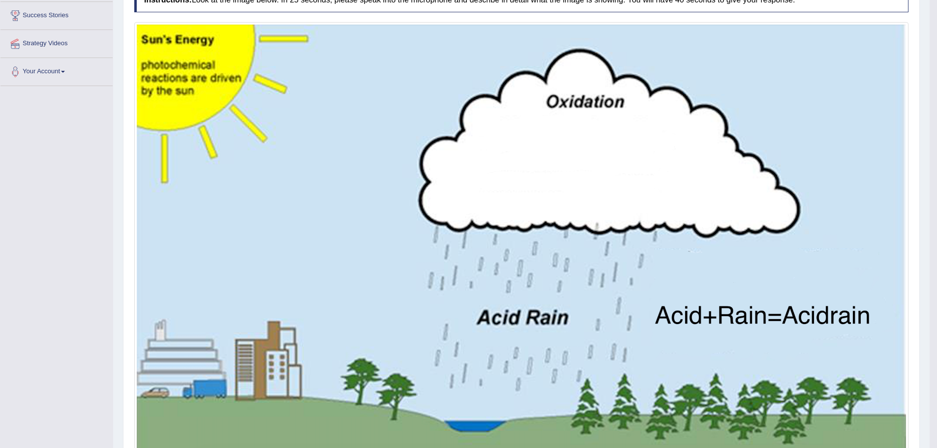
scroll to position [52, 0]
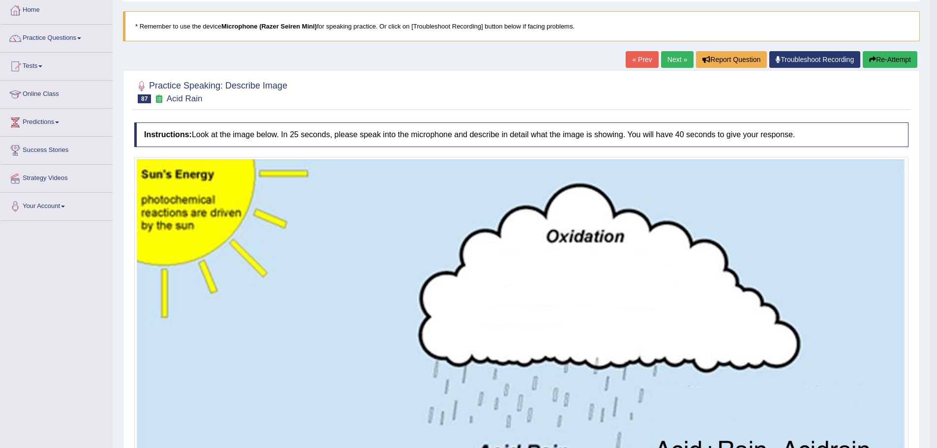
click at [675, 67] on link "Next »" at bounding box center [677, 59] width 32 height 17
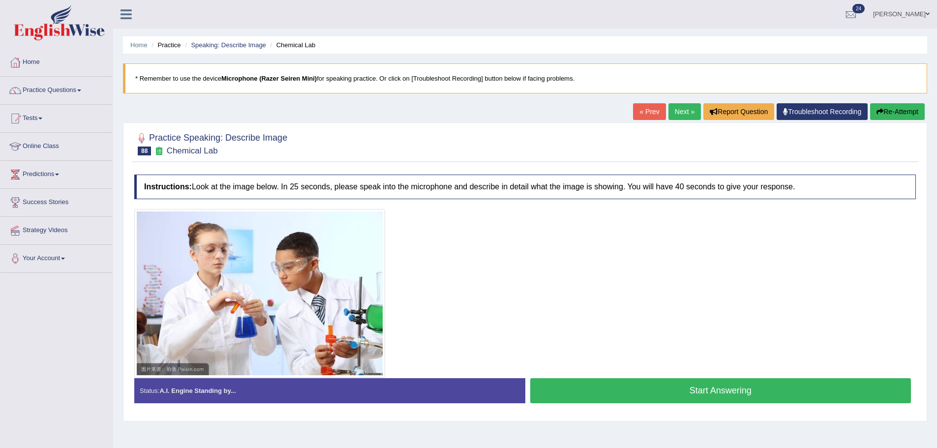
click at [631, 406] on div "Stop Recording" at bounding box center [720, 406] width 391 height 0
click at [634, 389] on button "Start Answering" at bounding box center [720, 390] width 381 height 25
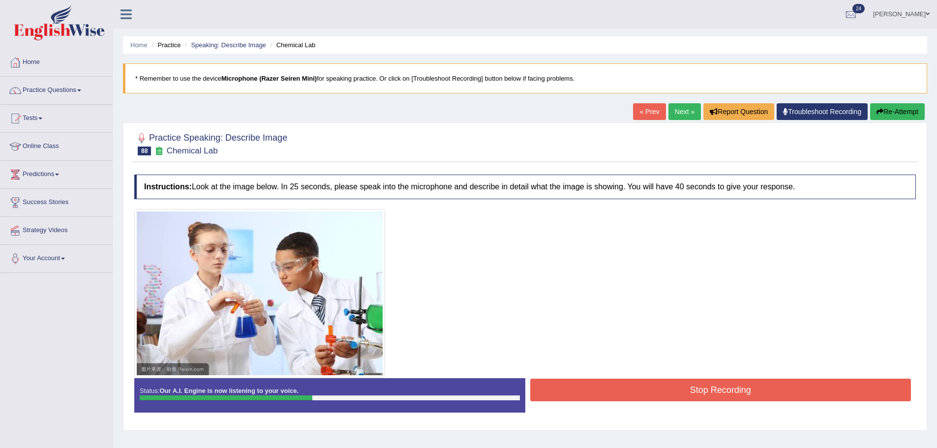
click at [563, 396] on button "Stop Recording" at bounding box center [720, 390] width 381 height 23
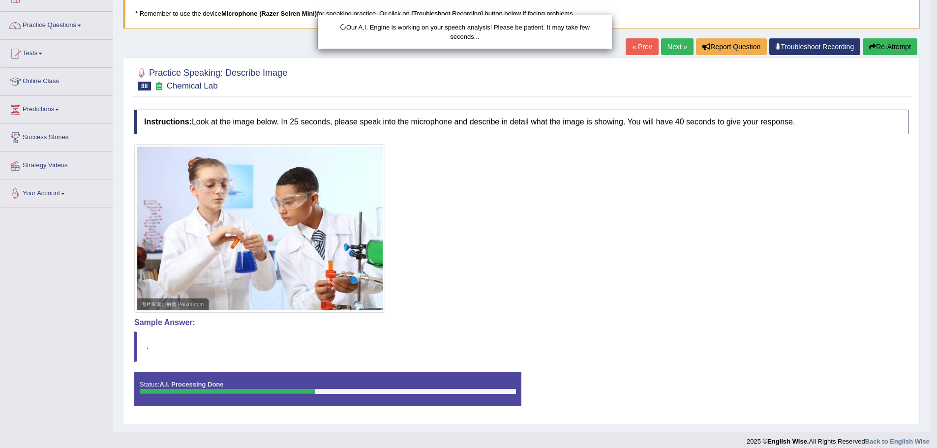
scroll to position [73, 0]
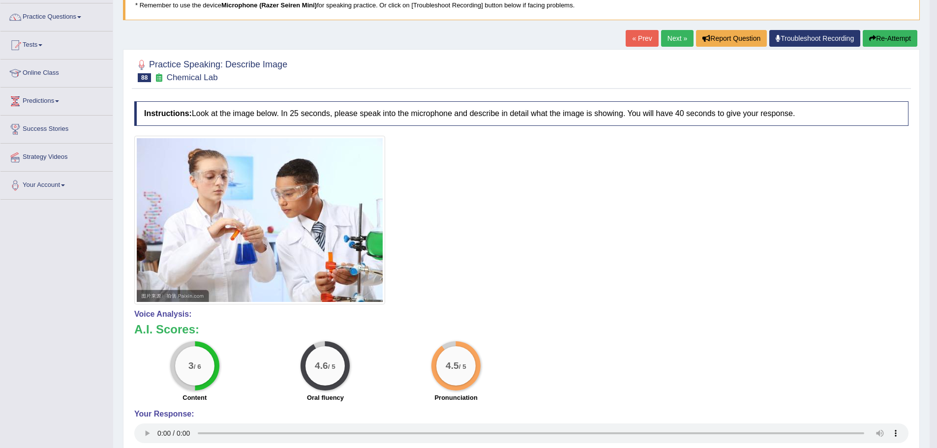
click at [689, 36] on div "« Prev Next » Report Question Troubleshoot Recording Re-Attempt" at bounding box center [773, 39] width 294 height 19
click at [683, 40] on link "Next »" at bounding box center [677, 38] width 32 height 17
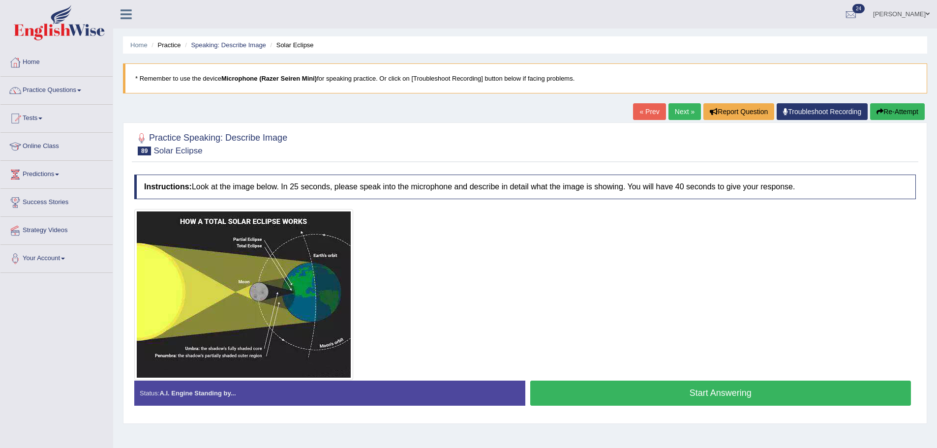
click at [550, 386] on button "Start Answering" at bounding box center [720, 393] width 381 height 25
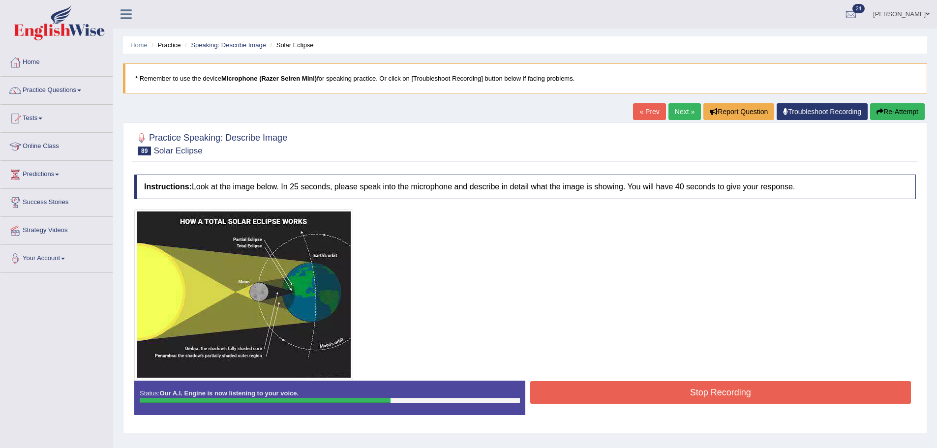
click at [714, 403] on button "Stop Recording" at bounding box center [720, 392] width 381 height 23
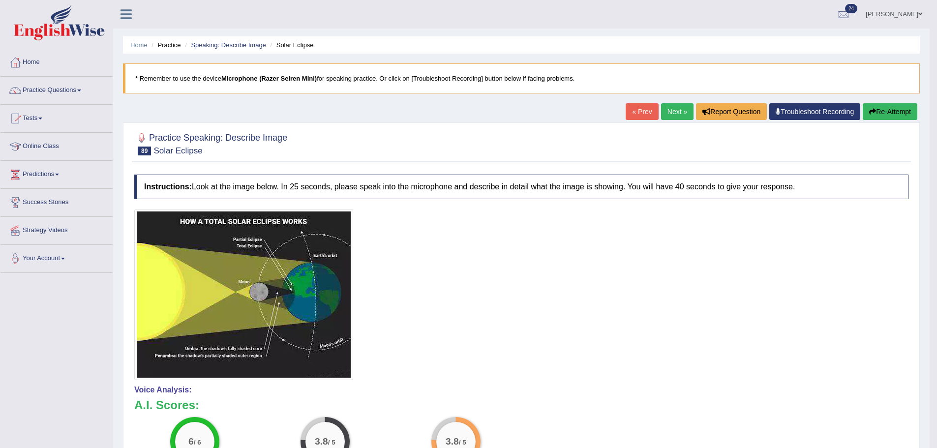
click at [653, 102] on div "Home Practice Speaking: Describe Image Solar Eclipse * Remember to use the devi…" at bounding box center [521, 320] width 817 height 640
click at [669, 111] on link "Next »" at bounding box center [677, 111] width 32 height 17
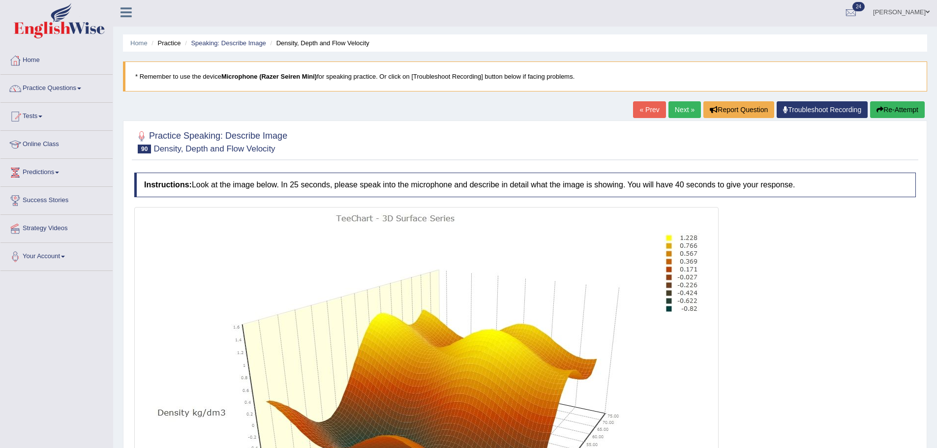
scroll to position [215, 0]
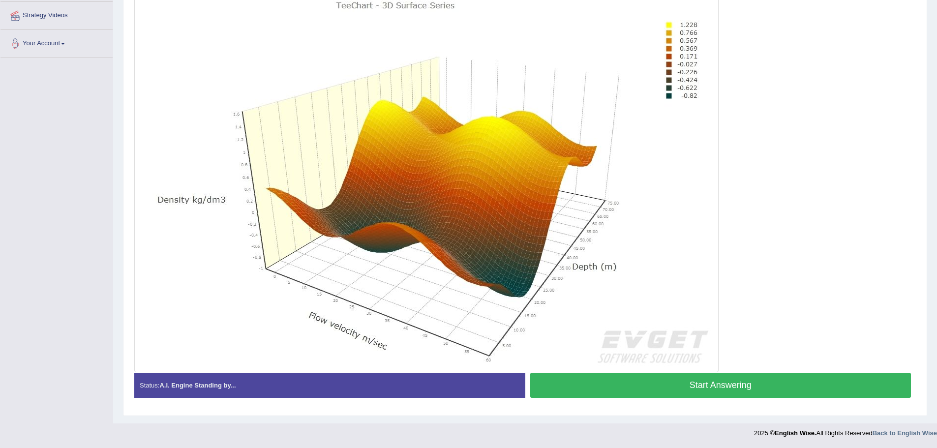
click at [560, 379] on button "Start Answering" at bounding box center [720, 385] width 381 height 25
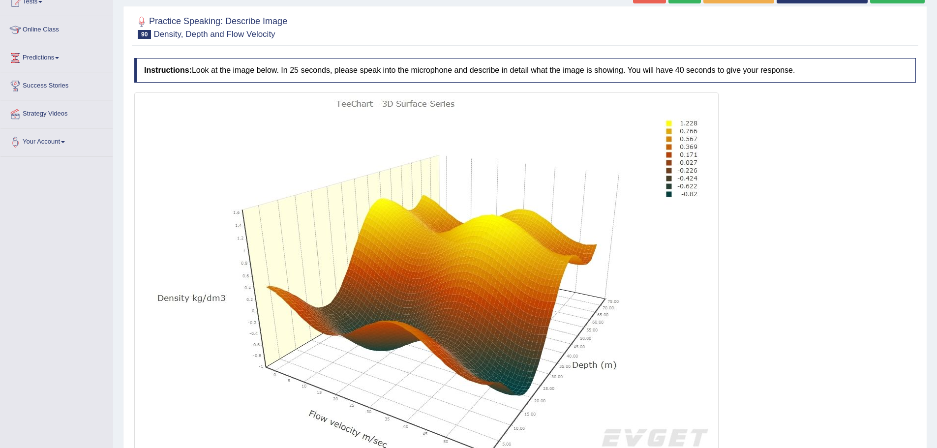
scroll to position [166, 0]
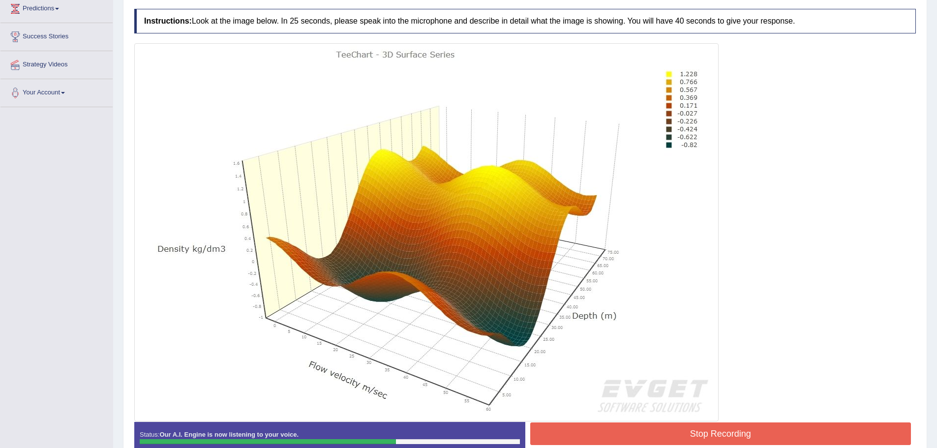
click at [609, 436] on button "Stop Recording" at bounding box center [720, 434] width 381 height 23
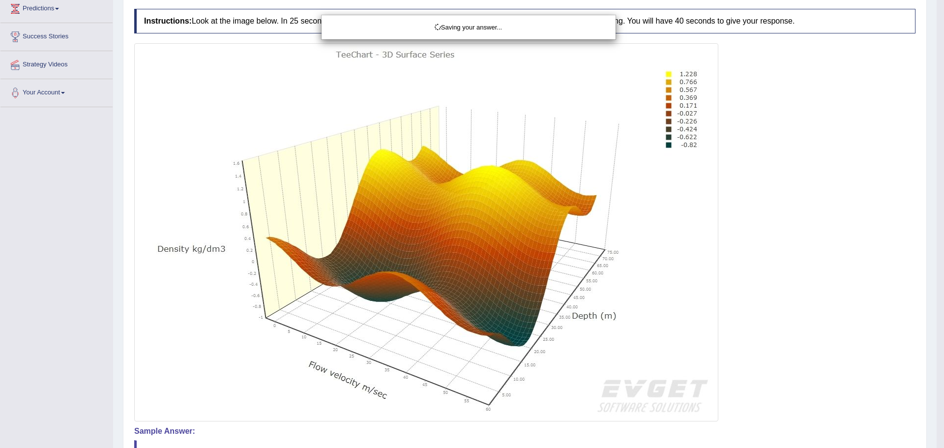
drag, startPoint x: 678, startPoint y: 416, endPoint x: 707, endPoint y: 374, distance: 50.5
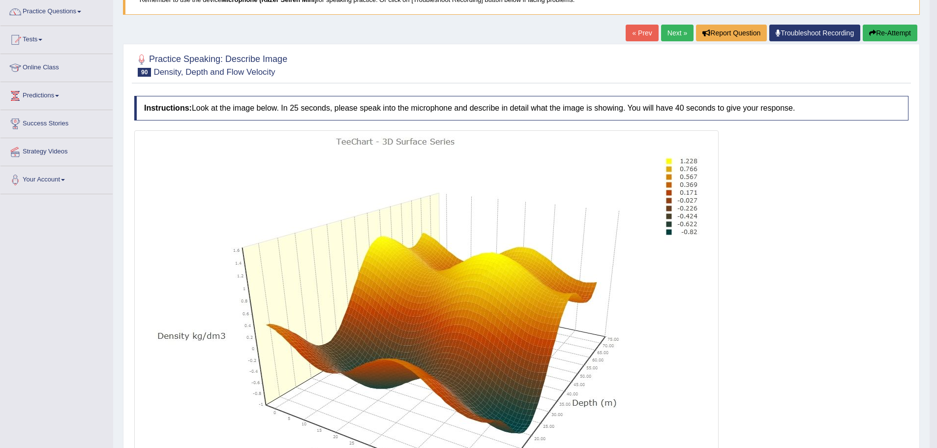
scroll to position [0, 0]
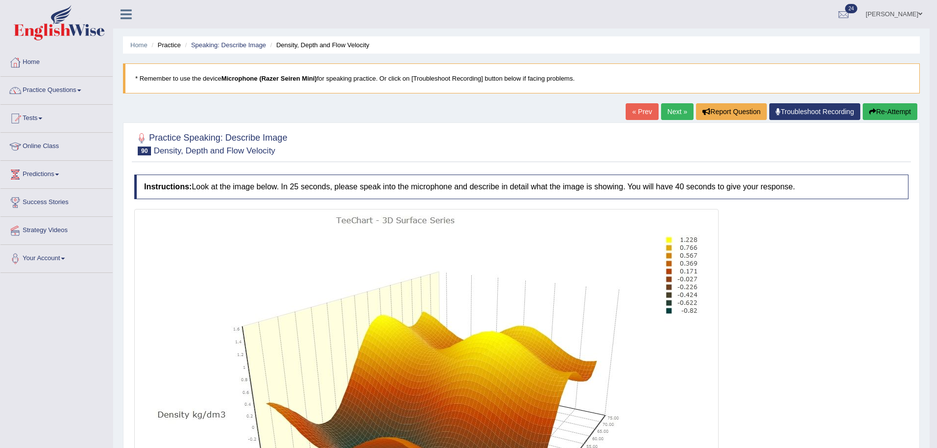
click at [661, 104] on link "Next »" at bounding box center [677, 111] width 32 height 17
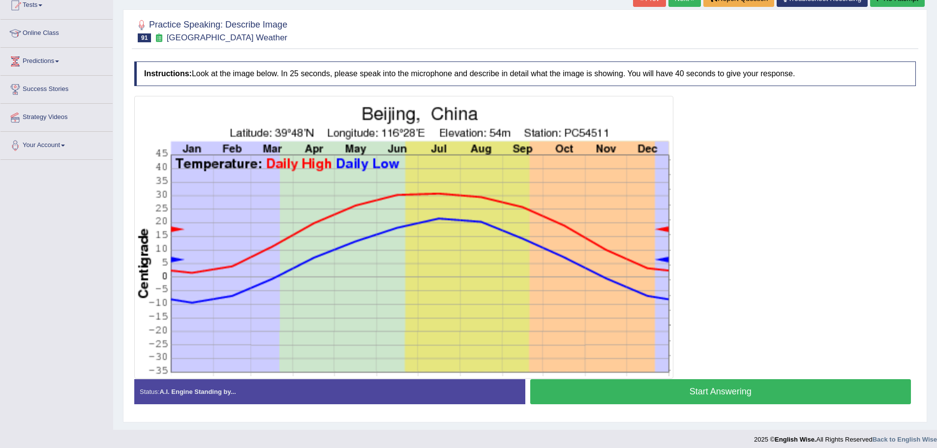
scroll to position [120, 0]
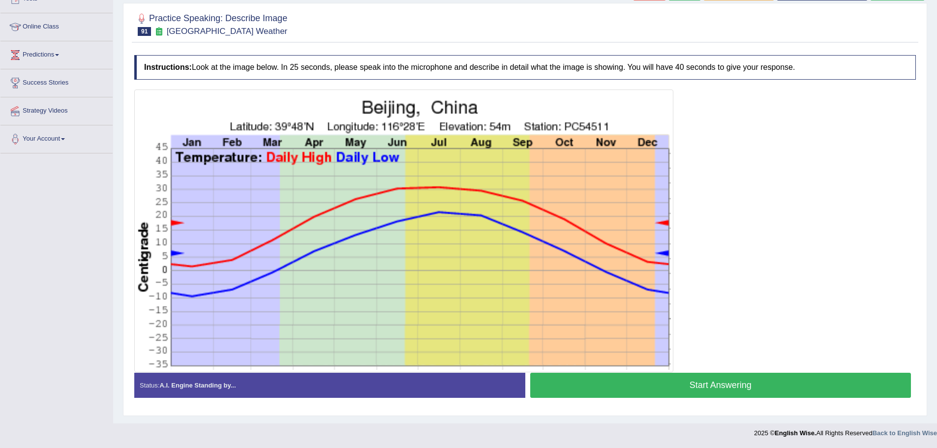
click at [605, 364] on img at bounding box center [404, 231] width 534 height 278
drag, startPoint x: 615, startPoint y: 381, endPoint x: 610, endPoint y: 378, distance: 6.0
click at [612, 381] on button "Start Answering" at bounding box center [720, 385] width 381 height 25
click at [608, 386] on div "Status: A.I. Engine Standing by... Start Answering Stop Recording" at bounding box center [525, 390] width 782 height 35
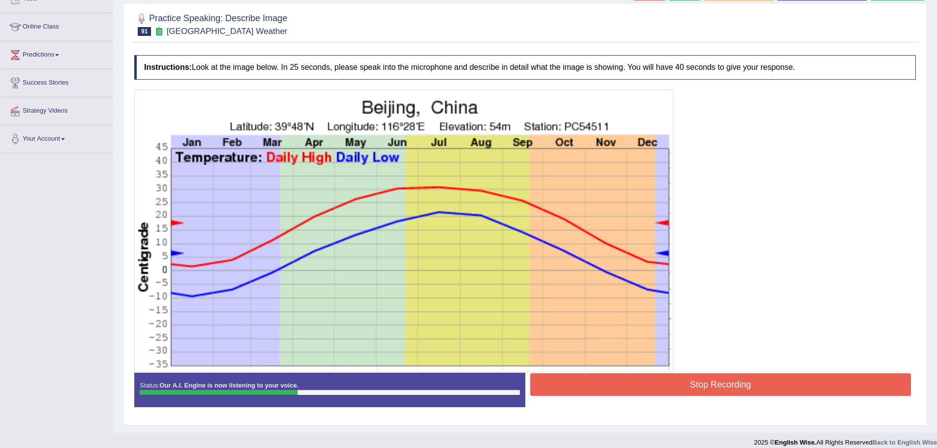
click at [641, 390] on button "Stop Recording" at bounding box center [720, 384] width 381 height 23
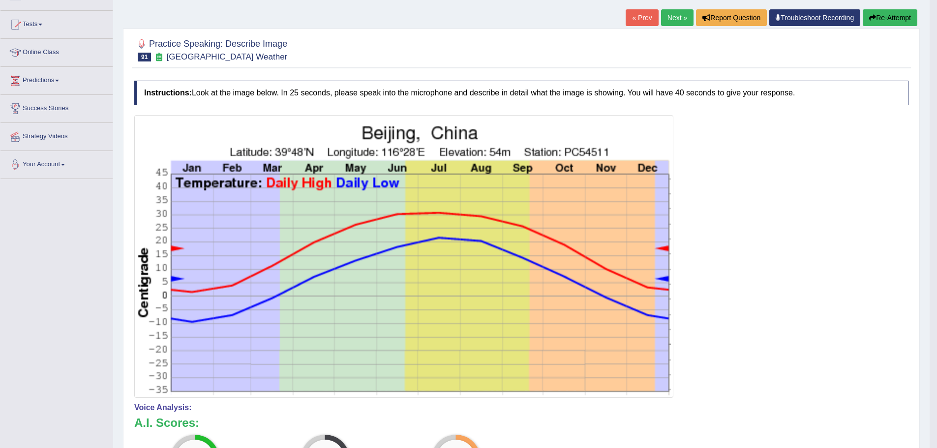
scroll to position [98, 0]
